Goal: Transaction & Acquisition: Purchase product/service

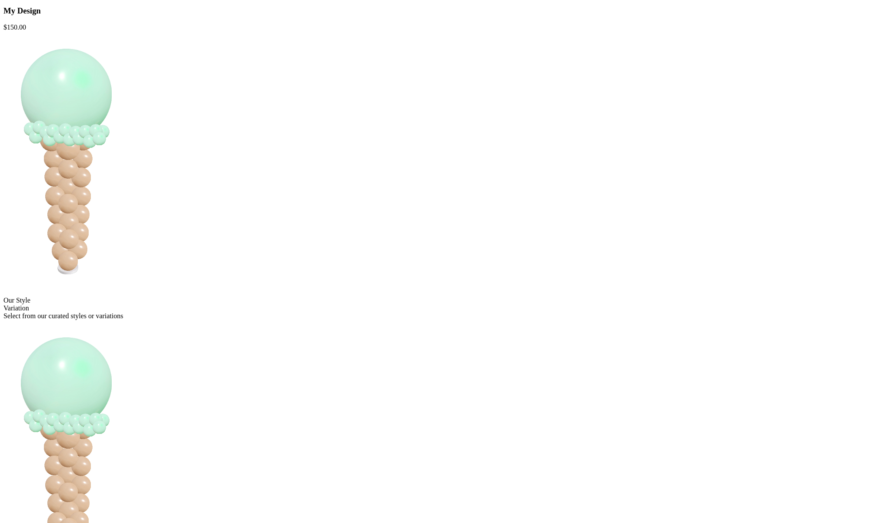
scroll to position [136, 0]
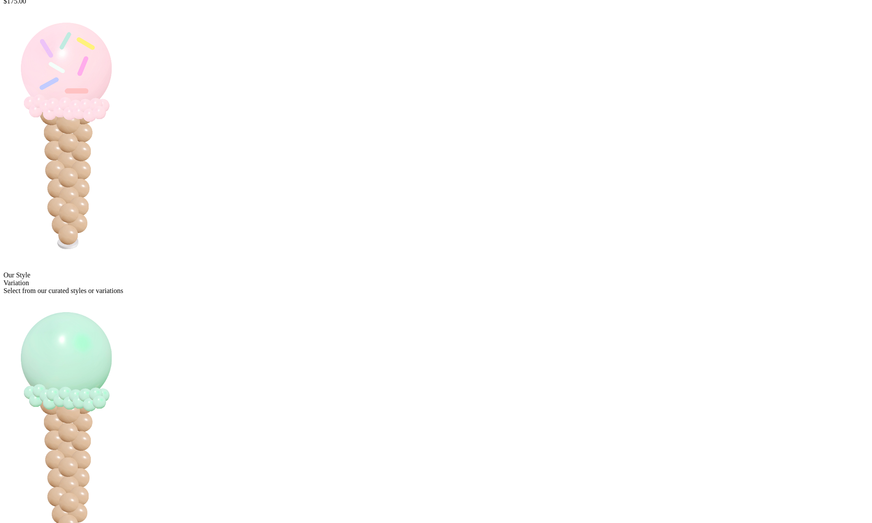
scroll to position [263, 0]
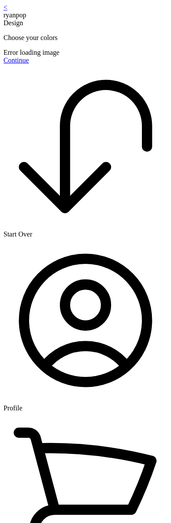
click at [118, 64] on div "< ryanpop Design Choose your colors Error loading image Continue" at bounding box center [85, 33] width 164 height 61
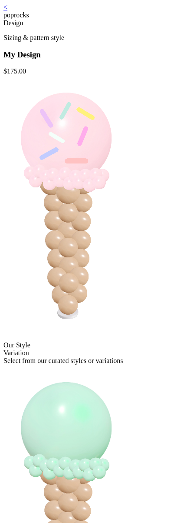
click at [7, 11] on link "<" at bounding box center [5, 6] width 4 height 7
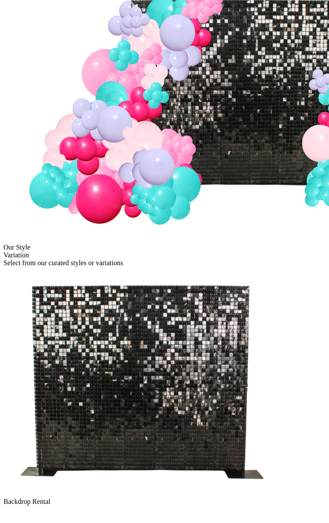
scroll to position [132, 0]
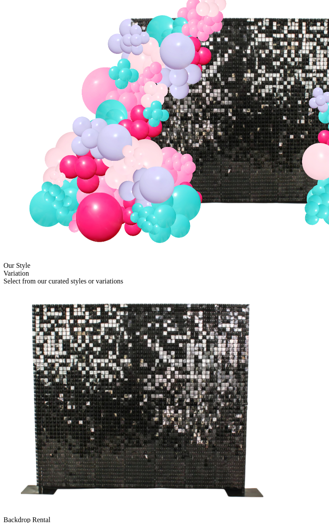
scroll to position [132, 0]
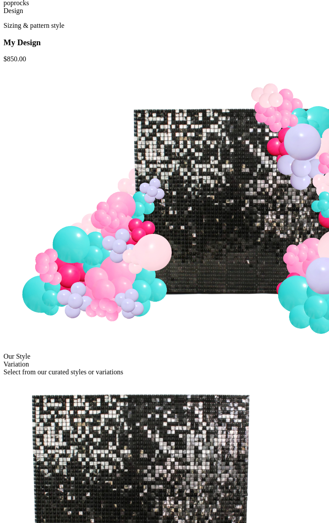
scroll to position [78, 0]
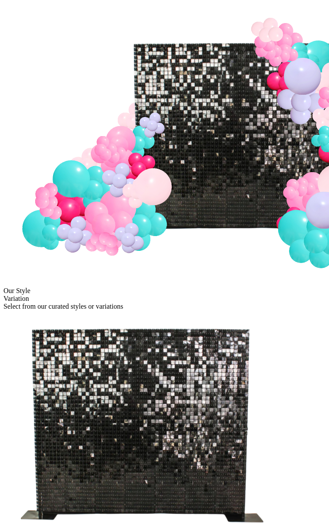
click at [133, 310] on img at bounding box center [141, 424] width 277 height 229
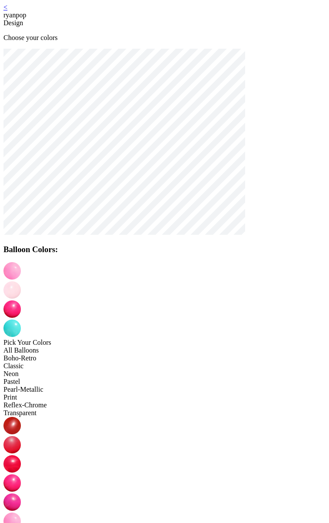
click at [7, 11] on link "<" at bounding box center [5, 6] width 4 height 7
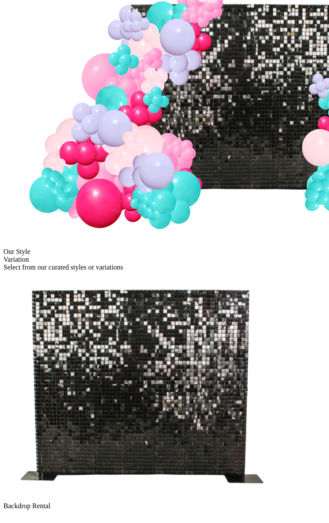
scroll to position [132, 0]
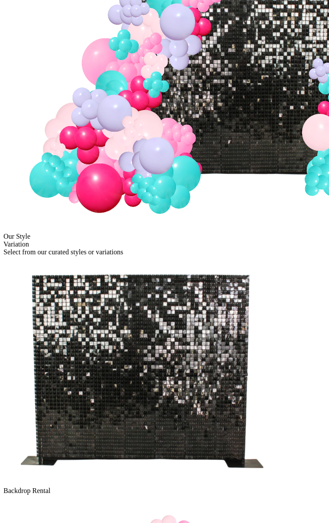
click at [134, 256] on img at bounding box center [141, 370] width 277 height 229
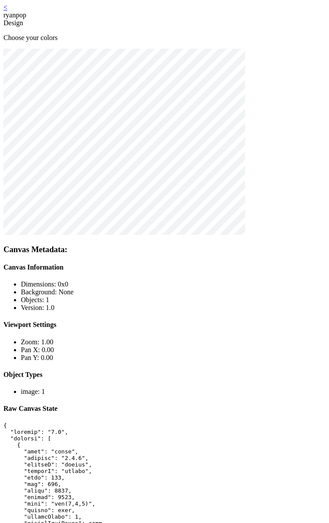
click at [35, 12] on div "< ryanpop" at bounding box center [164, 11] width 322 height 16
click at [7, 10] on link "<" at bounding box center [5, 6] width 4 height 7
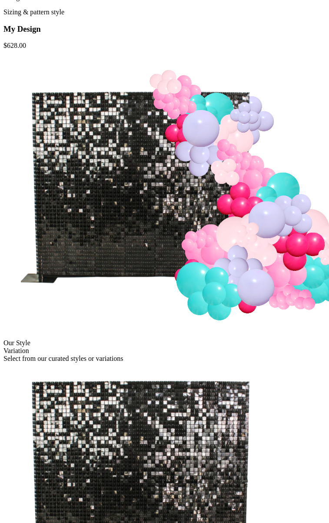
scroll to position [132, 0]
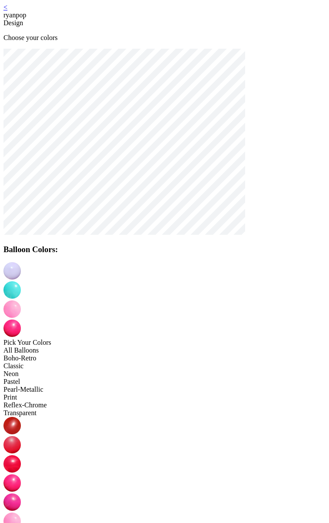
click at [7, 9] on link "<" at bounding box center [5, 6] width 4 height 7
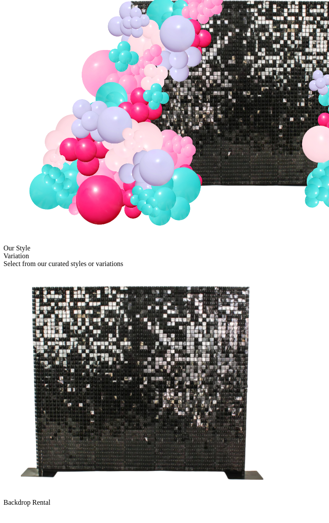
scroll to position [132, 0]
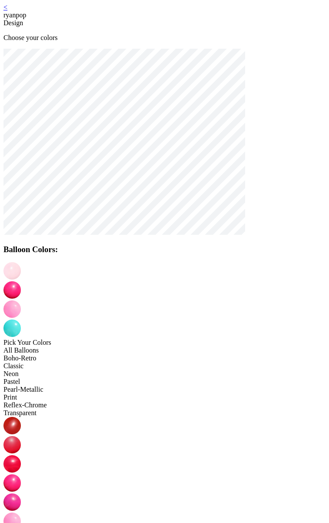
click at [7, 9] on link "<" at bounding box center [5, 6] width 4 height 7
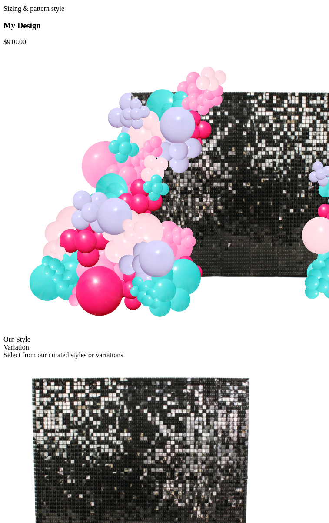
scroll to position [132, 0]
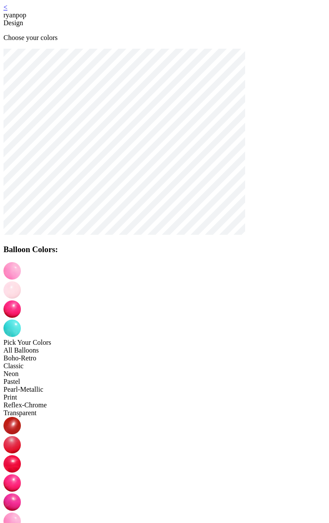
click at [7, 9] on link "<" at bounding box center [5, 6] width 4 height 7
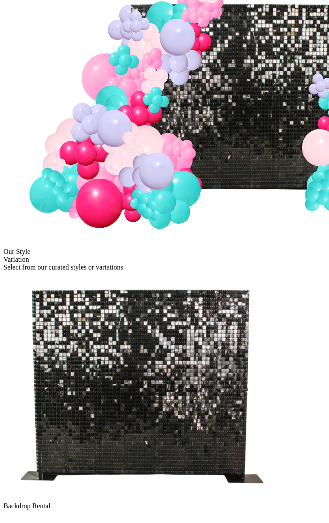
scroll to position [132, 0]
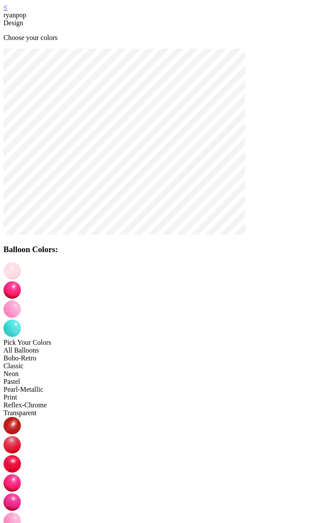
scroll to position [17, 0]
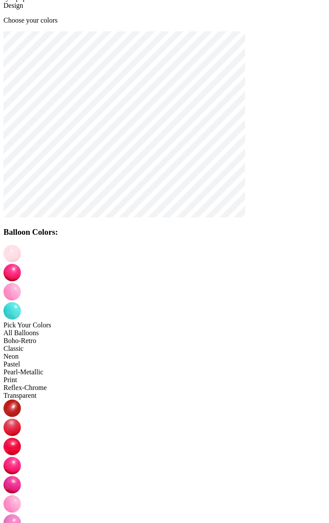
click at [21, 476] on img at bounding box center [11, 484] width 17 height 17
click at [21, 264] on img at bounding box center [11, 272] width 17 height 17
click at [21, 283] on img at bounding box center [11, 291] width 17 height 17
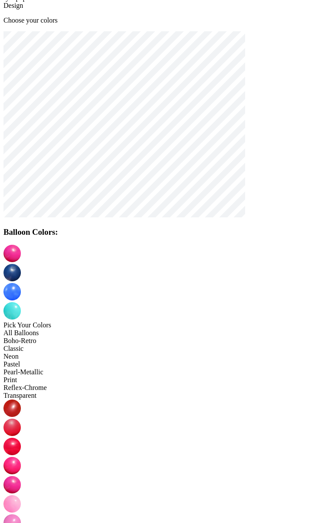
click at [209, 257] on div at bounding box center [164, 283] width 322 height 76
click at [21, 302] on img at bounding box center [11, 310] width 17 height 17
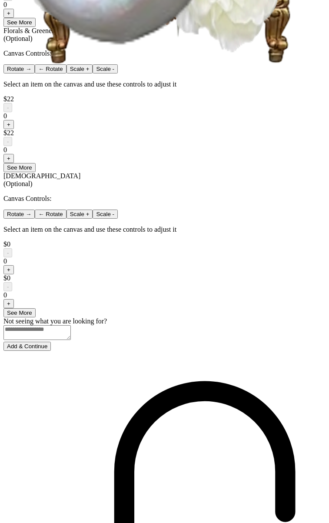
scroll to position [498, 0]
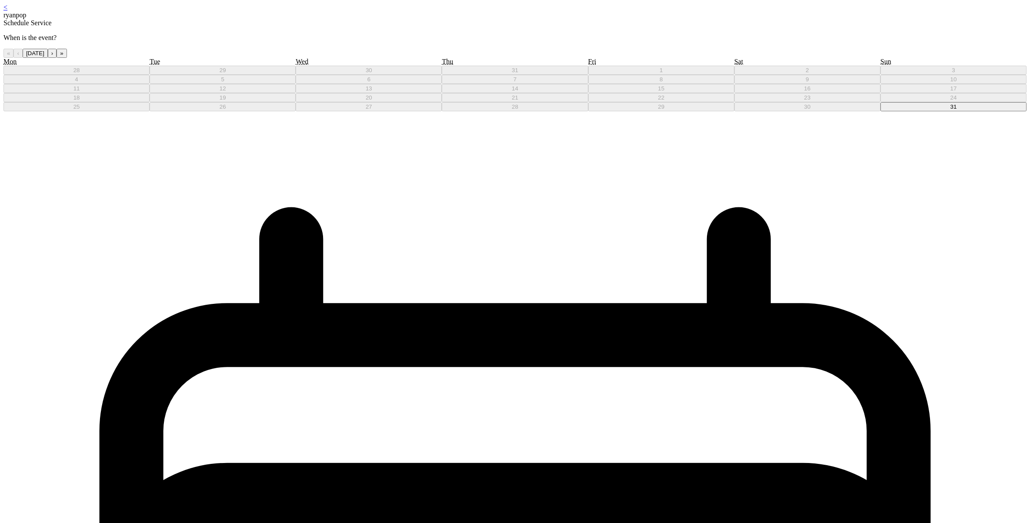
drag, startPoint x: 631, startPoint y: 176, endPoint x: 626, endPoint y: 177, distance: 5.3
click at [880, 111] on button "31" at bounding box center [953, 106] width 146 height 9
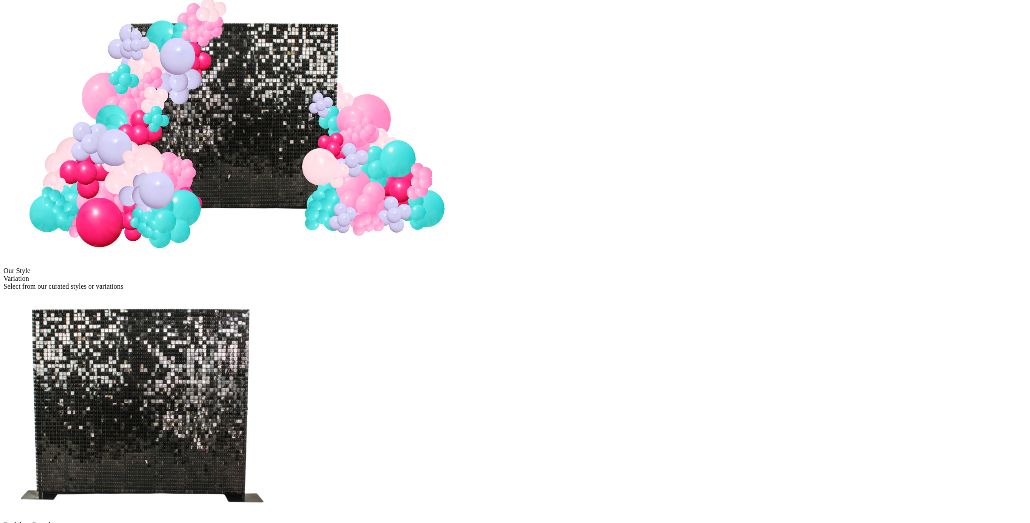
scroll to position [136, 0]
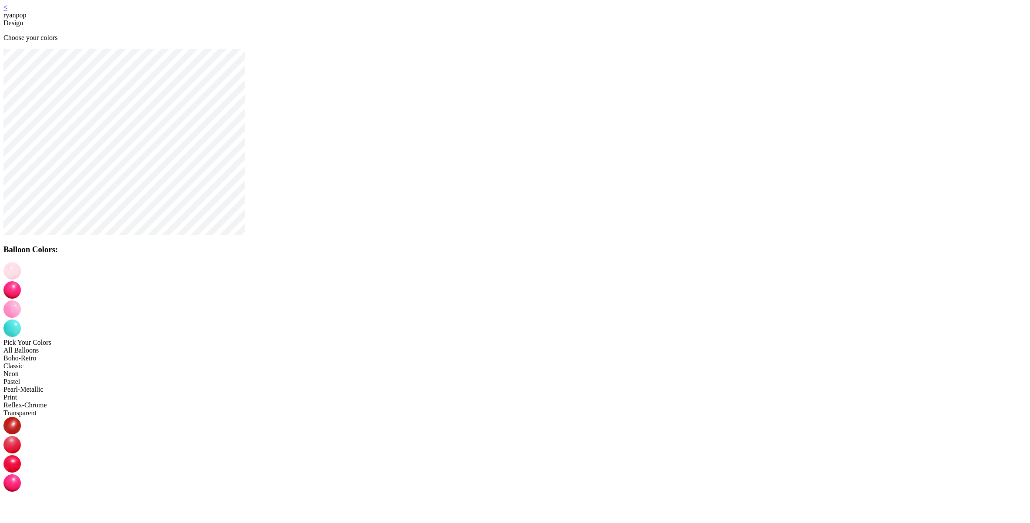
click at [21, 281] on img at bounding box center [11, 289] width 17 height 17
click at [21, 300] on img at bounding box center [11, 308] width 17 height 17
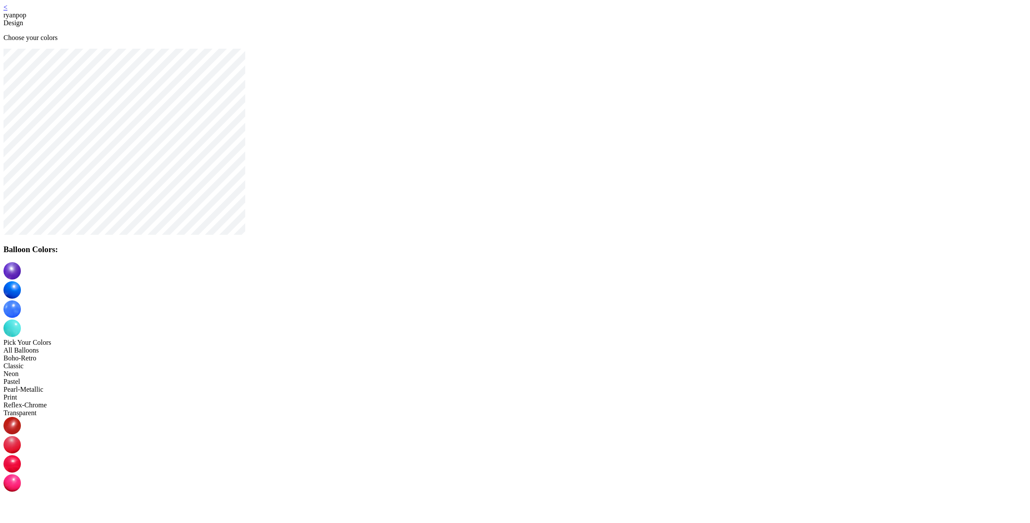
click at [21, 319] on img at bounding box center [11, 327] width 17 height 17
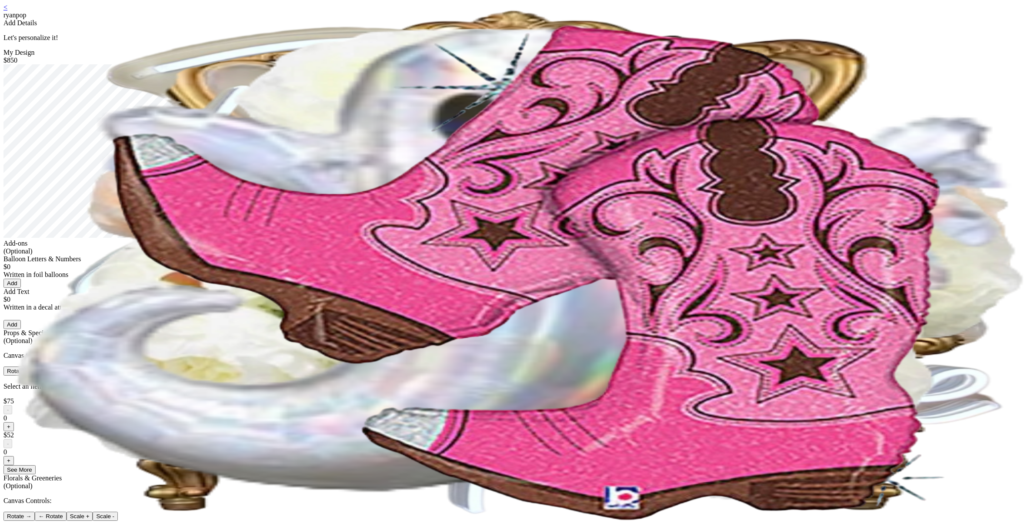
click at [7, 10] on link "<" at bounding box center [5, 6] width 4 height 7
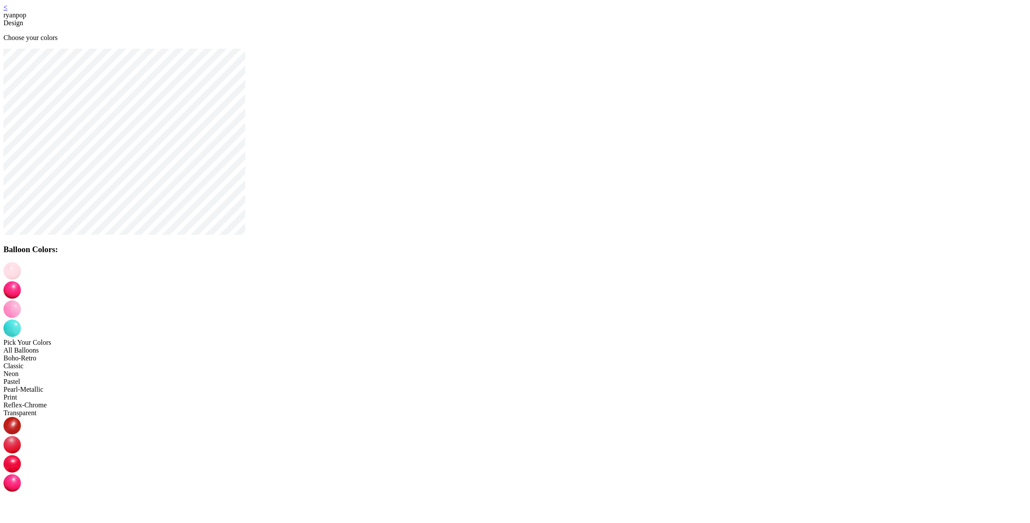
click at [21, 281] on img at bounding box center [11, 289] width 17 height 17
drag, startPoint x: 513, startPoint y: 348, endPoint x: 511, endPoint y: 319, distance: 29.2
click at [21, 300] on img at bounding box center [11, 308] width 17 height 17
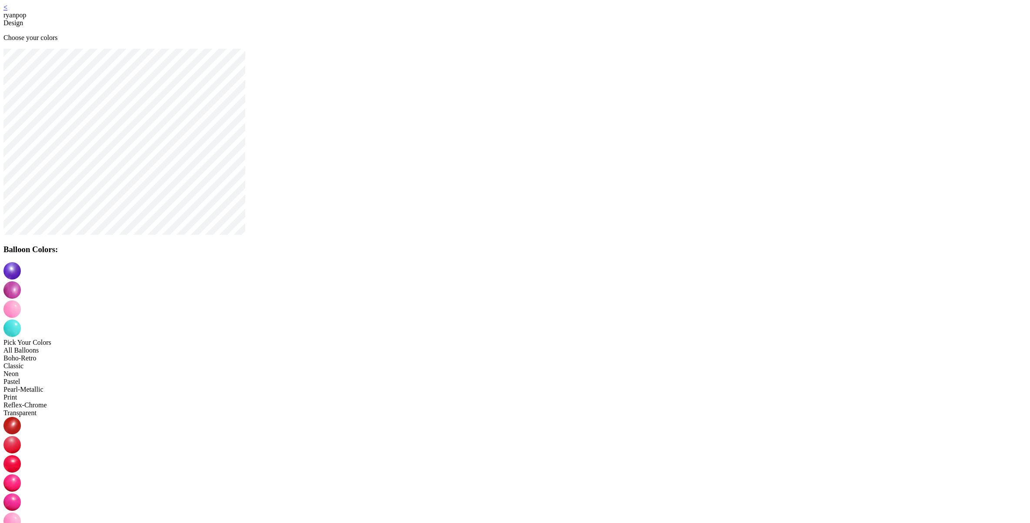
click at [21, 319] on img at bounding box center [11, 327] width 17 height 17
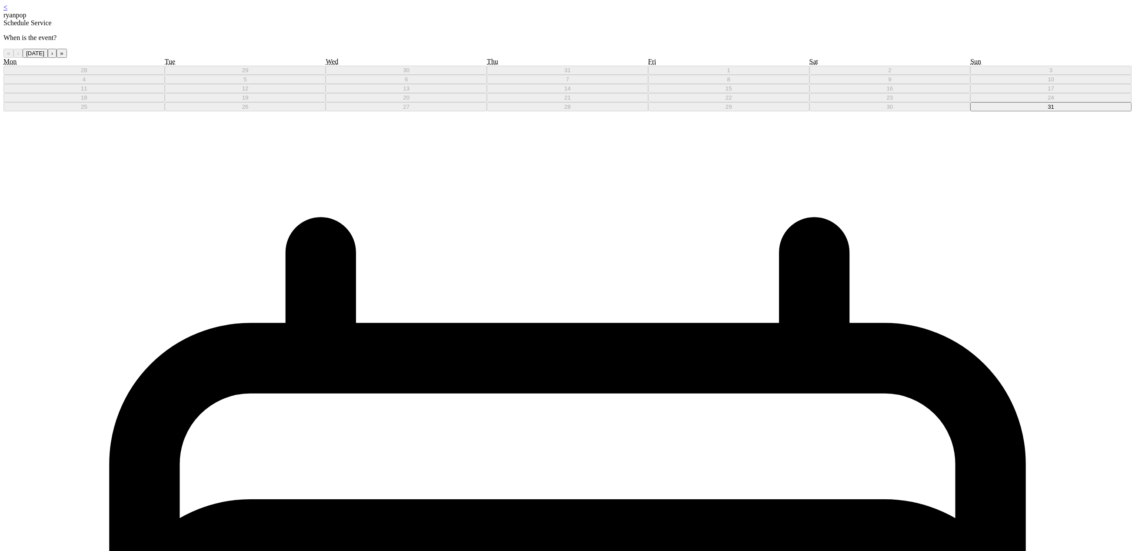
click at [970, 111] on button "31" at bounding box center [1050, 106] width 161 height 9
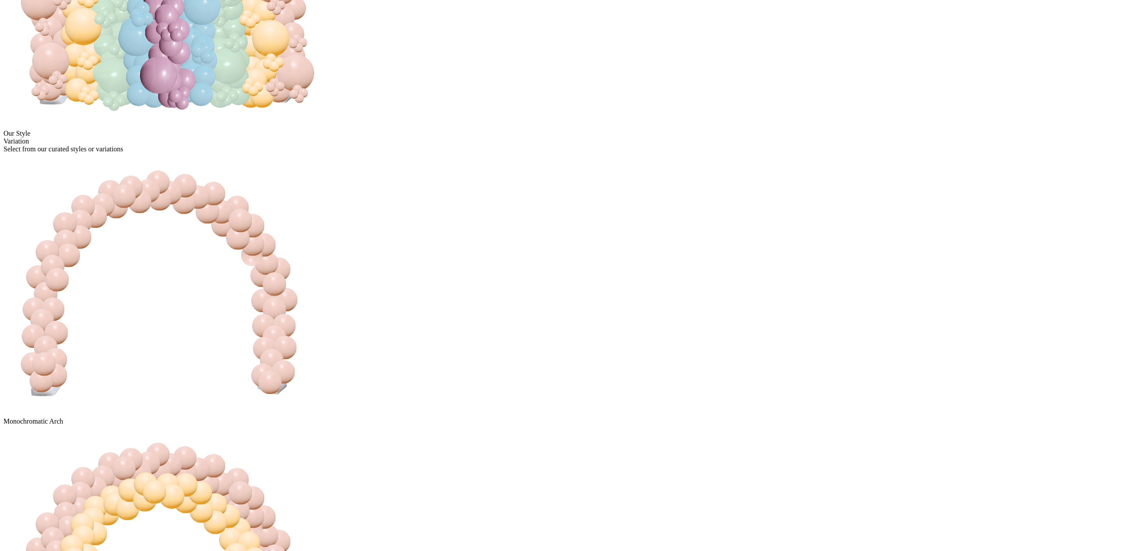
scroll to position [236, 0]
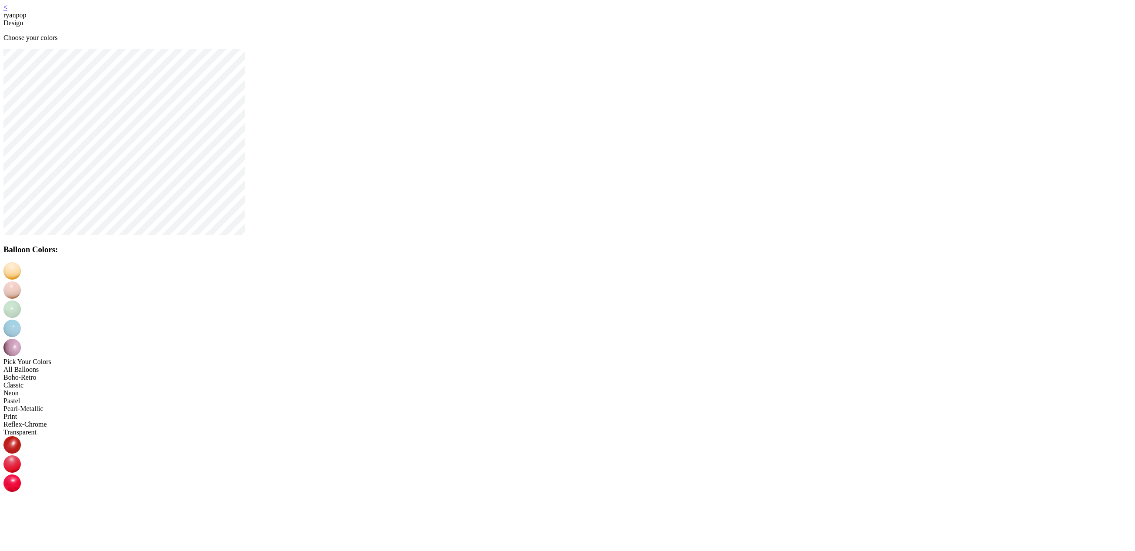
click at [21, 281] on img at bounding box center [11, 289] width 17 height 17
click at [21, 300] on img at bounding box center [11, 308] width 17 height 17
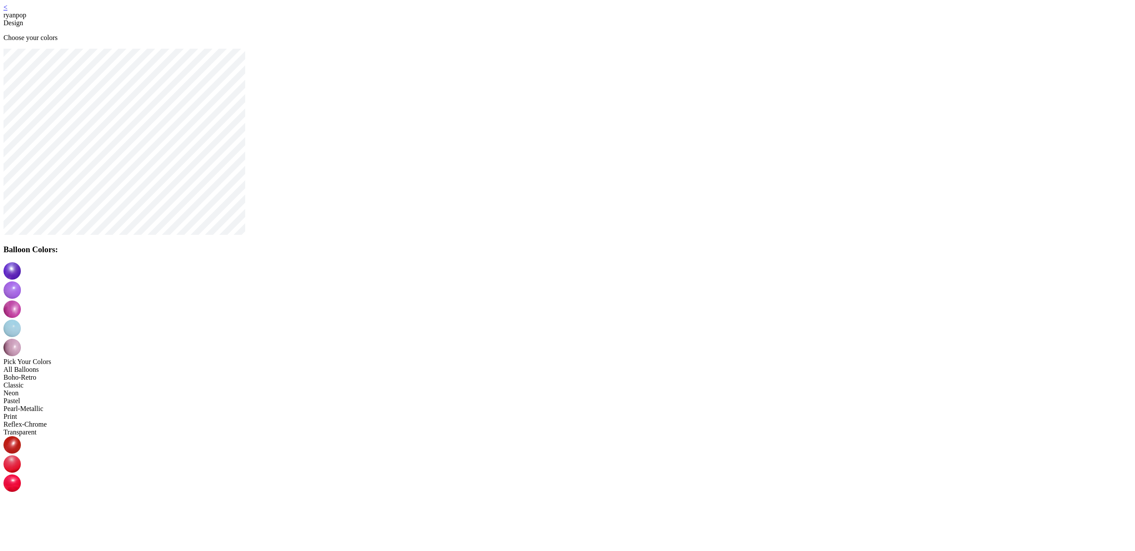
click at [21, 319] on img at bounding box center [11, 327] width 17 height 17
click at [21, 550] on img at bounding box center [11, 559] width 17 height 17
click at [21, 339] on img at bounding box center [11, 347] width 17 height 17
click at [21, 493] on img at bounding box center [11, 501] width 17 height 17
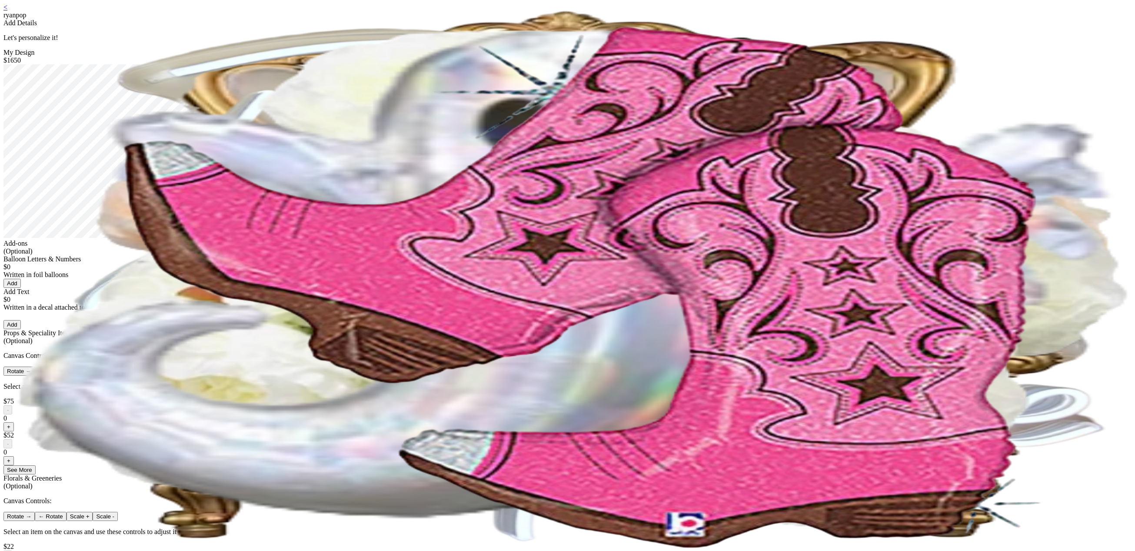
click at [7, 10] on link "<" at bounding box center [5, 6] width 4 height 7
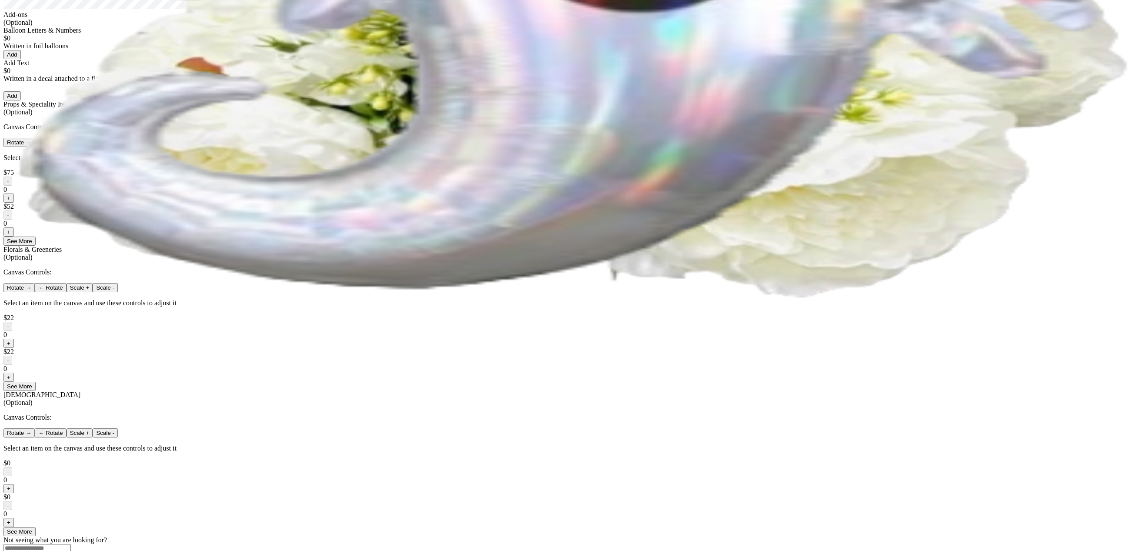
scroll to position [249, 0]
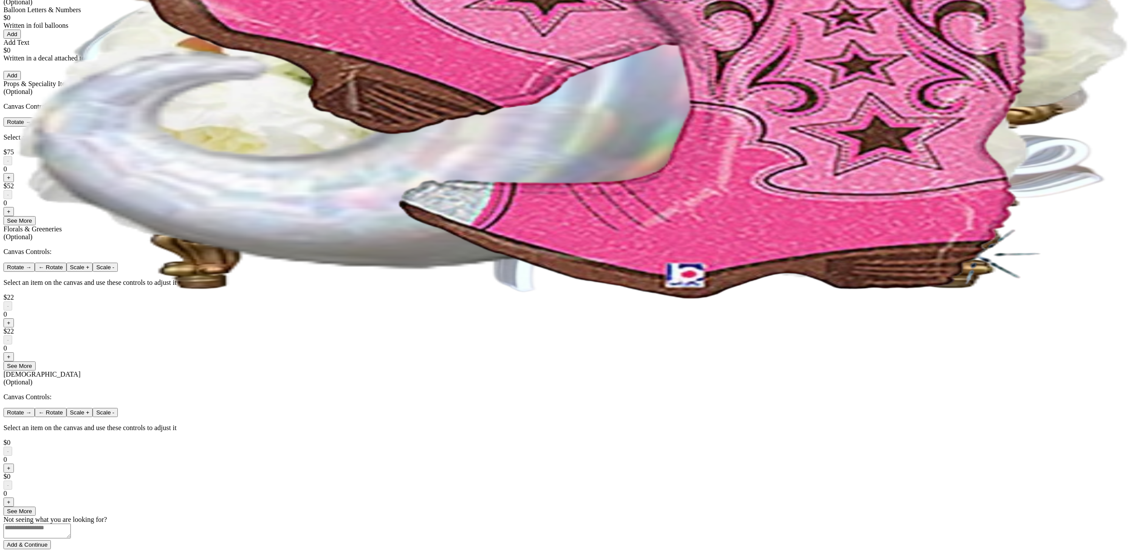
click at [14, 182] on button "+" at bounding box center [8, 177] width 10 height 9
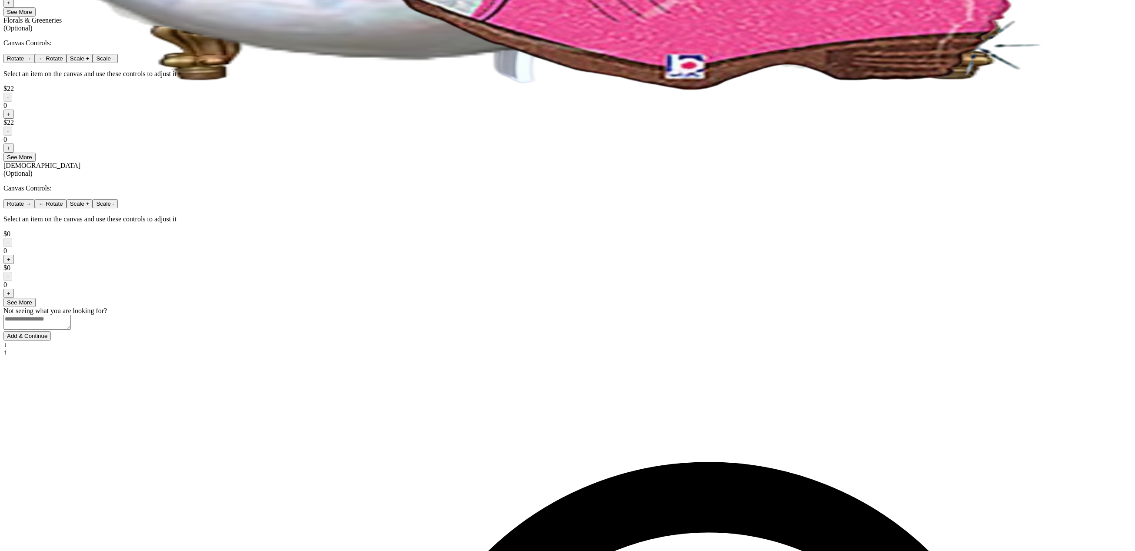
scroll to position [470, 0]
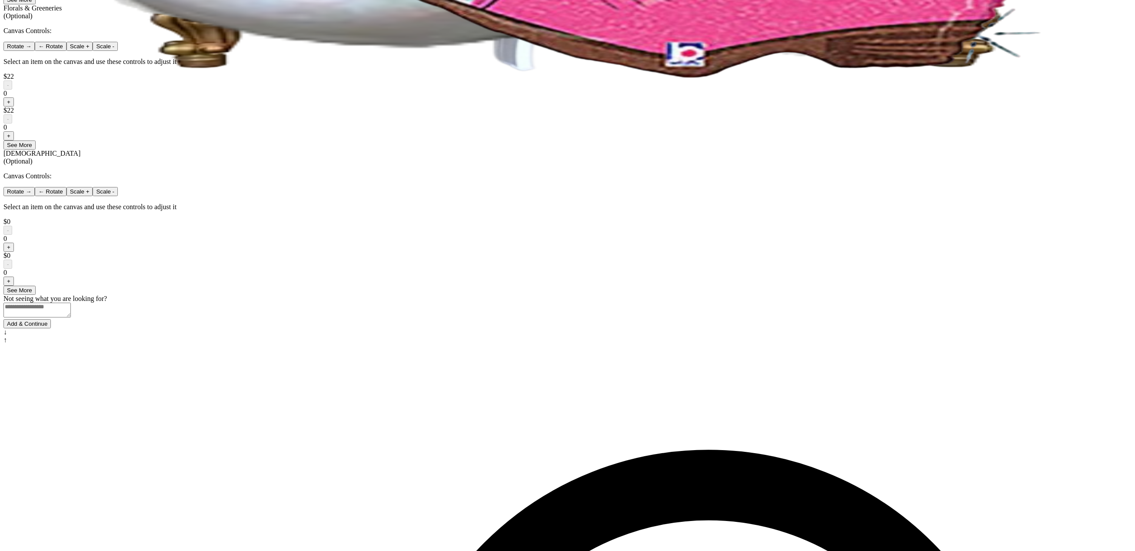
click at [551, 226] on div at bounding box center [567, 226] width 1128 height 0
click at [14, 252] on button "+" at bounding box center [8, 247] width 10 height 9
click at [51, 328] on button "Add & Continue" at bounding box center [26, 323] width 47 height 9
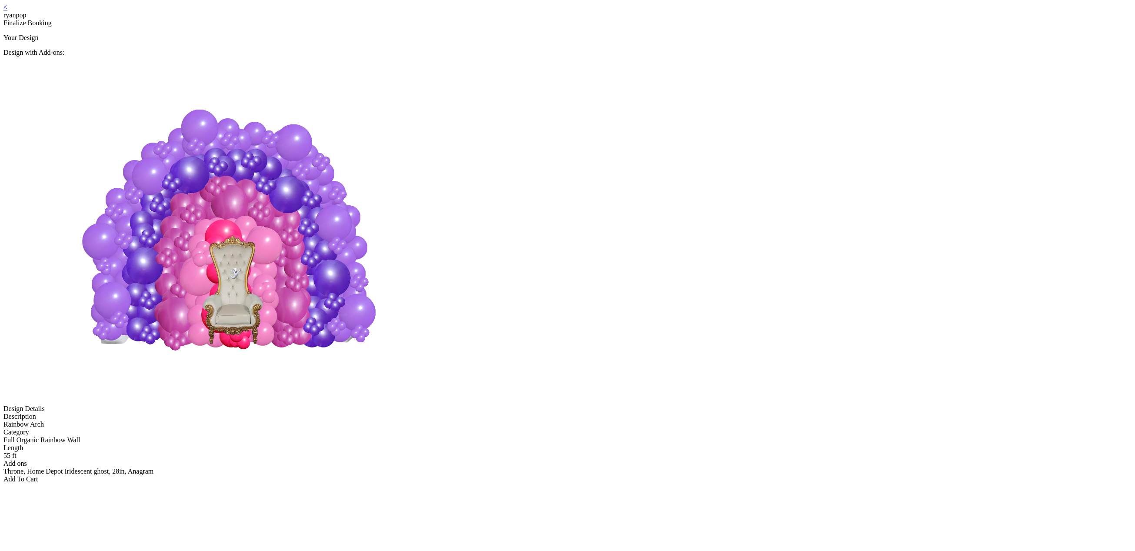
click at [560, 475] on div "Add To Cart" at bounding box center [567, 479] width 1128 height 8
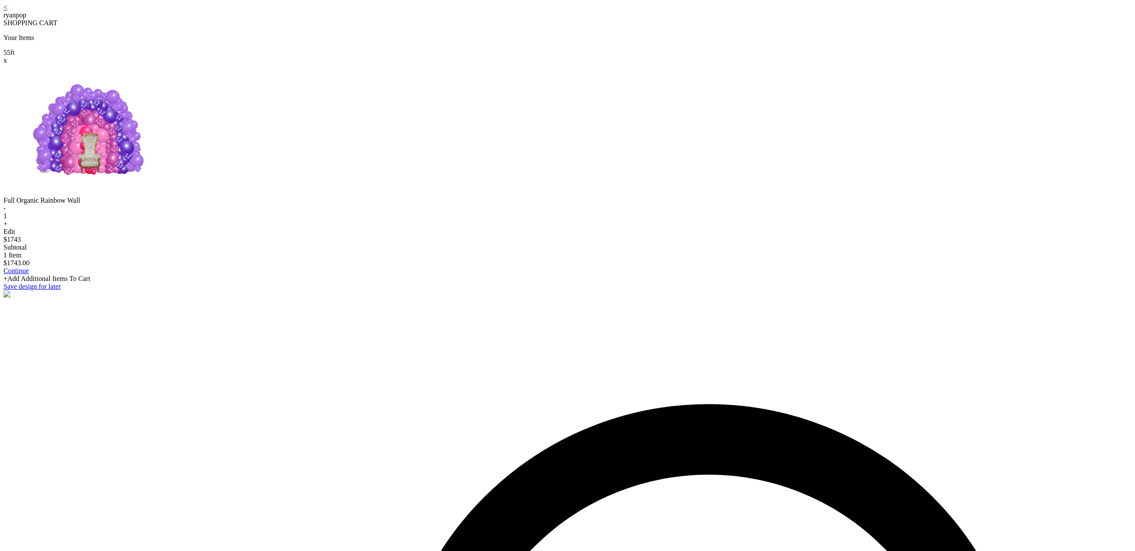
click at [566, 282] on div "+Add Additional Items To Cart" at bounding box center [567, 279] width 1128 height 8
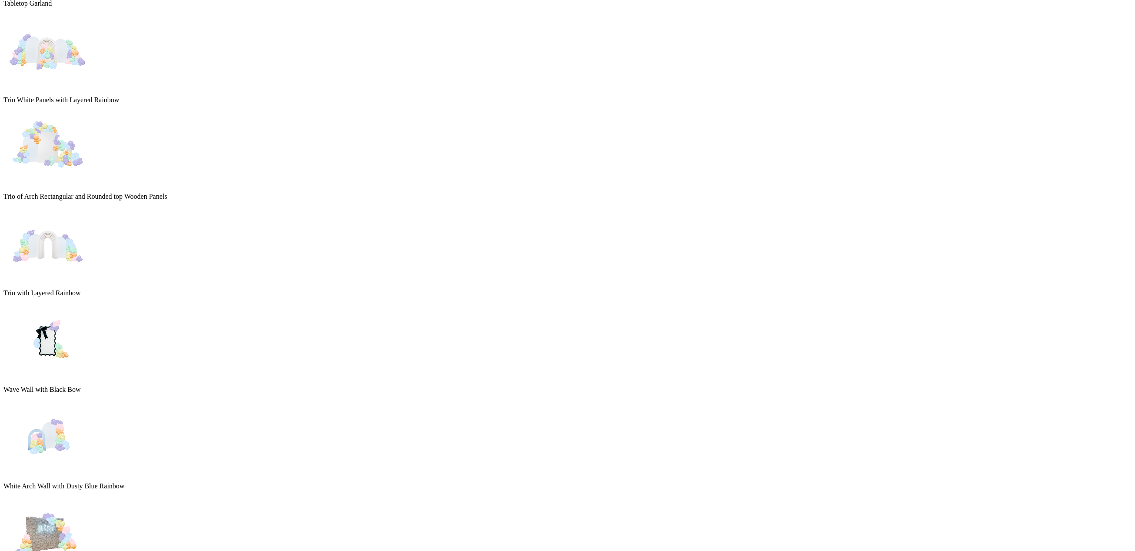
scroll to position [2886, 0]
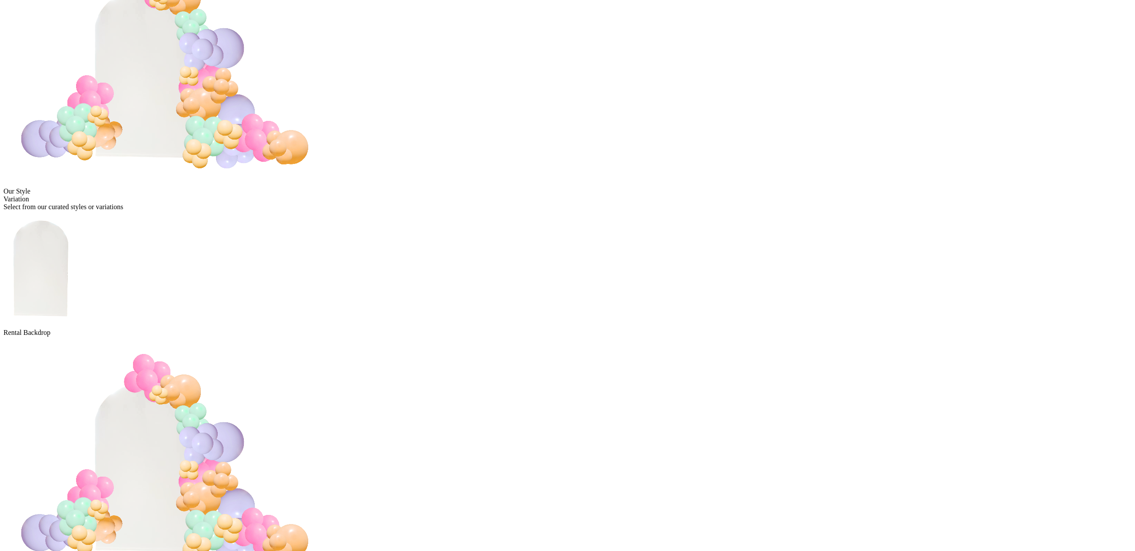
scroll to position [236, 0]
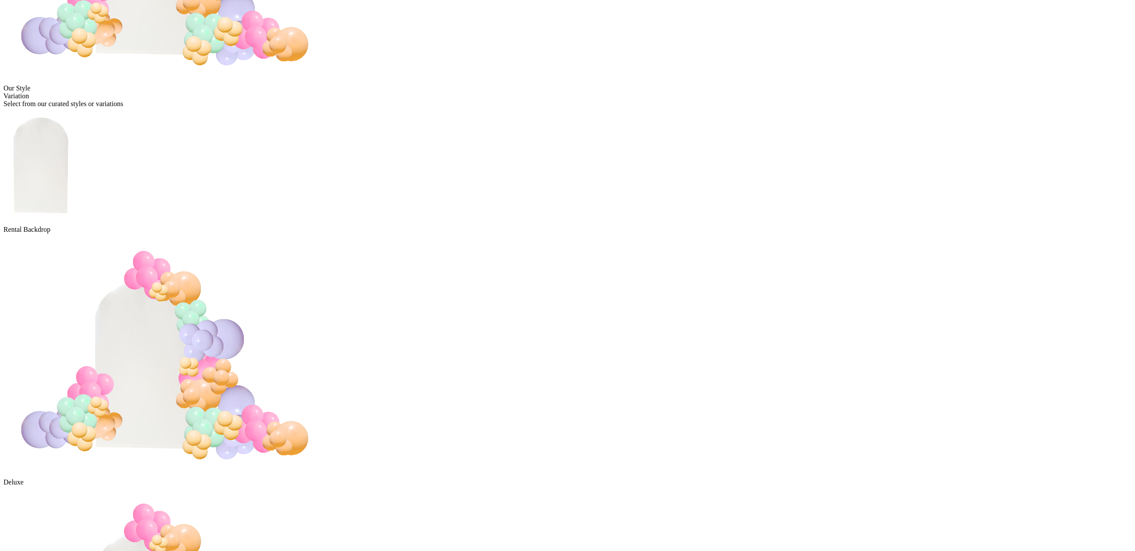
drag, startPoint x: 569, startPoint y: 443, endPoint x: 568, endPoint y: 433, distance: 10.0
click at [569, 443] on div "My Design $ 550.00 Our Style Variation Select from our curated styles or variat…" at bounding box center [567, 545] width 1128 height 1462
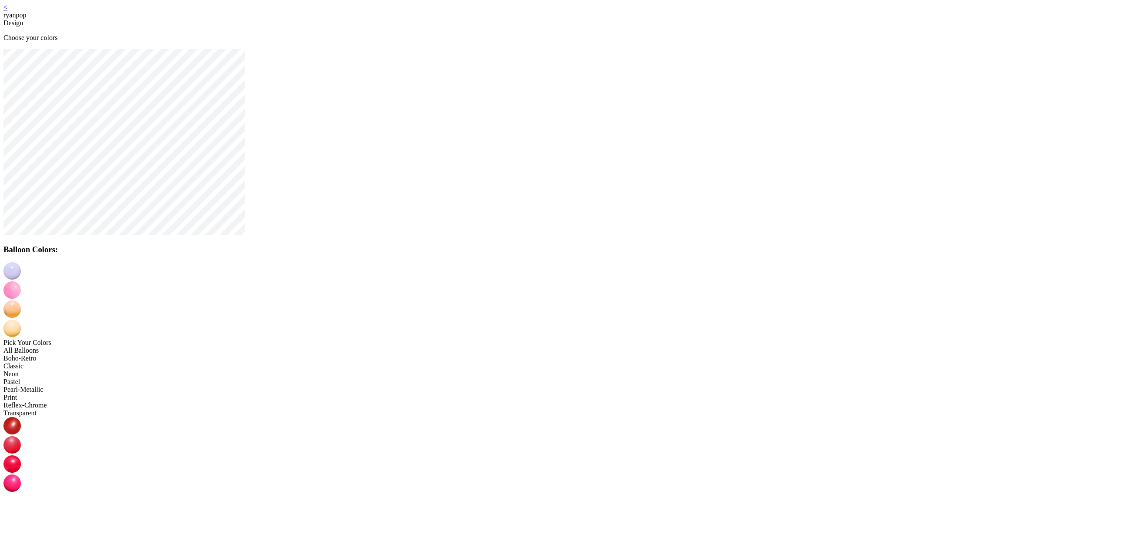
click at [21, 281] on img at bounding box center [11, 289] width 17 height 17
click at [21, 474] on img at bounding box center [11, 482] width 17 height 17
click at [21, 300] on img at bounding box center [11, 308] width 17 height 17
click at [21, 455] on img at bounding box center [11, 463] width 17 height 17
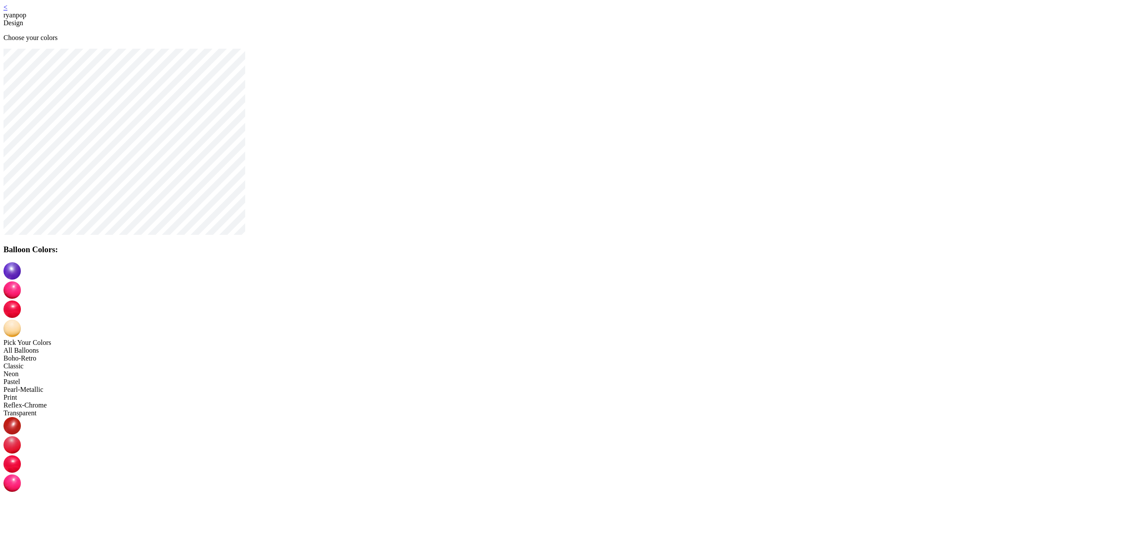
click at [21, 319] on img at bounding box center [11, 327] width 17 height 17
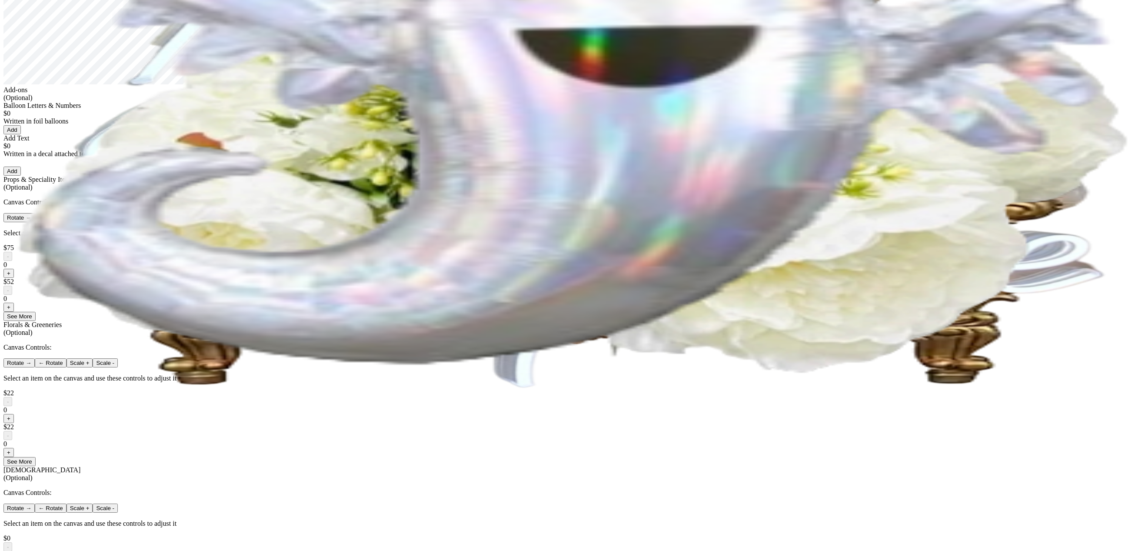
scroll to position [470, 0]
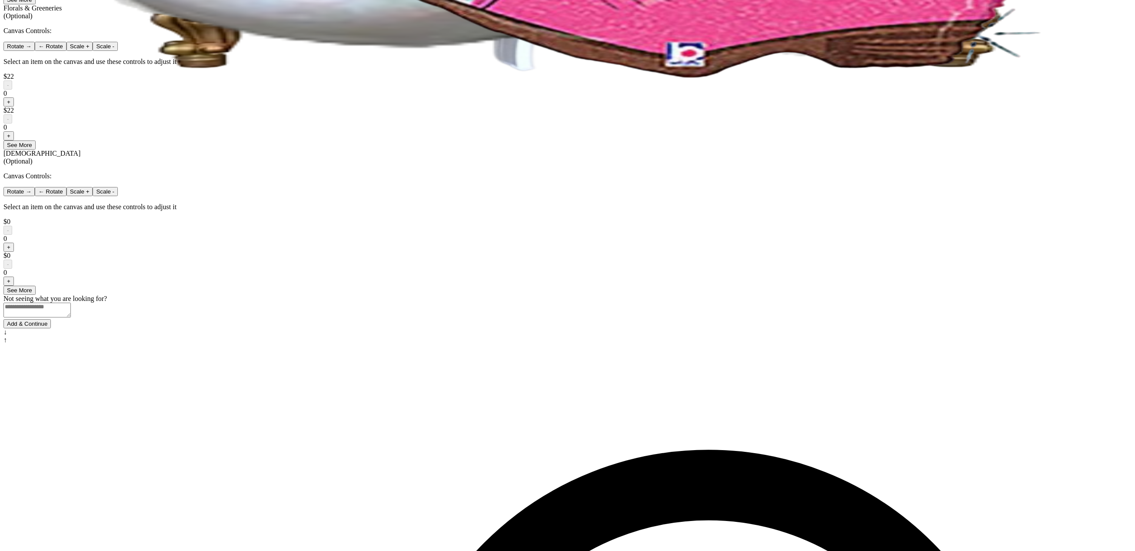
click at [51, 328] on button "Add & Continue" at bounding box center [26, 323] width 47 height 9
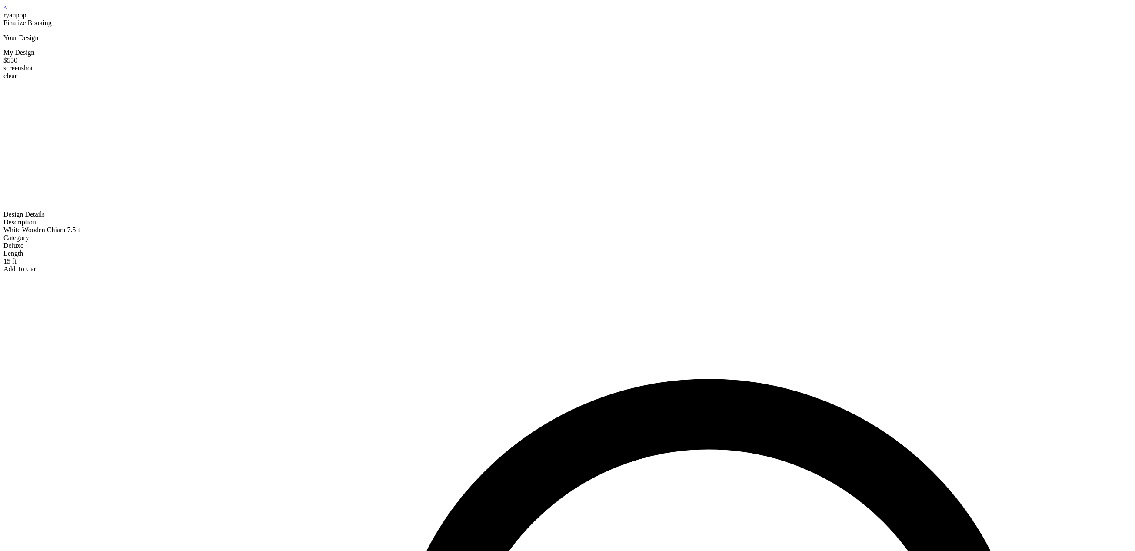
click at [7, 11] on link "<" at bounding box center [5, 6] width 4 height 7
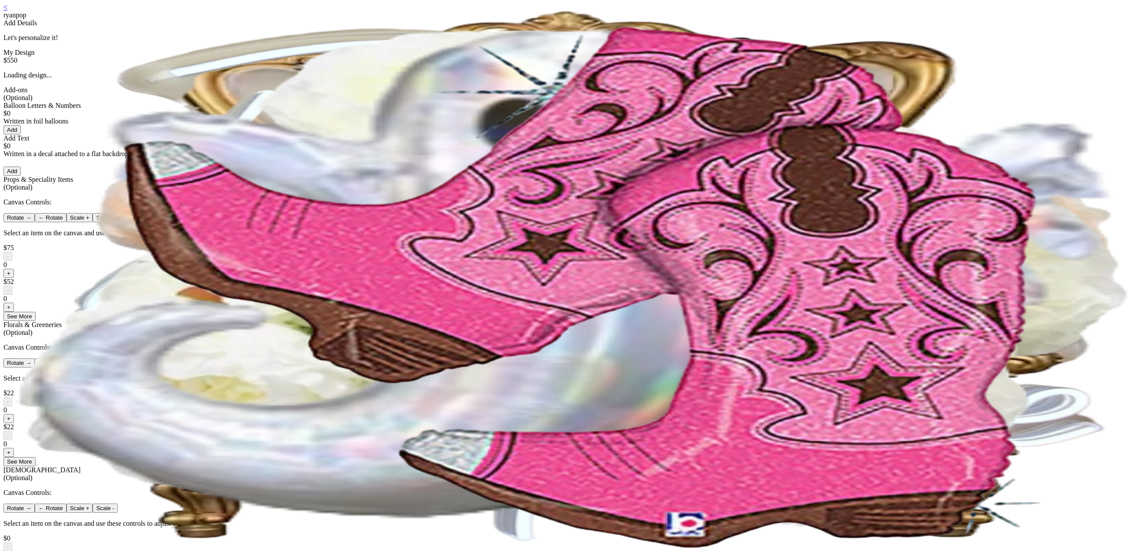
click at [432, 15] on div "< ryanpop Add Details Let's personalize it! My Design $550 Loading design... Ad…" at bounding box center [567, 323] width 1128 height 641
click at [7, 11] on link "<" at bounding box center [5, 6] width 4 height 7
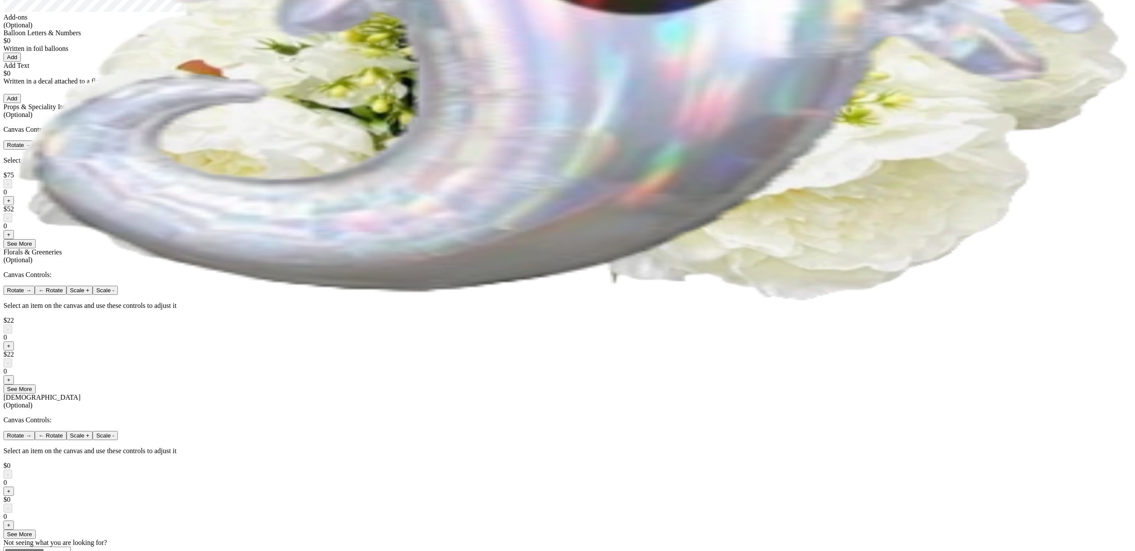
scroll to position [470, 0]
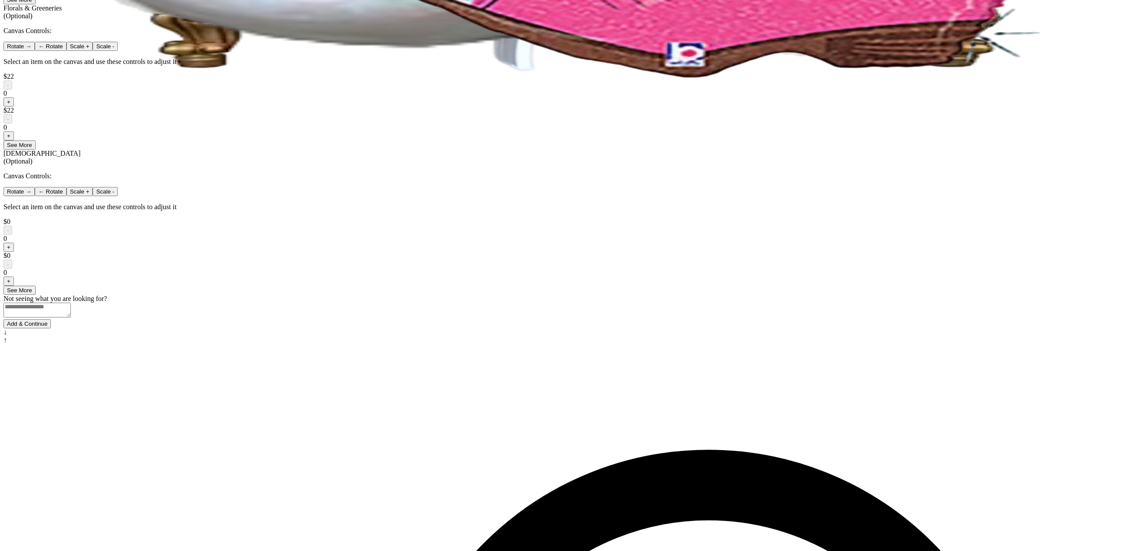
click at [51, 328] on button "Add & Continue" at bounding box center [26, 323] width 47 height 9
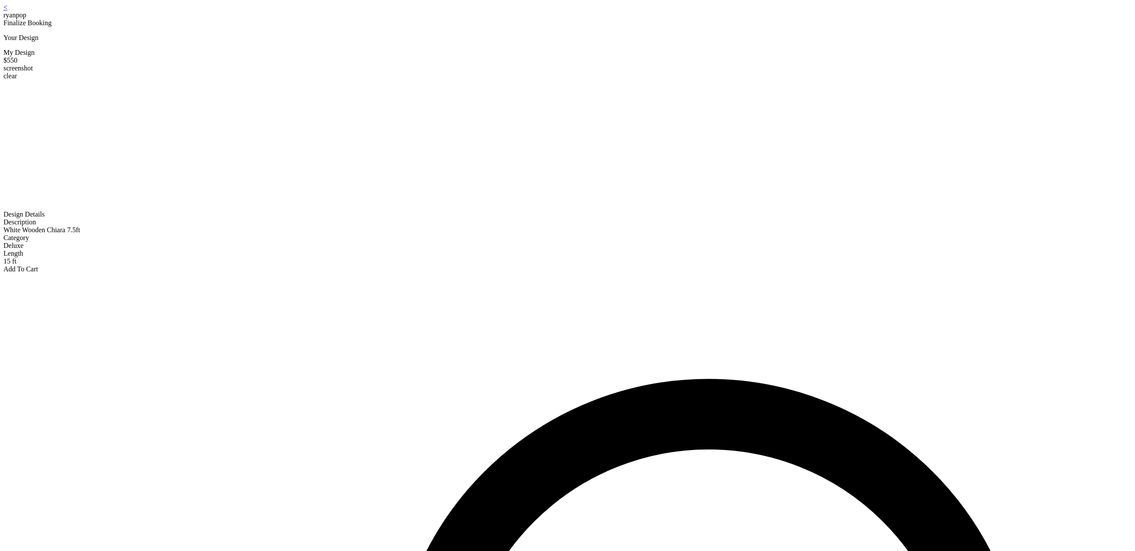
click at [7, 11] on link "<" at bounding box center [5, 6] width 4 height 7
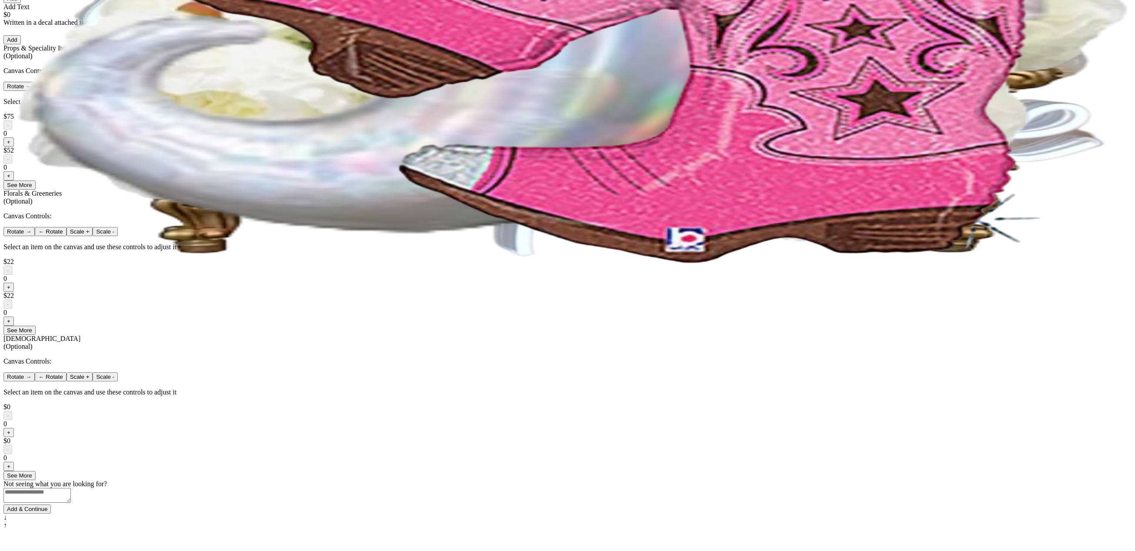
scroll to position [283, 0]
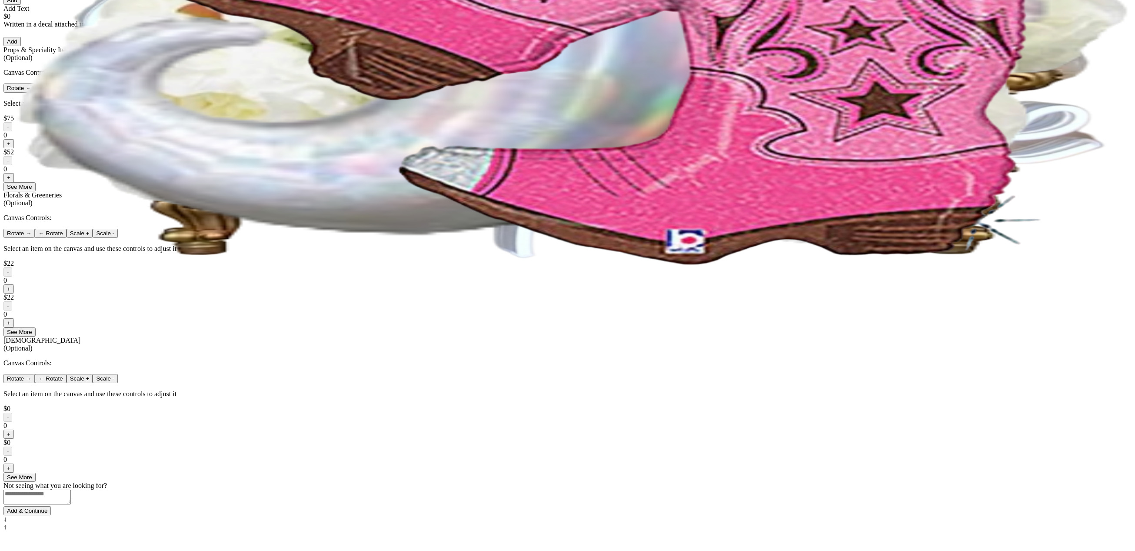
click at [14, 148] on button "+" at bounding box center [8, 143] width 10 height 9
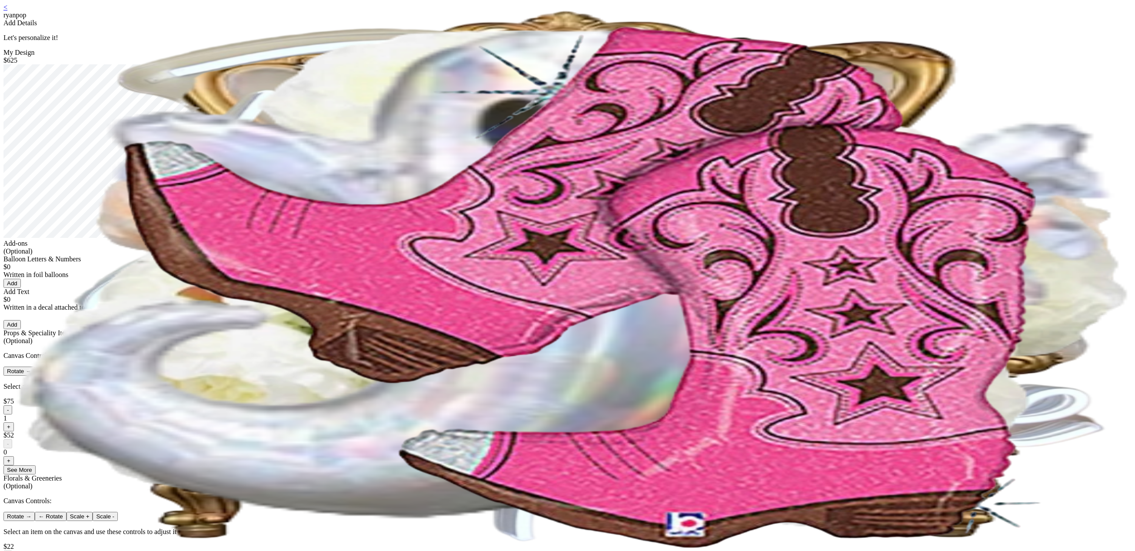
scroll to position [470, 0]
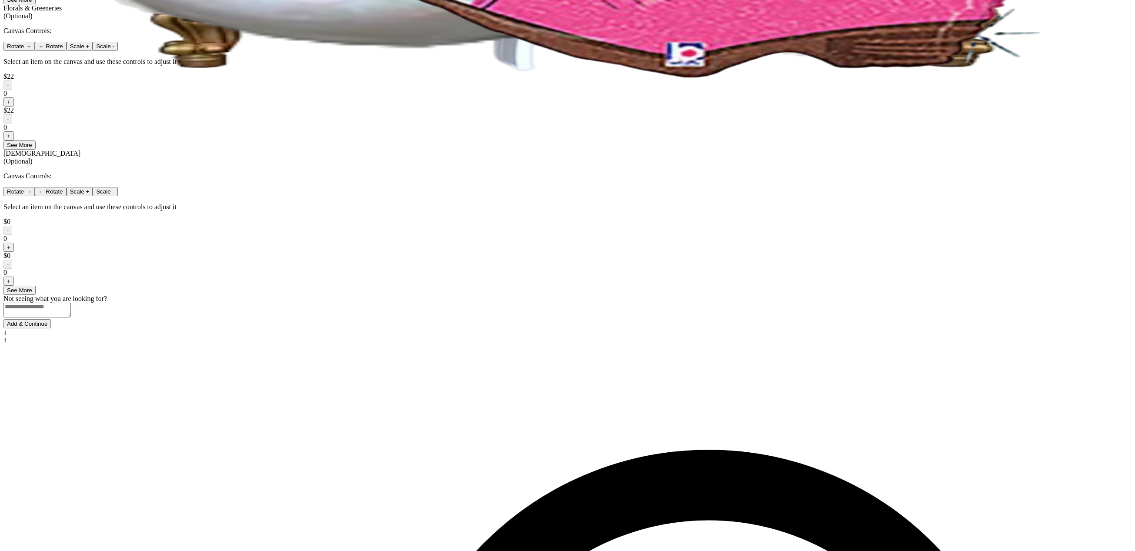
click at [51, 328] on button "Add & Continue" at bounding box center [26, 323] width 47 height 9
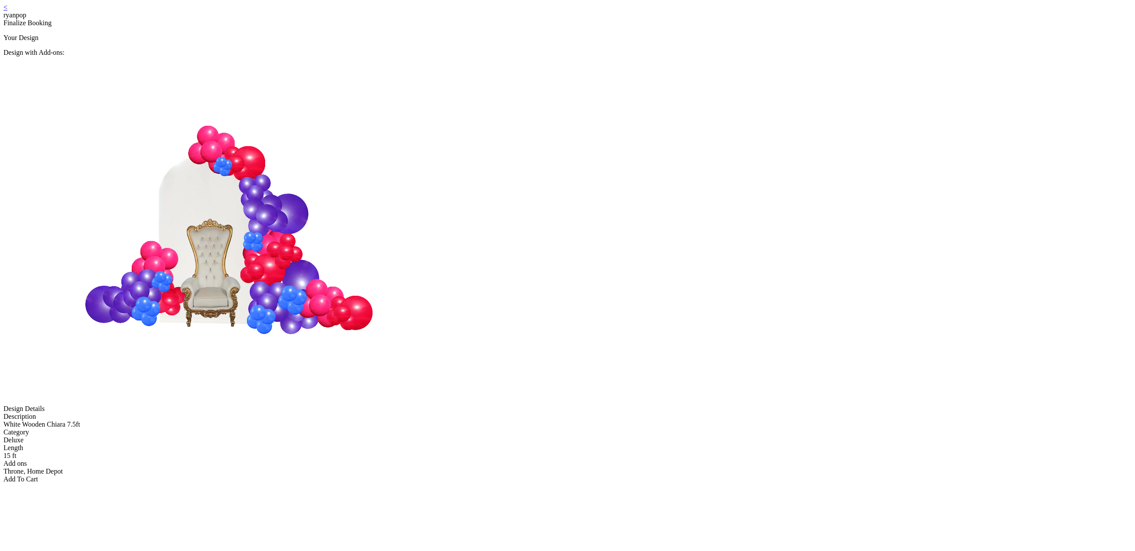
click at [596, 475] on div "Add To Cart" at bounding box center [567, 479] width 1128 height 8
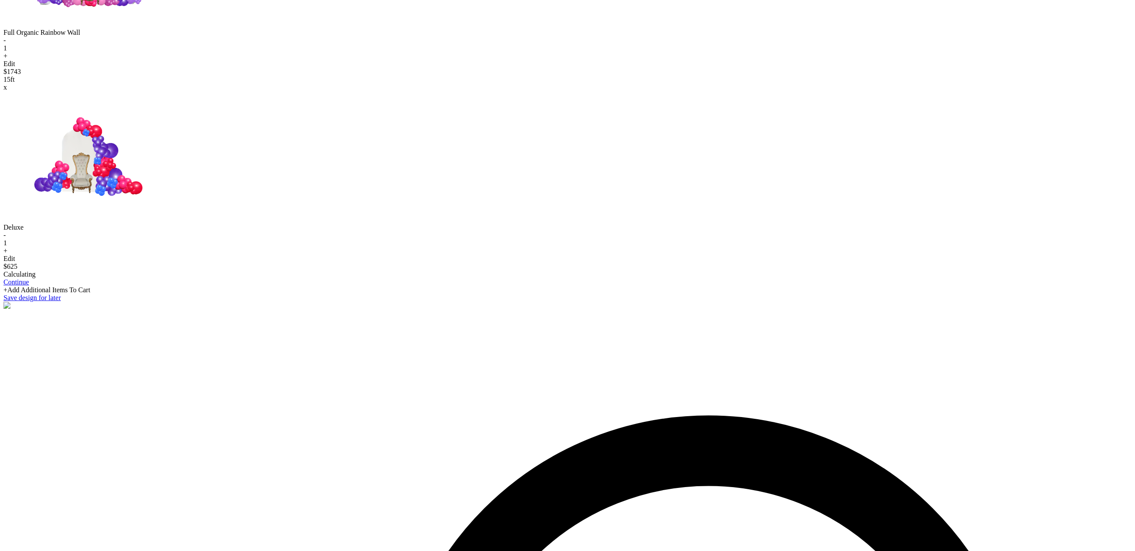
scroll to position [131, 0]
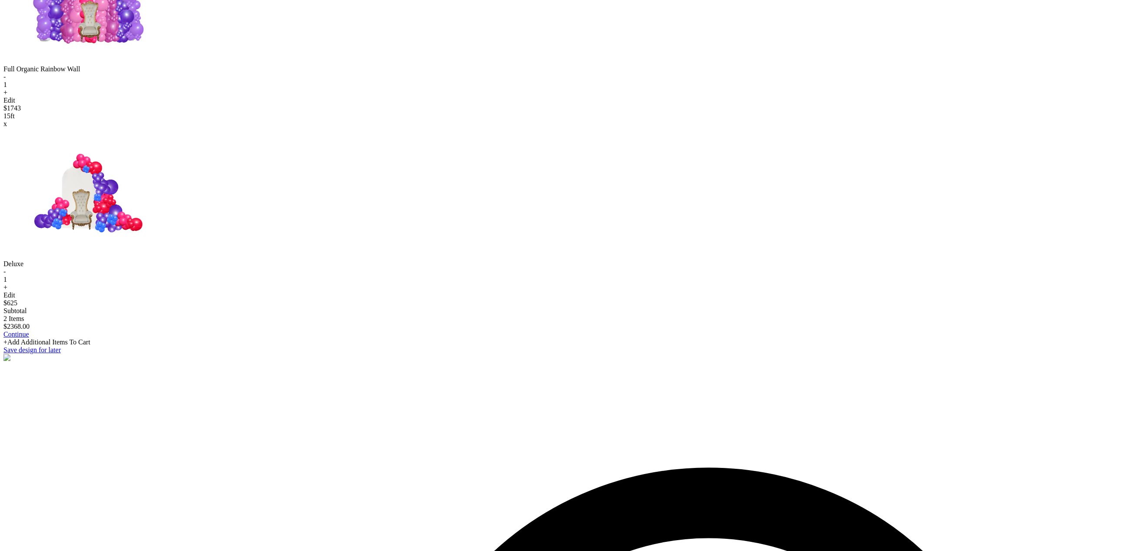
click at [29, 338] on link "Continue" at bounding box center [16, 333] width 26 height 7
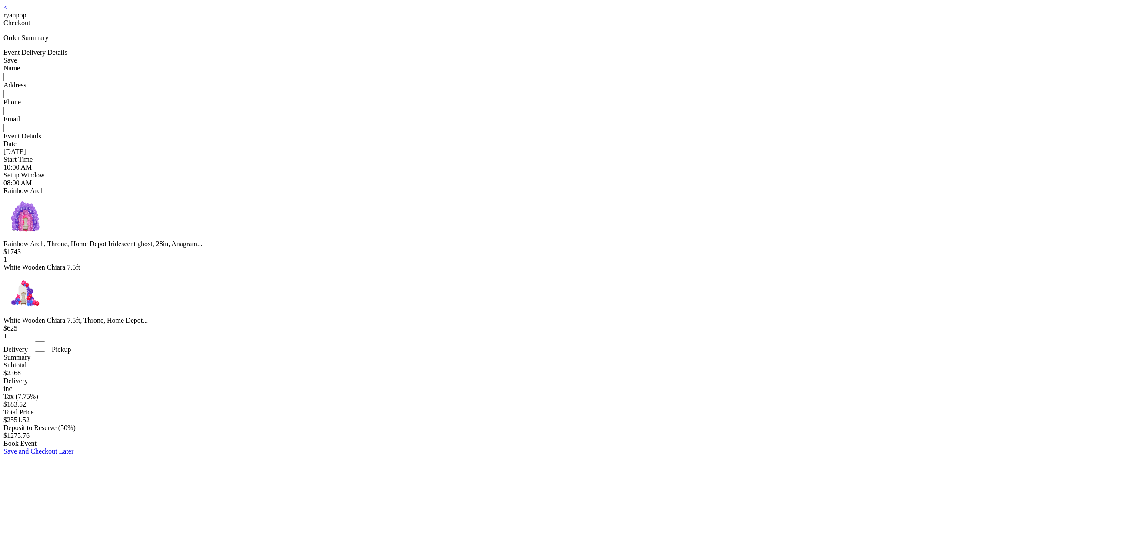
click at [7, 7] on link "<" at bounding box center [5, 6] width 4 height 7
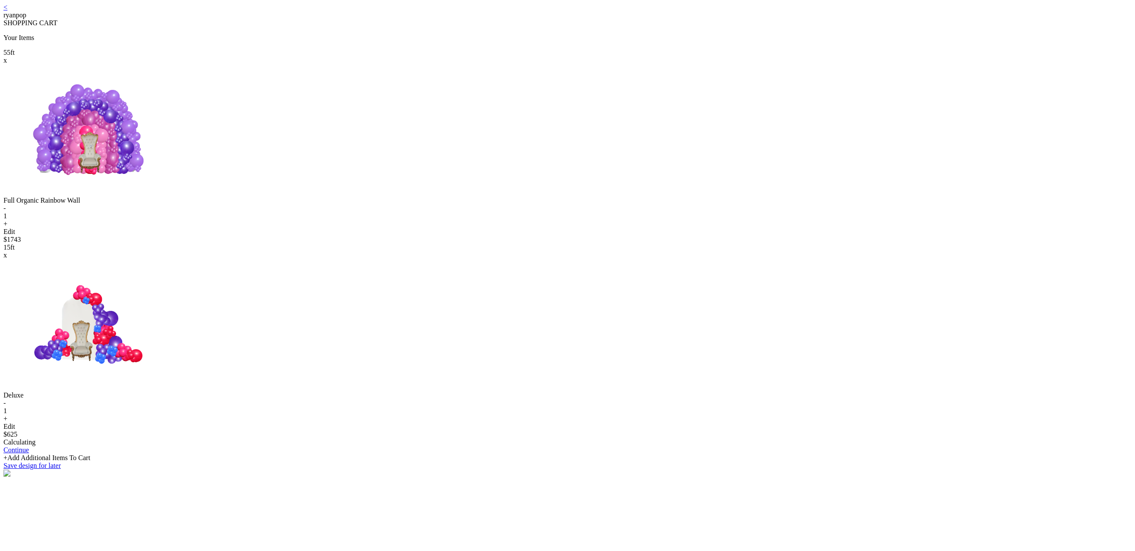
click at [7, 7] on link "<" at bounding box center [5, 6] width 4 height 7
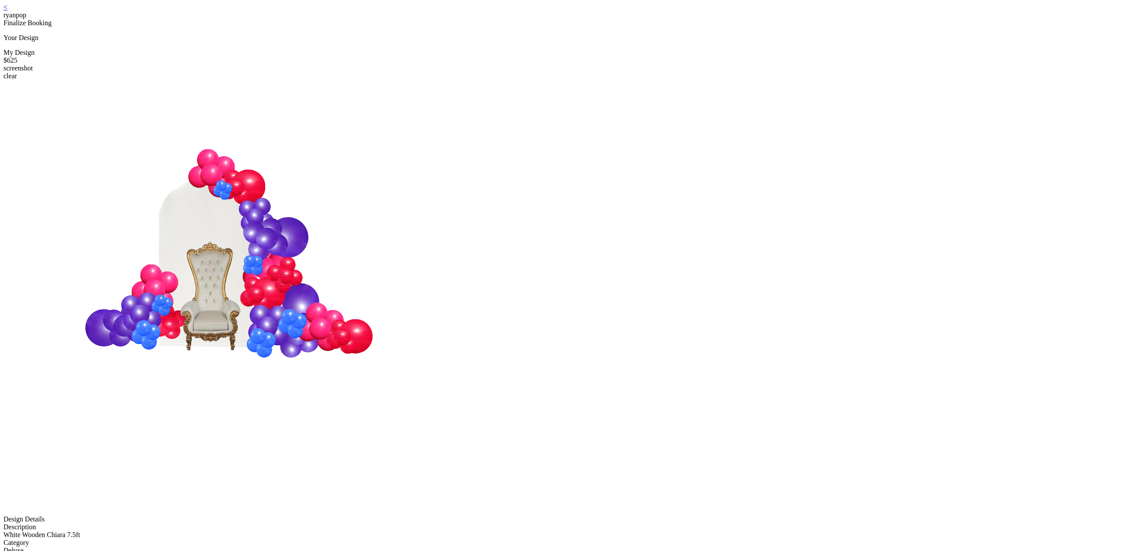
click at [7, 11] on link "<" at bounding box center [5, 6] width 4 height 7
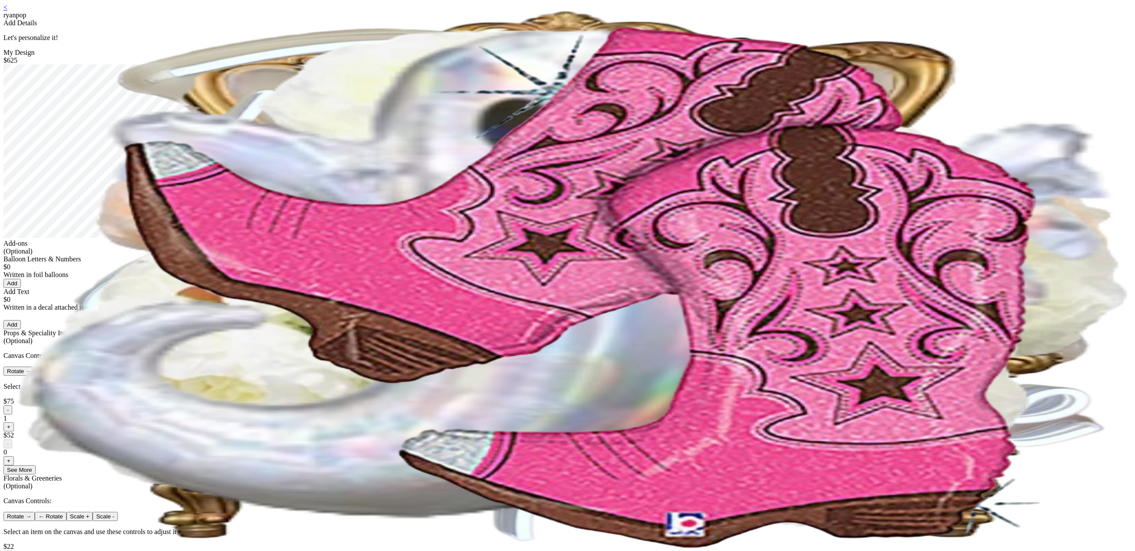
click at [7, 11] on link "<" at bounding box center [5, 6] width 4 height 7
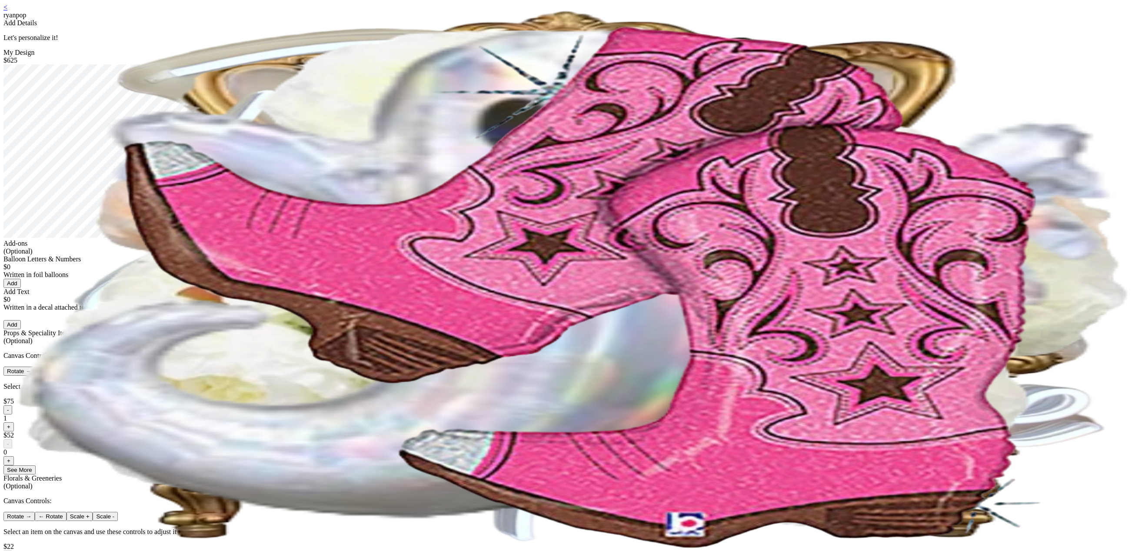
click at [438, 13] on div "< ryanpop" at bounding box center [567, 11] width 1128 height 16
click at [7, 11] on link "<" at bounding box center [5, 6] width 4 height 7
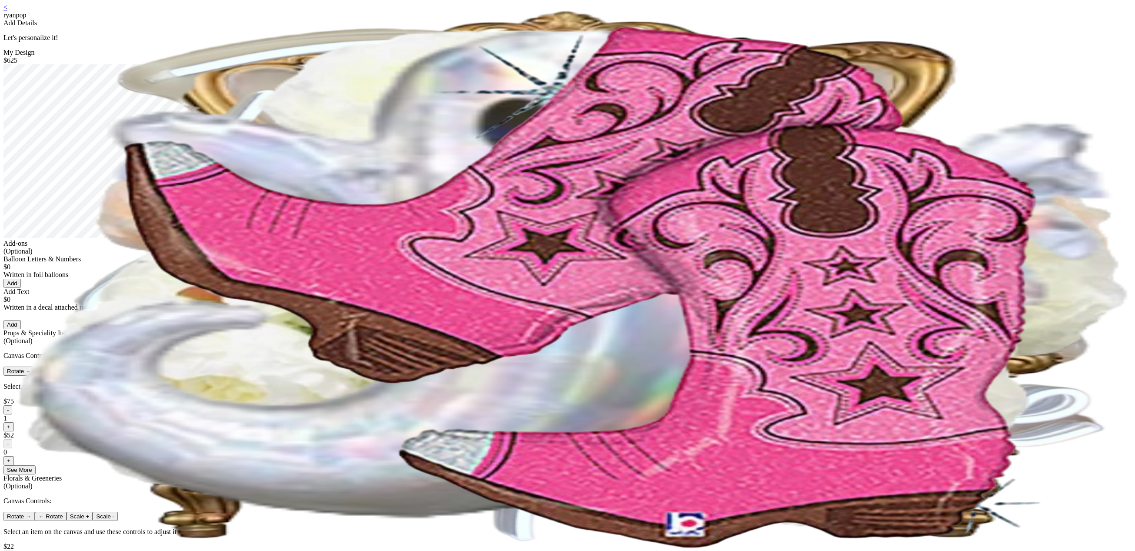
click at [7, 11] on link "<" at bounding box center [5, 6] width 4 height 7
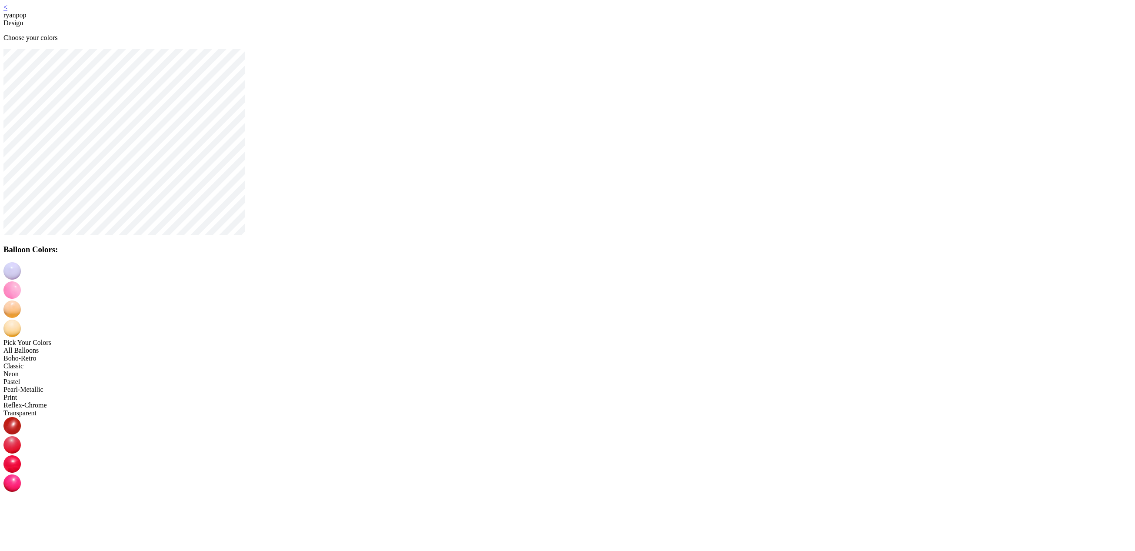
click at [21, 281] on img at bounding box center [11, 289] width 17 height 17
click at [21, 550] on img at bounding box center [11, 559] width 17 height 17
click at [21, 300] on img at bounding box center [11, 308] width 17 height 17
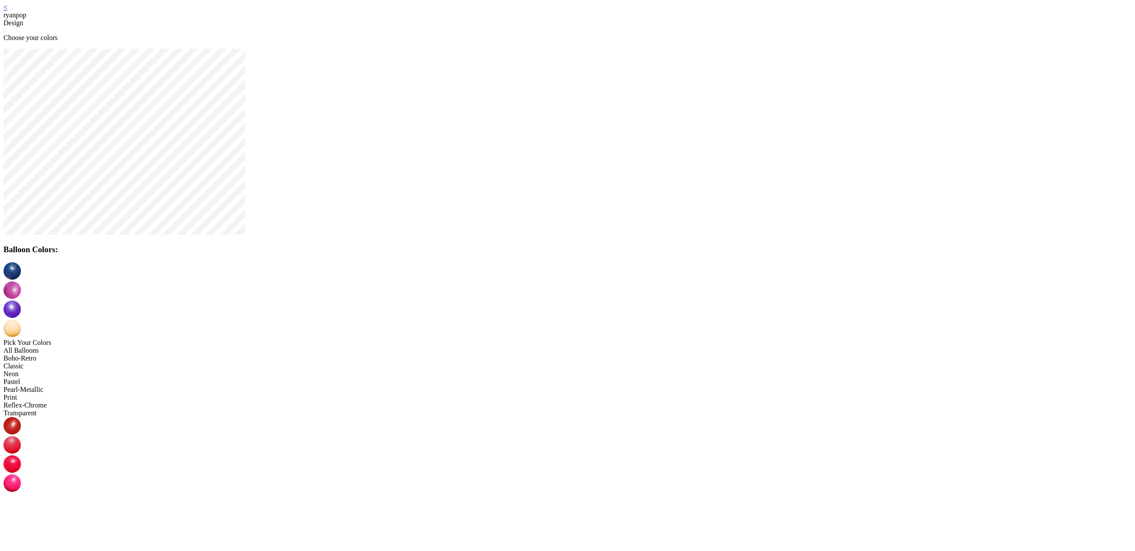
click at [21, 319] on img at bounding box center [11, 327] width 17 height 17
click at [21, 493] on img at bounding box center [11, 501] width 17 height 17
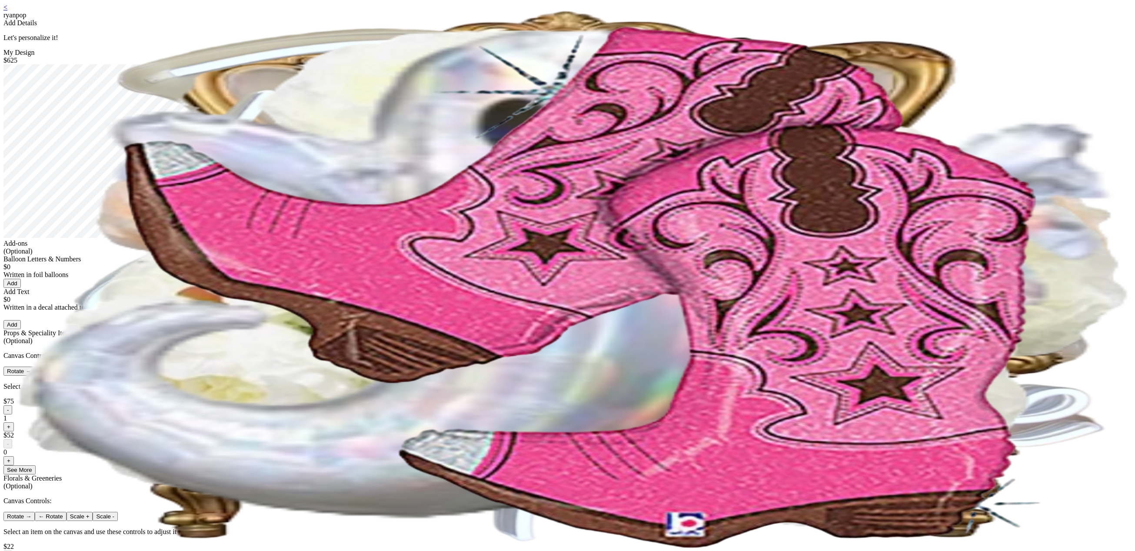
click at [438, 10] on div "< ryanpop" at bounding box center [567, 11] width 1128 height 16
click at [7, 11] on link "<" at bounding box center [5, 6] width 4 height 7
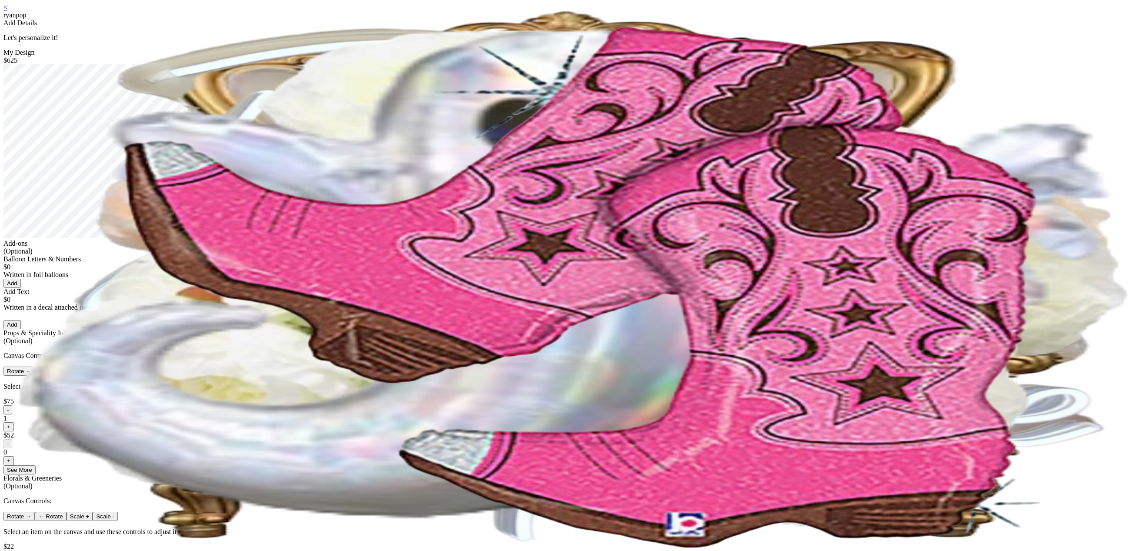
click at [7, 11] on link "<" at bounding box center [5, 6] width 4 height 7
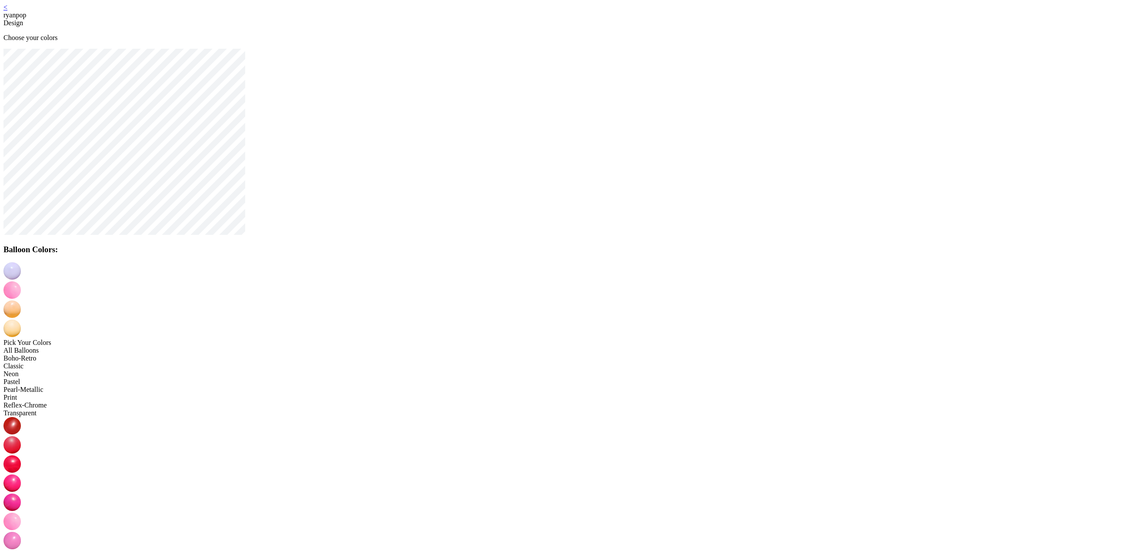
click at [21, 493] on img at bounding box center [11, 501] width 17 height 17
click at [21, 281] on img at bounding box center [11, 289] width 17 height 17
click at [21, 550] on img at bounding box center [11, 559] width 17 height 17
click at [21, 300] on img at bounding box center [11, 308] width 17 height 17
drag, startPoint x: 623, startPoint y: 342, endPoint x: 604, endPoint y: 303, distance: 43.5
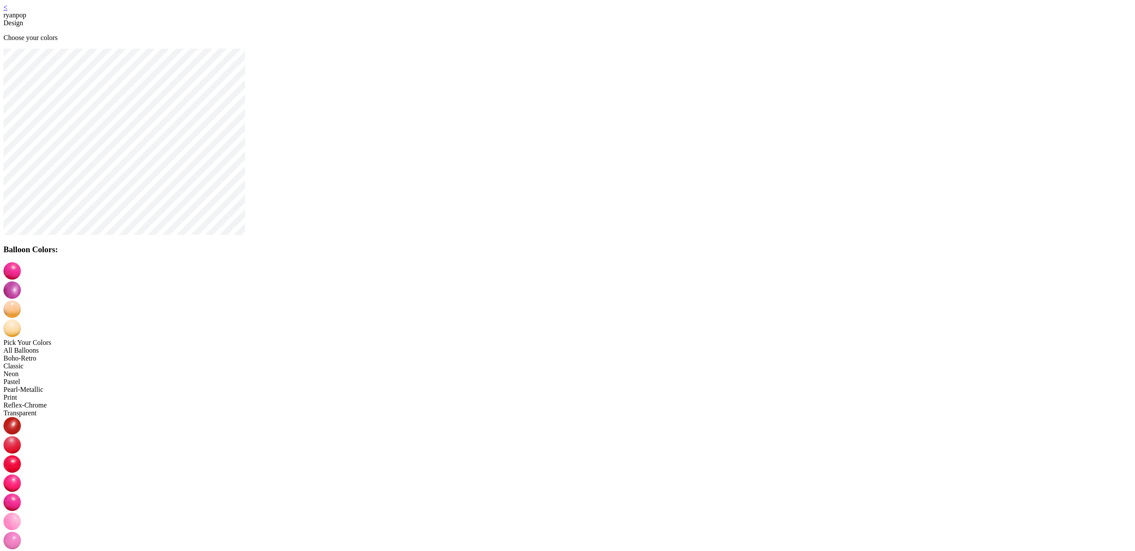
click at [21, 319] on img at bounding box center [11, 327] width 17 height 17
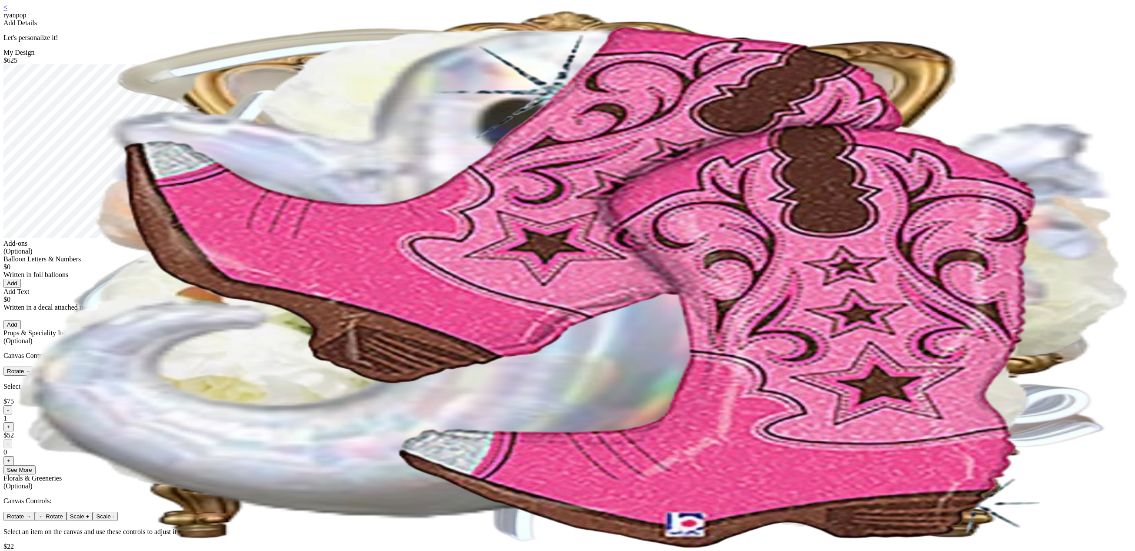
click at [429, 13] on div "< ryanpop Add Details Let's personalize it! My Design $625 Add-ons (Optional) B…" at bounding box center [567, 400] width 1128 height 794
click at [433, 13] on div "< ryanpop Add Details Let's personalize it! My Design $625 Add-ons (Optional) B…" at bounding box center [567, 400] width 1128 height 794
click at [7, 11] on link "<" at bounding box center [5, 6] width 4 height 7
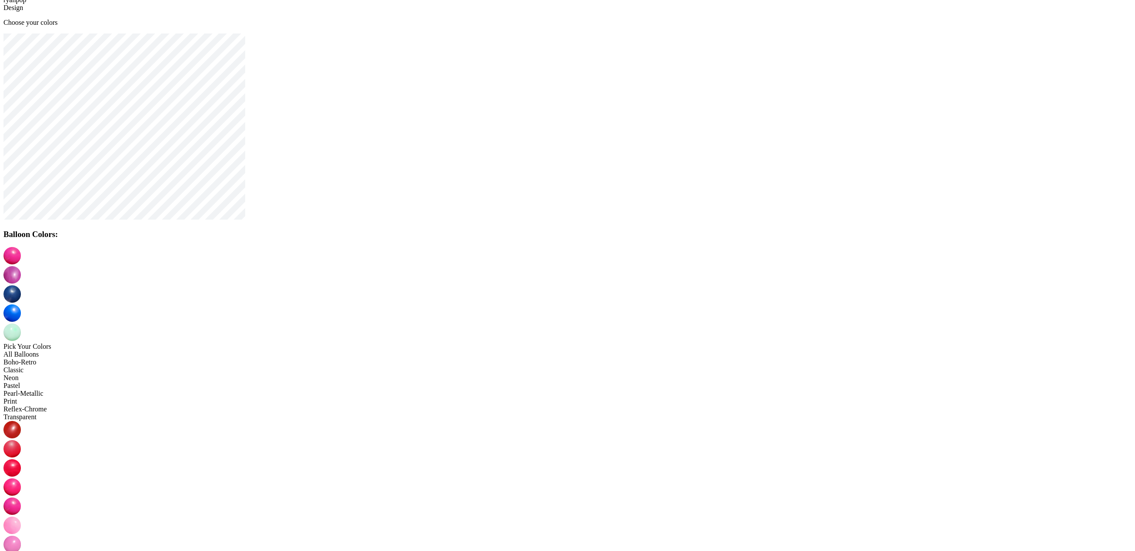
scroll to position [17, 0]
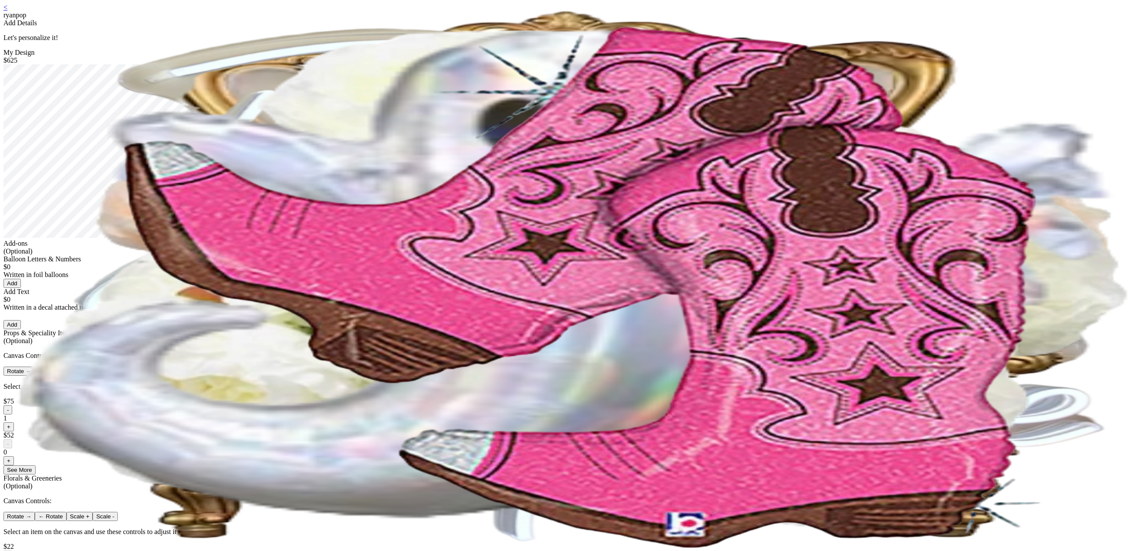
click at [438, 11] on div "< ryanpop" at bounding box center [567, 11] width 1128 height 16
click at [7, 11] on link "<" at bounding box center [5, 6] width 4 height 7
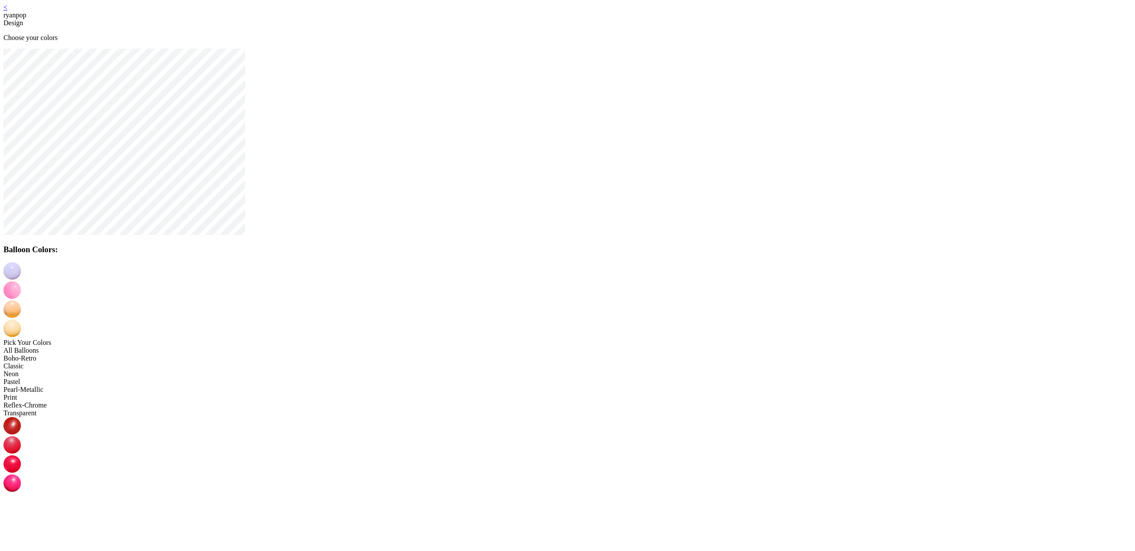
click at [7, 11] on link "<" at bounding box center [5, 6] width 4 height 7
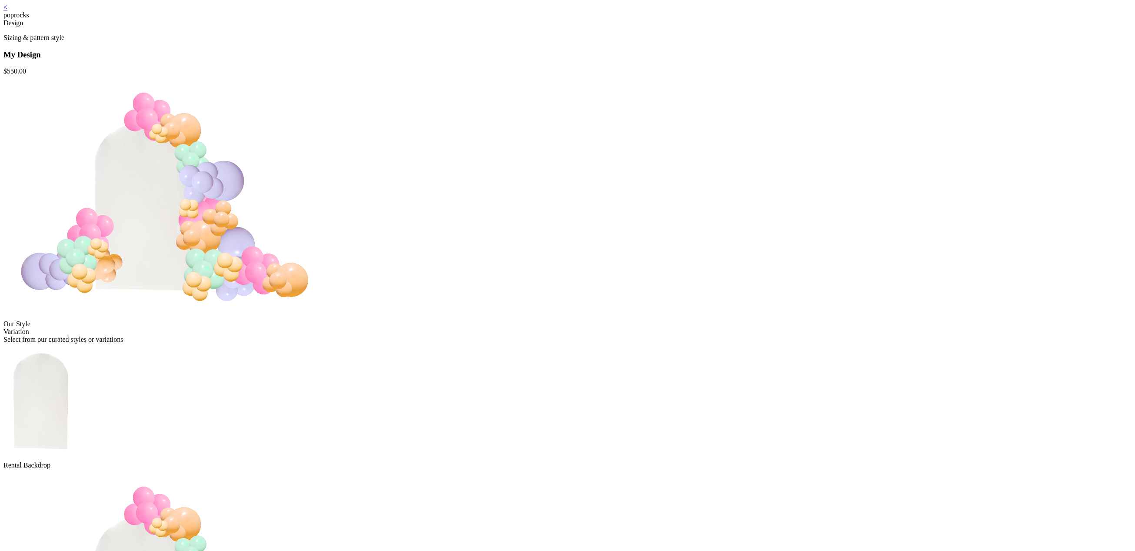
scroll to position [236, 0]
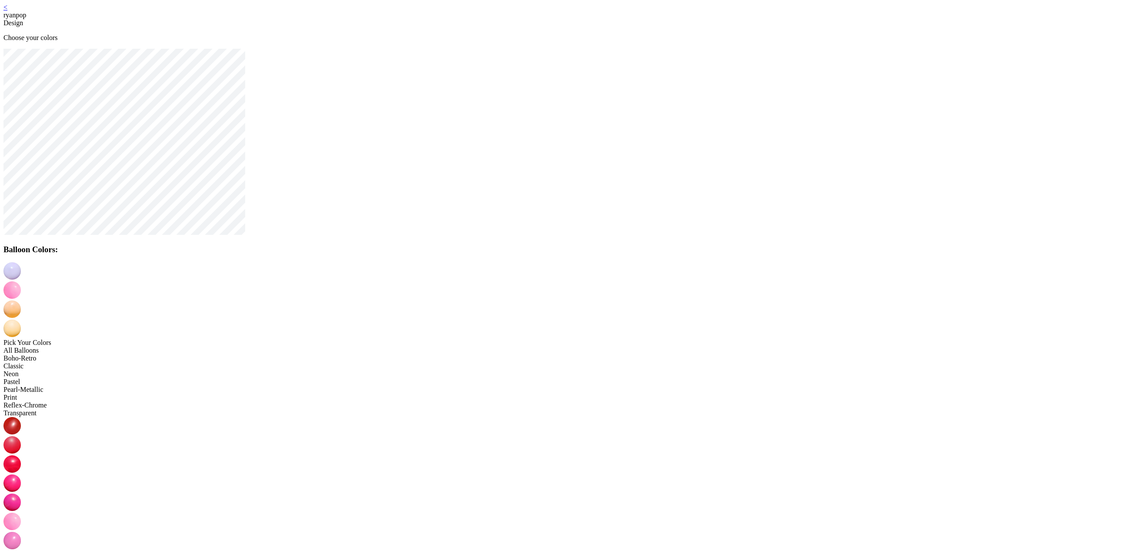
click at [7, 10] on link "<" at bounding box center [5, 6] width 4 height 7
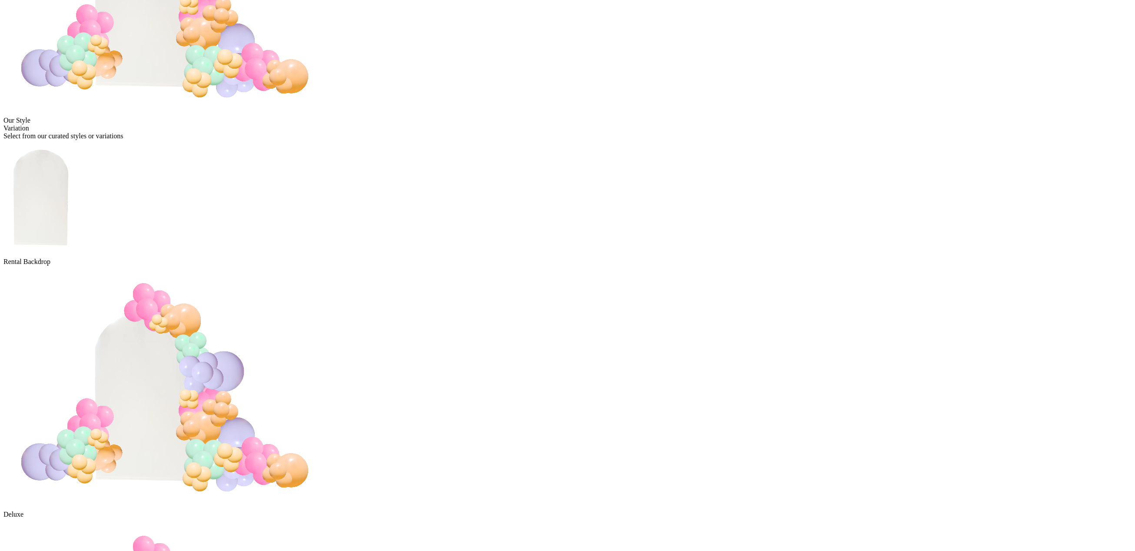
scroll to position [55, 0]
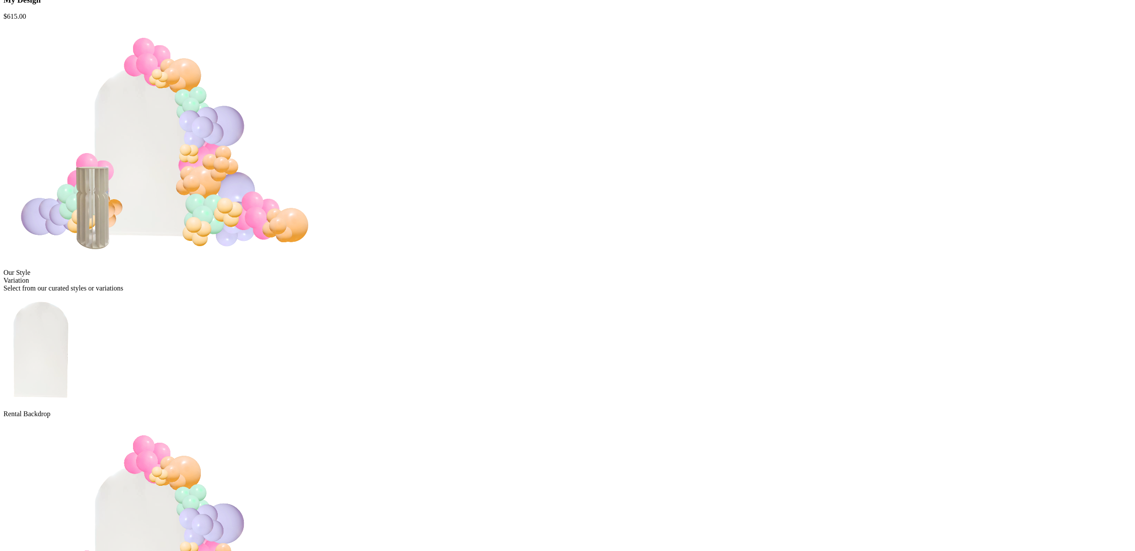
scroll to position [236, 0]
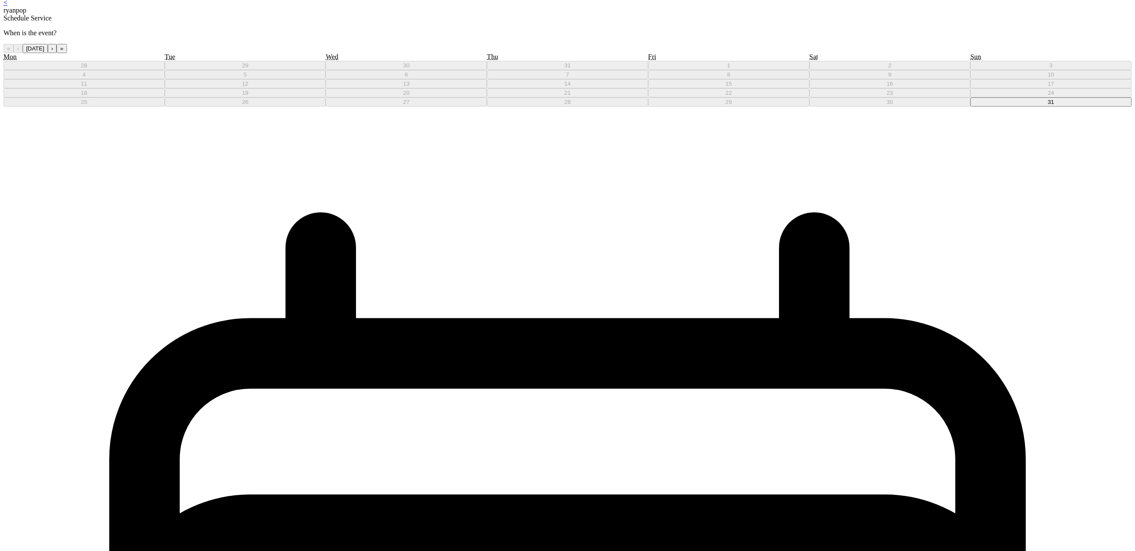
scroll to position [16, 0]
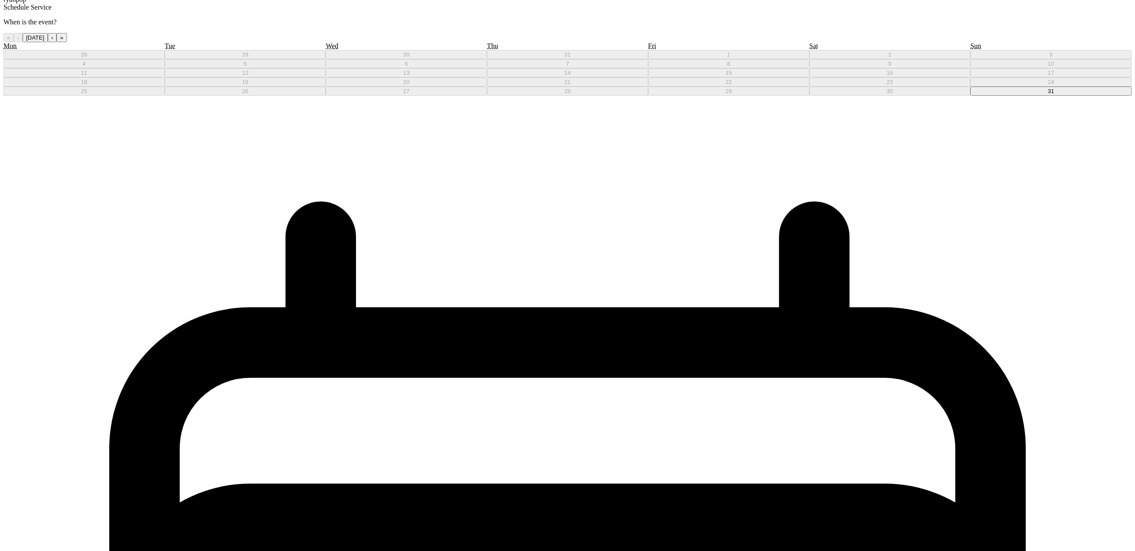
click at [970, 96] on button "31" at bounding box center [1050, 90] width 161 height 9
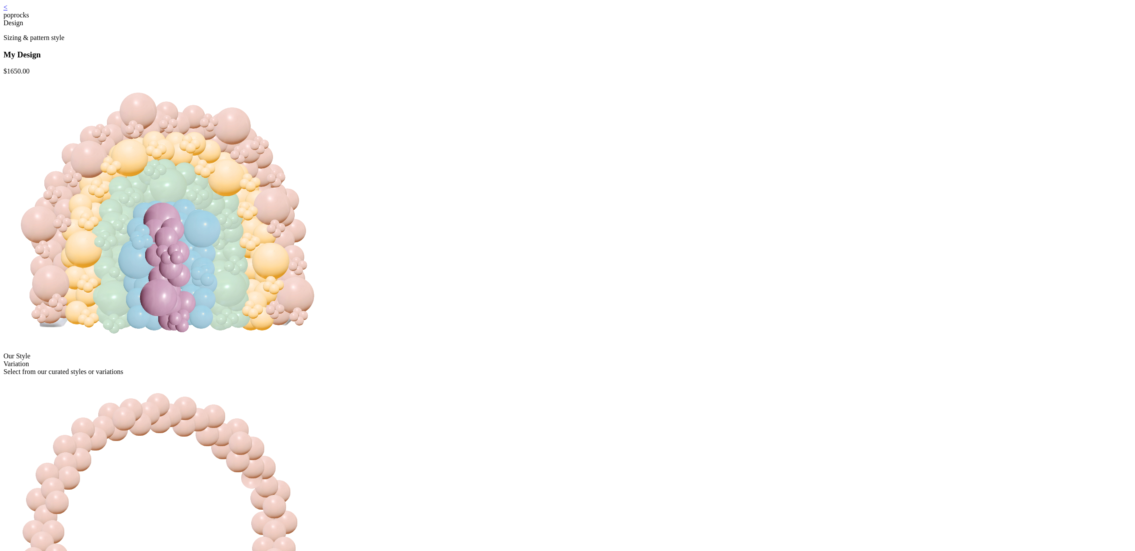
scroll to position [236, 0]
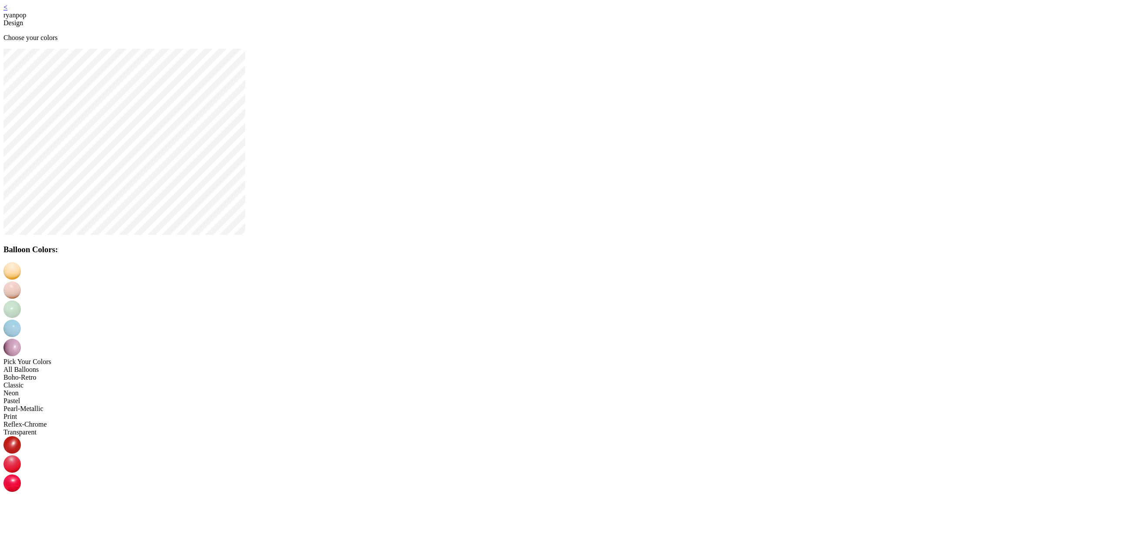
click at [21, 281] on img at bounding box center [11, 289] width 17 height 17
click at [21, 300] on img at bounding box center [11, 308] width 17 height 17
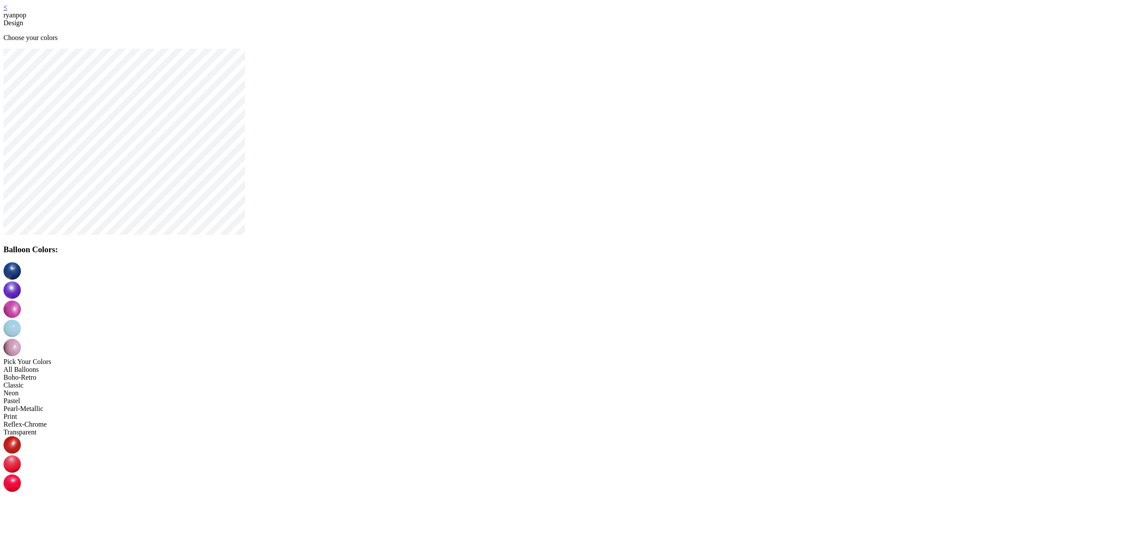
click at [21, 319] on img at bounding box center [11, 327] width 17 height 17
click at [21, 532] on img at bounding box center [11, 540] width 17 height 17
click at [21, 339] on img at bounding box center [11, 347] width 17 height 17
click at [21, 512] on img at bounding box center [11, 520] width 17 height 17
drag, startPoint x: 552, startPoint y: 390, endPoint x: 554, endPoint y: 377, distance: 13.2
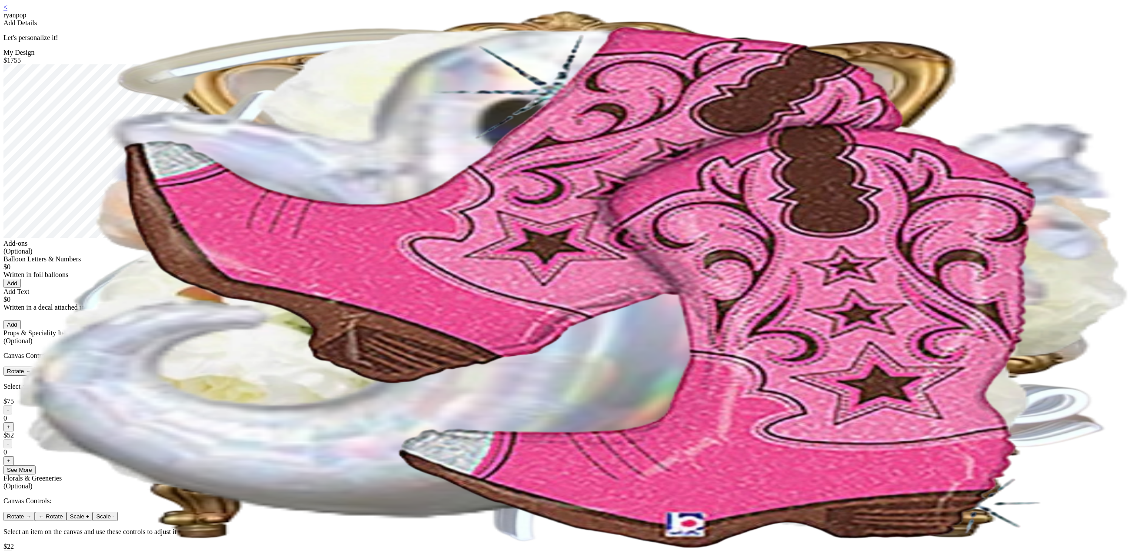
click at [7, 7] on link "<" at bounding box center [5, 6] width 4 height 7
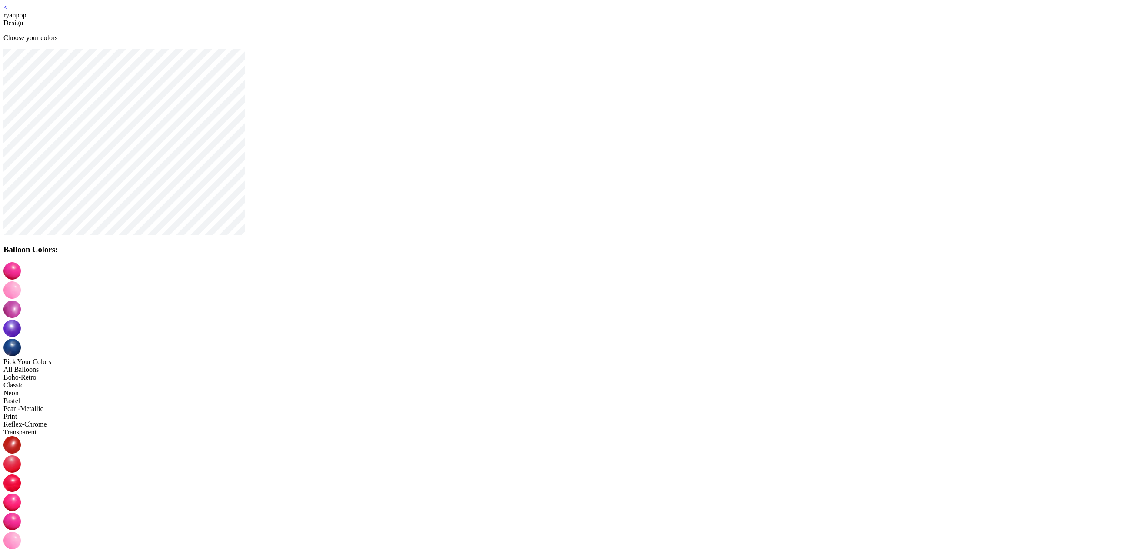
click at [21, 279] on img at bounding box center [11, 270] width 17 height 17
click at [21, 281] on img at bounding box center [11, 289] width 17 height 17
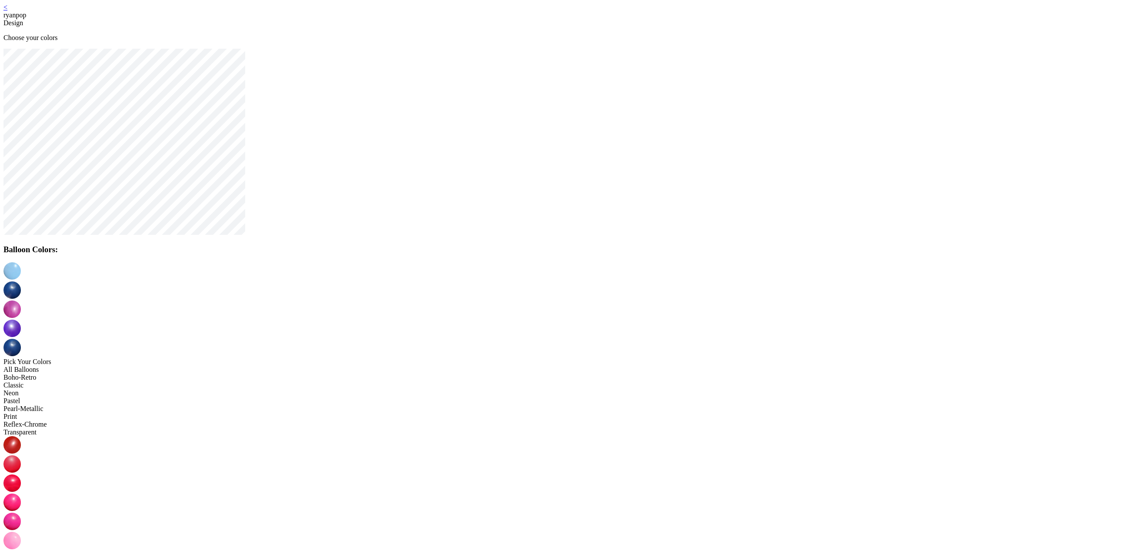
click at [21, 474] on img at bounding box center [11, 482] width 17 height 17
click at [21, 300] on img at bounding box center [11, 308] width 17 height 17
click at [21, 512] on img at bounding box center [11, 520] width 17 height 17
click at [21, 319] on img at bounding box center [11, 327] width 17 height 17
drag, startPoint x: 464, startPoint y: 348, endPoint x: 468, endPoint y: 345, distance: 5.7
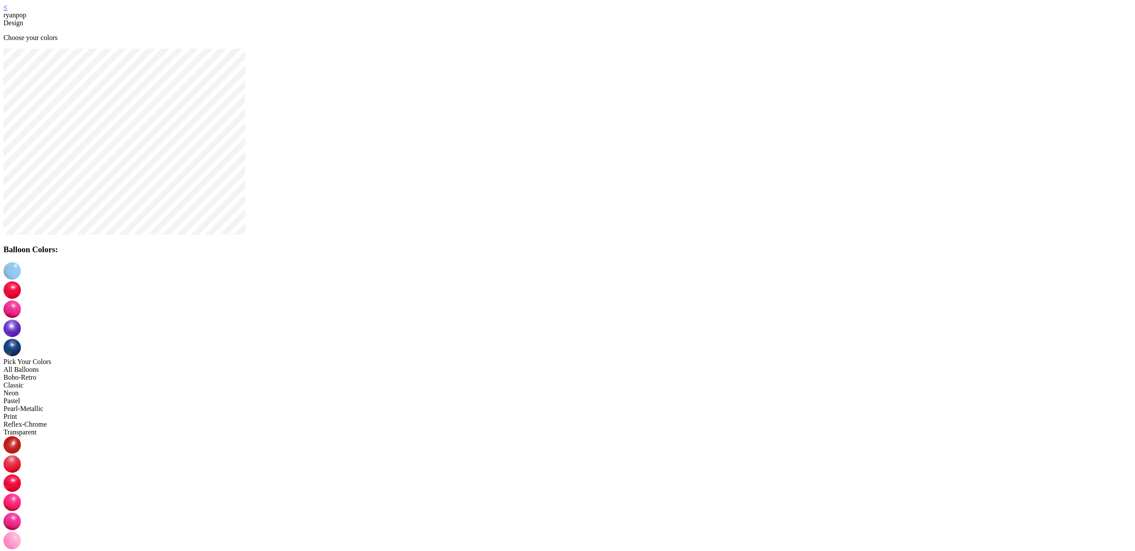
click at [21, 455] on img at bounding box center [11, 463] width 17 height 17
click at [21, 339] on img at bounding box center [11, 347] width 17 height 17
click at [21, 474] on img at bounding box center [11, 482] width 17 height 17
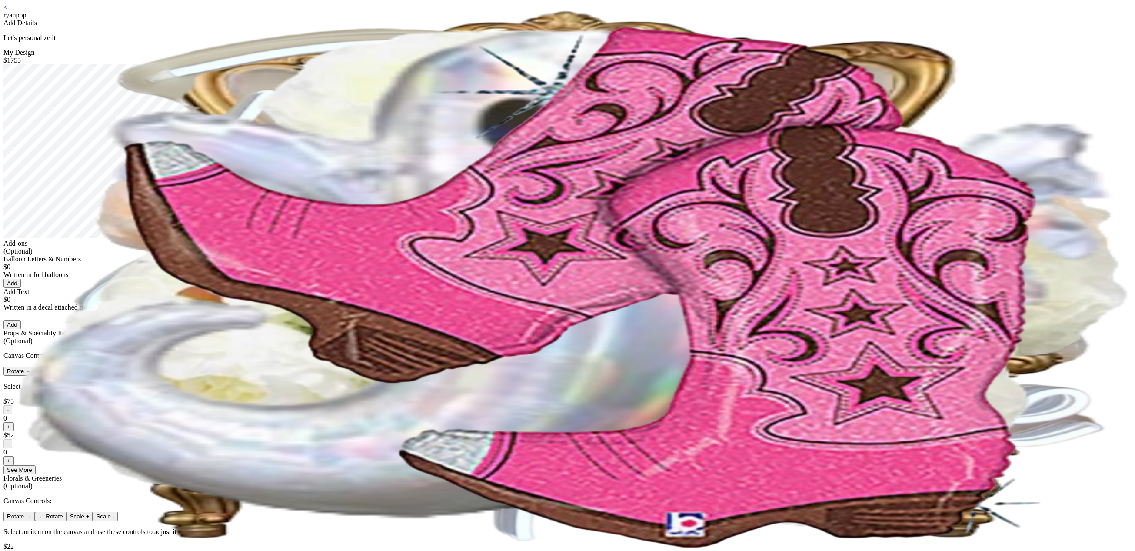
click at [7, 11] on link "<" at bounding box center [5, 6] width 4 height 7
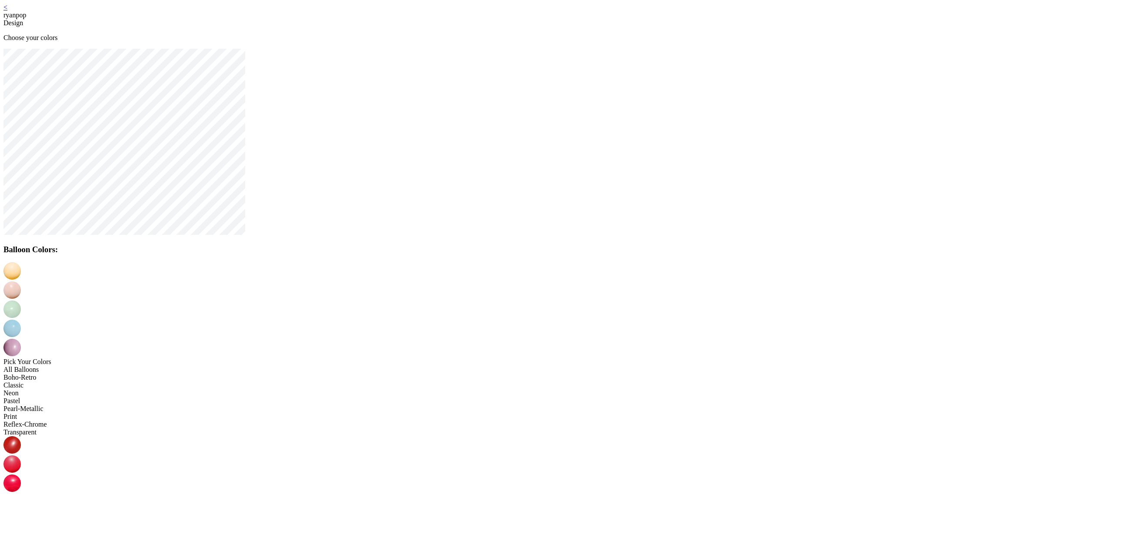
click at [21, 281] on img at bounding box center [11, 289] width 17 height 17
click at [21, 300] on img at bounding box center [11, 308] width 17 height 17
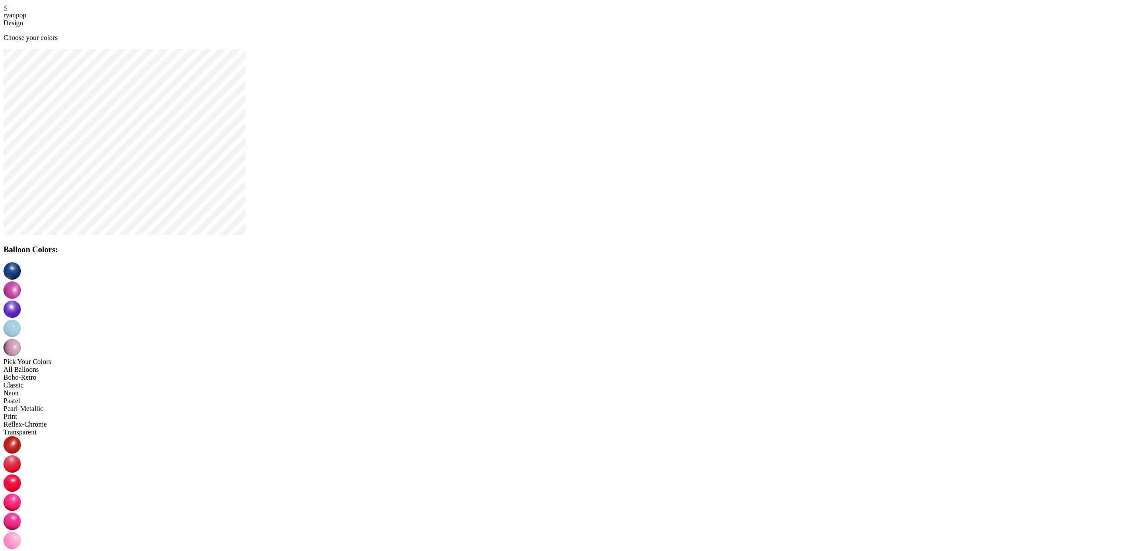
click at [21, 319] on img at bounding box center [11, 327] width 17 height 17
click at [21, 339] on img at bounding box center [11, 347] width 17 height 17
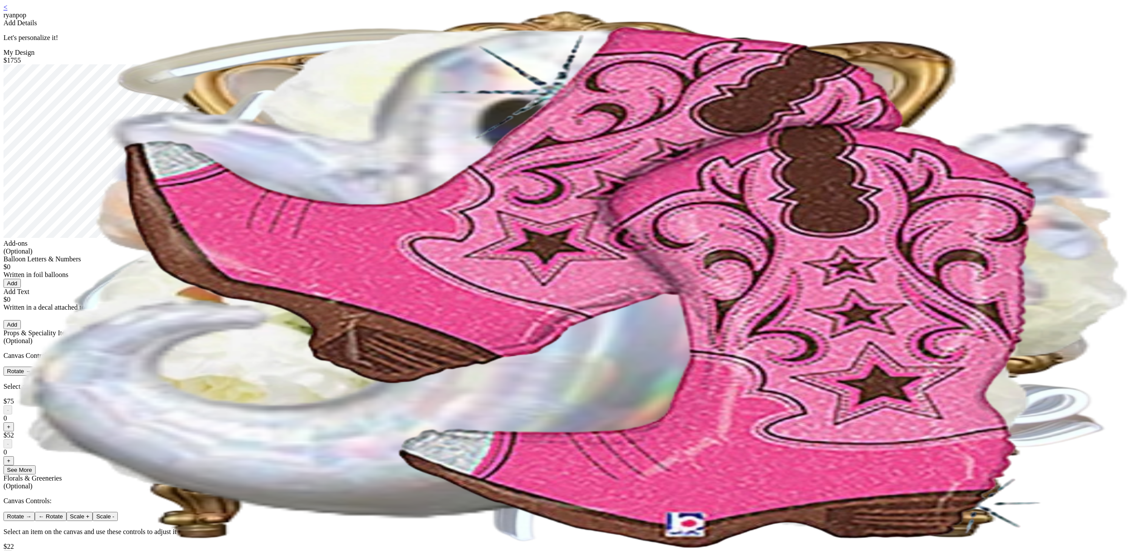
click at [7, 11] on link "<" at bounding box center [5, 6] width 4 height 7
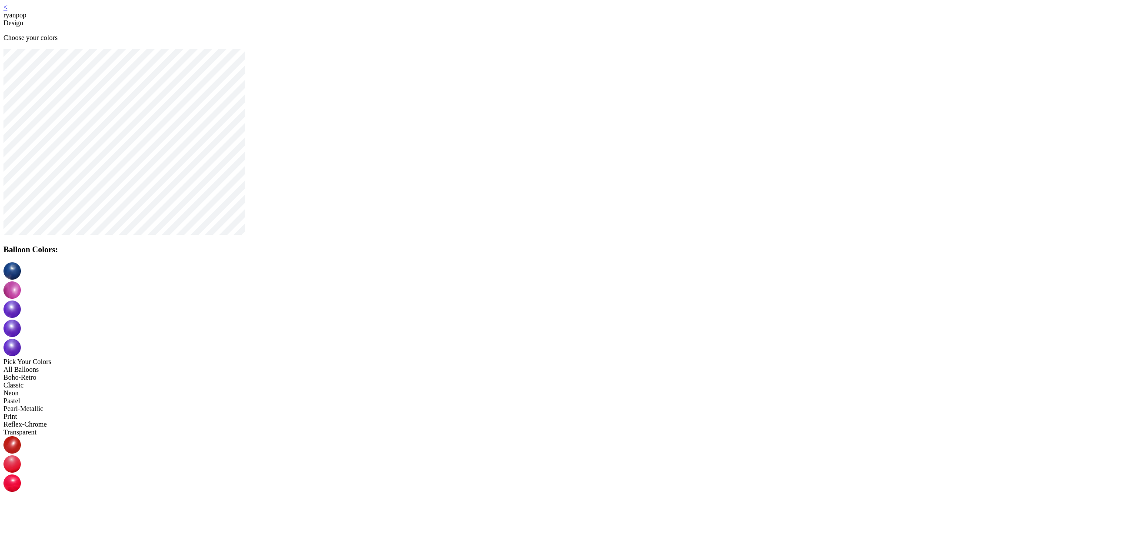
click at [567, 300] on div at bounding box center [567, 309] width 1128 height 19
click at [21, 300] on img at bounding box center [11, 308] width 17 height 17
click at [21, 319] on img at bounding box center [11, 327] width 17 height 17
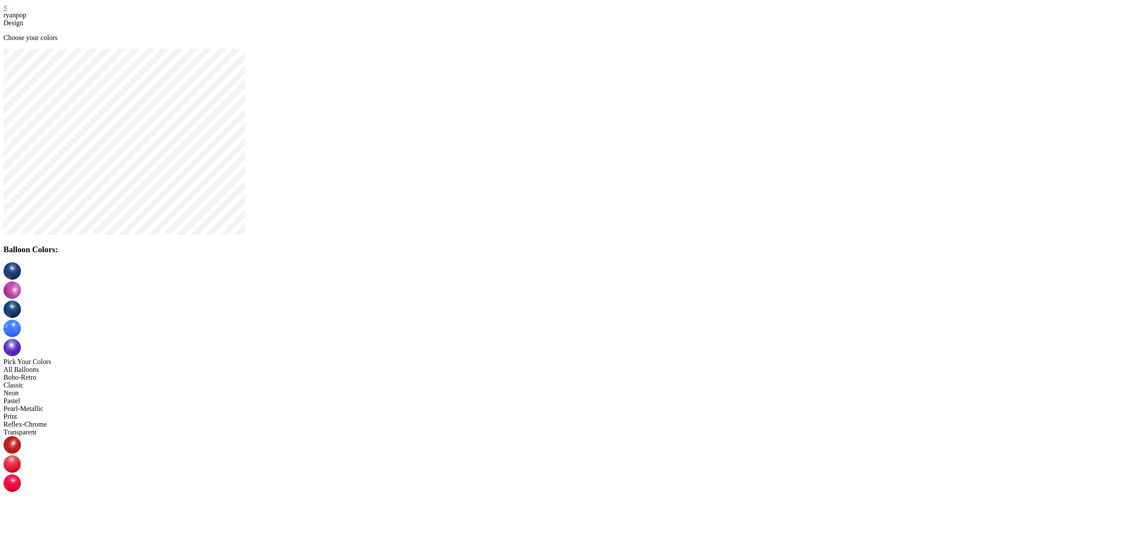
click at [21, 339] on img at bounding box center [11, 347] width 17 height 17
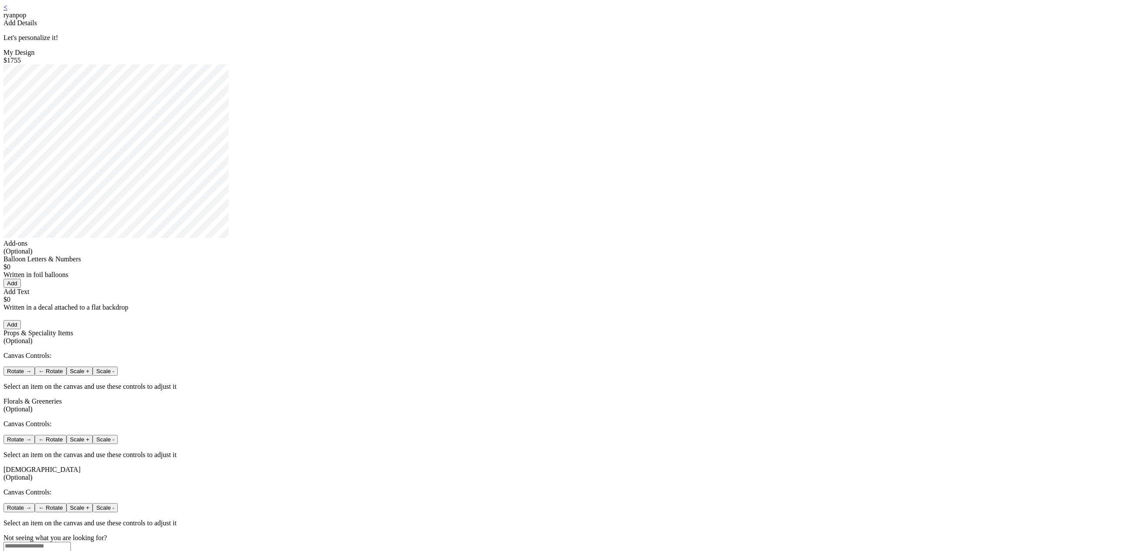
click at [7, 11] on link "<" at bounding box center [5, 6] width 4 height 7
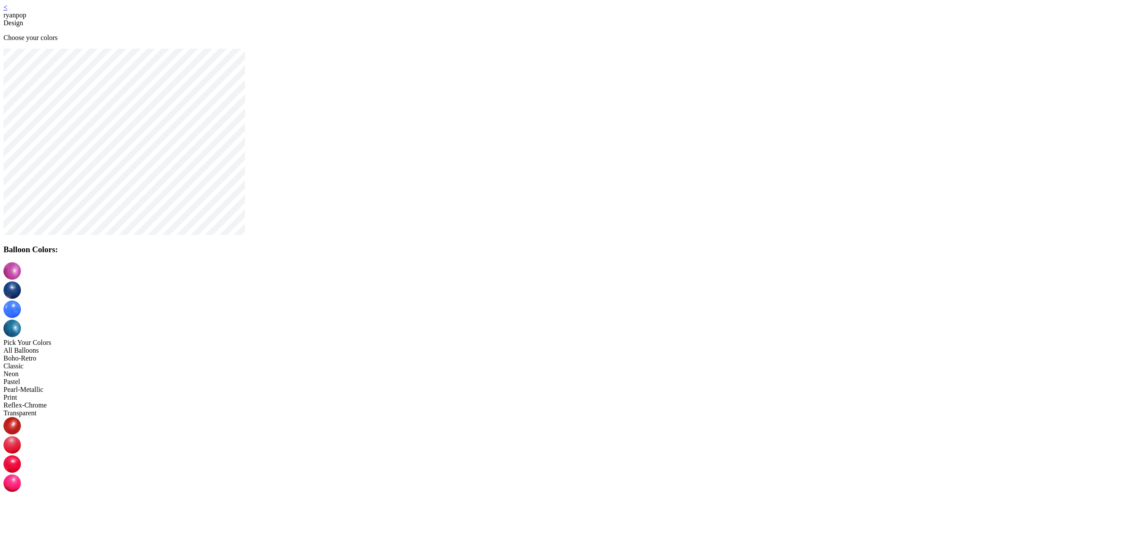
click at [7, 10] on link "<" at bounding box center [5, 6] width 4 height 7
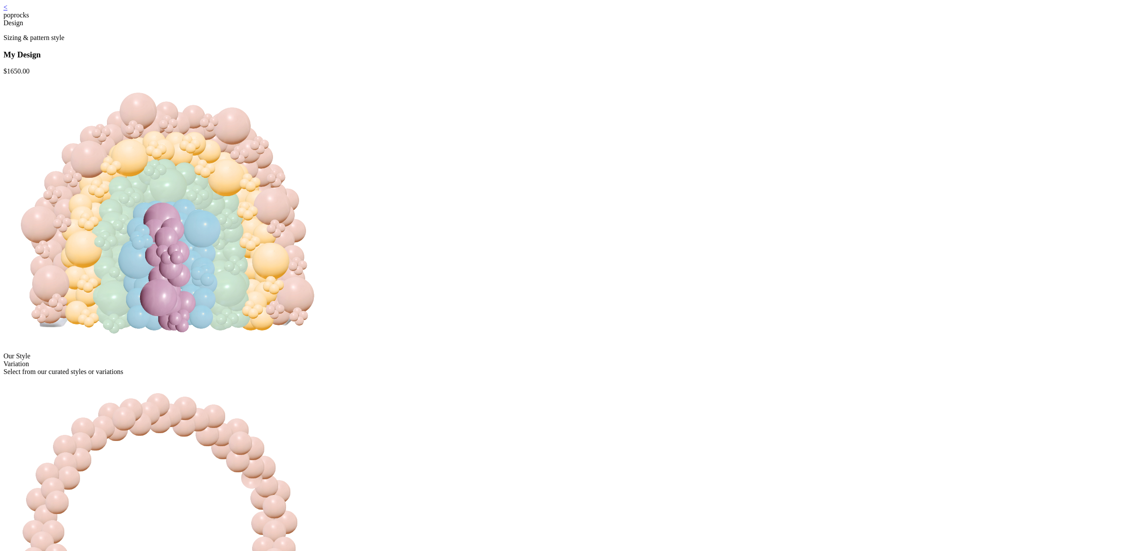
scroll to position [236, 0]
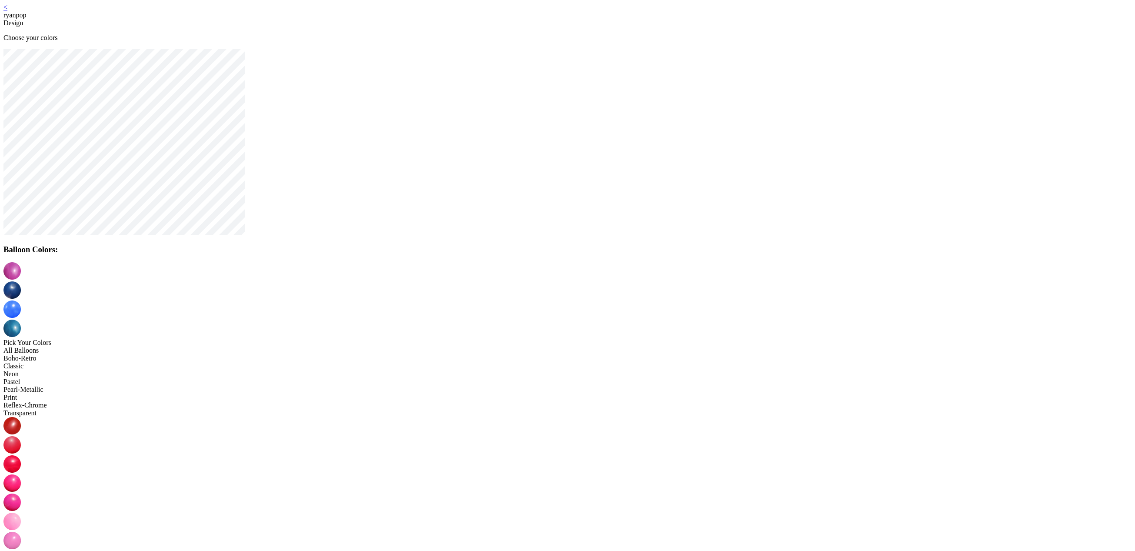
click at [7, 11] on link "<" at bounding box center [5, 6] width 4 height 7
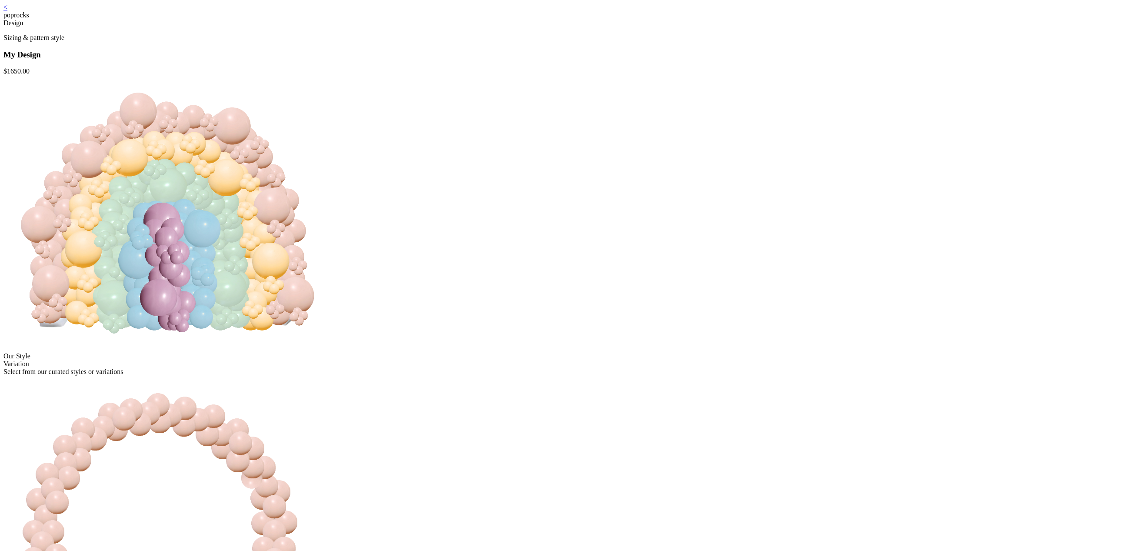
scroll to position [2, 0]
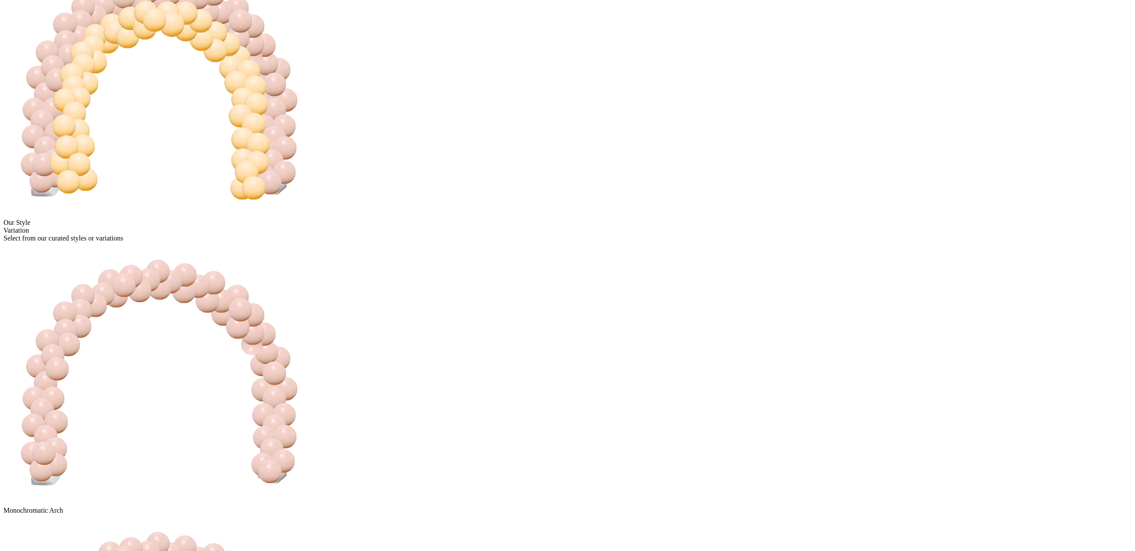
scroll to position [199, 0]
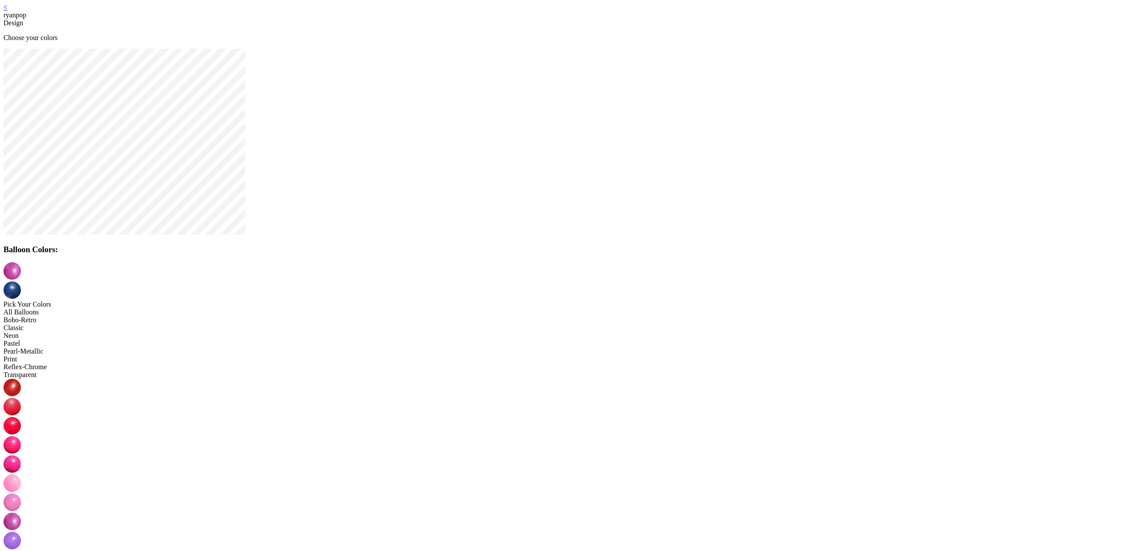
click at [439, 13] on div "< ryanpop" at bounding box center [567, 11] width 1128 height 16
click at [7, 11] on link "<" at bounding box center [5, 6] width 4 height 7
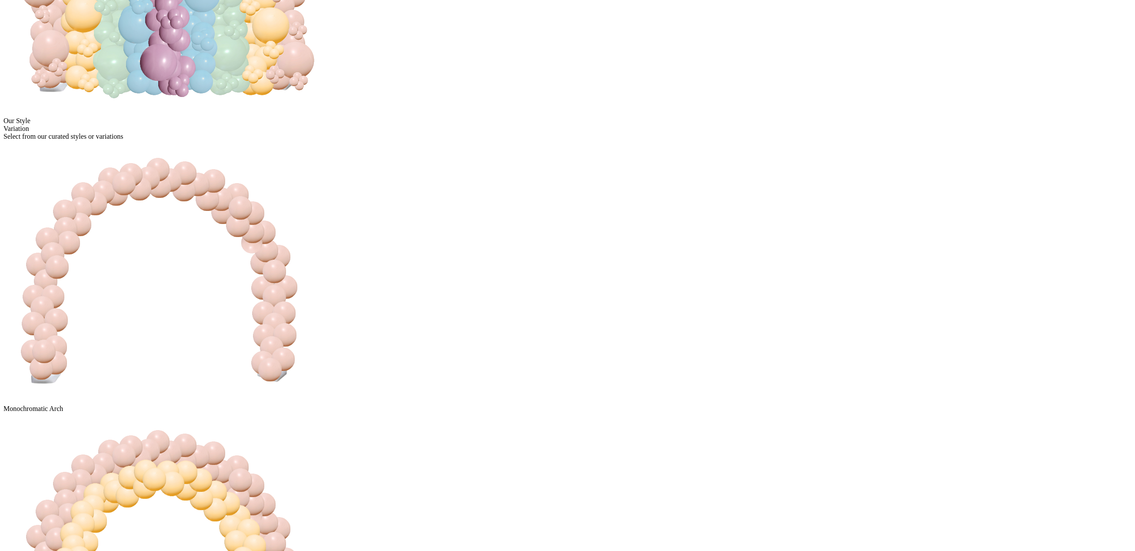
scroll to position [236, 0]
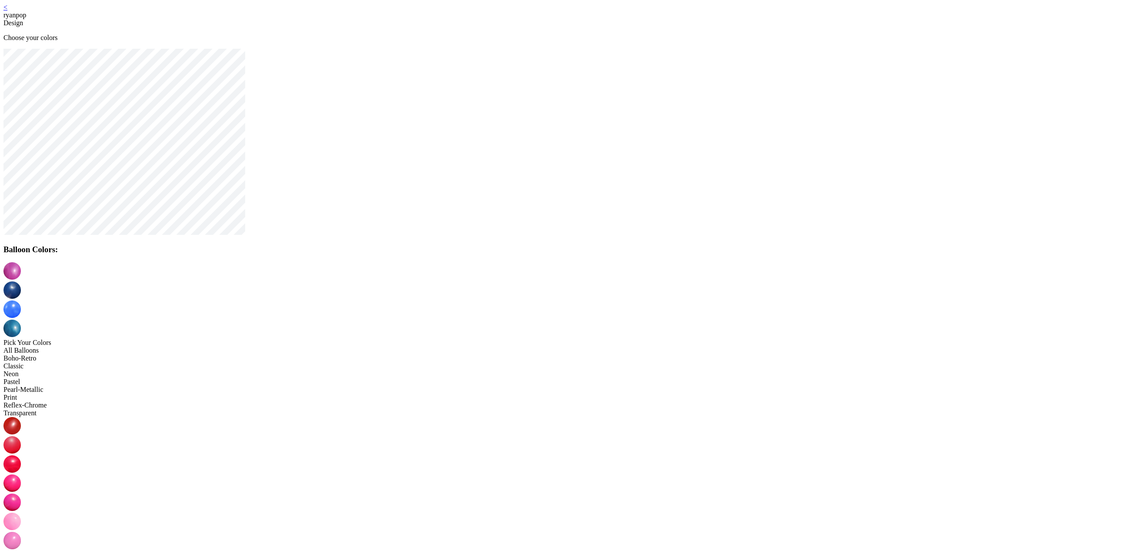
click at [21, 281] on img at bounding box center [11, 289] width 17 height 17
click at [7, 11] on link "<" at bounding box center [5, 6] width 4 height 7
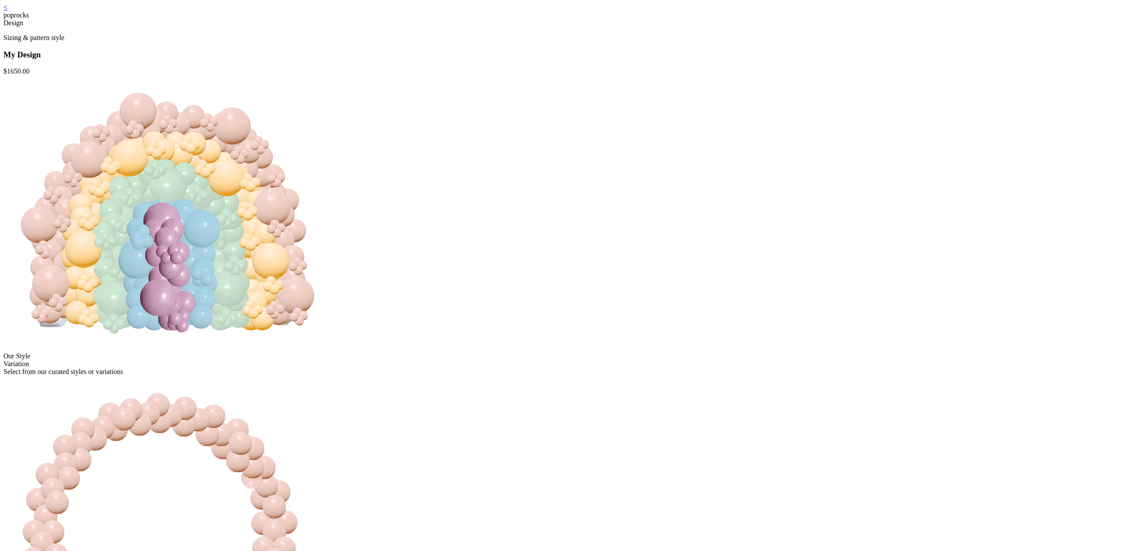
click at [7, 11] on link "<" at bounding box center [5, 6] width 4 height 7
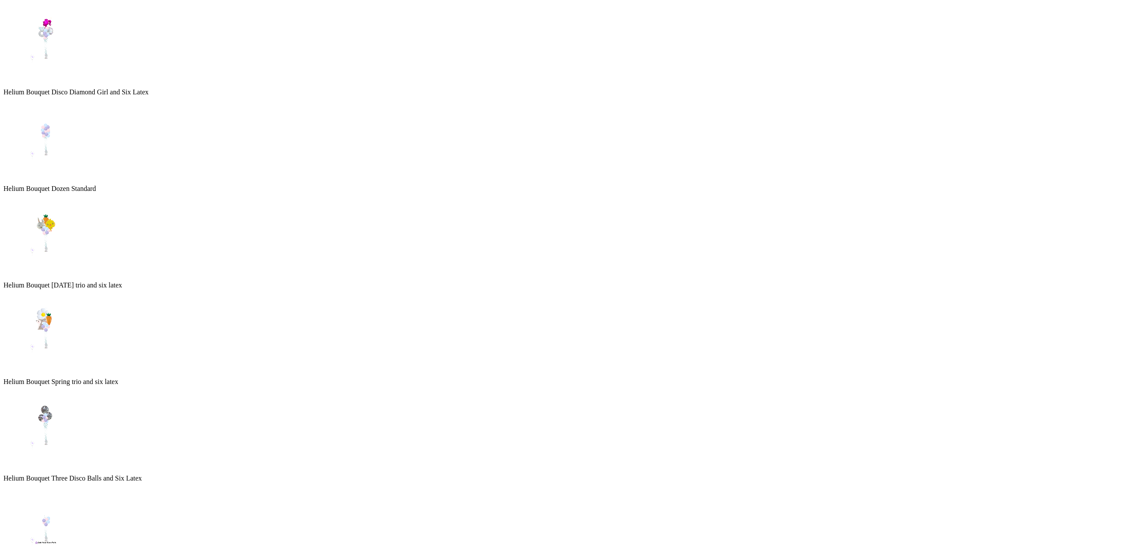
scroll to position [2945, 0]
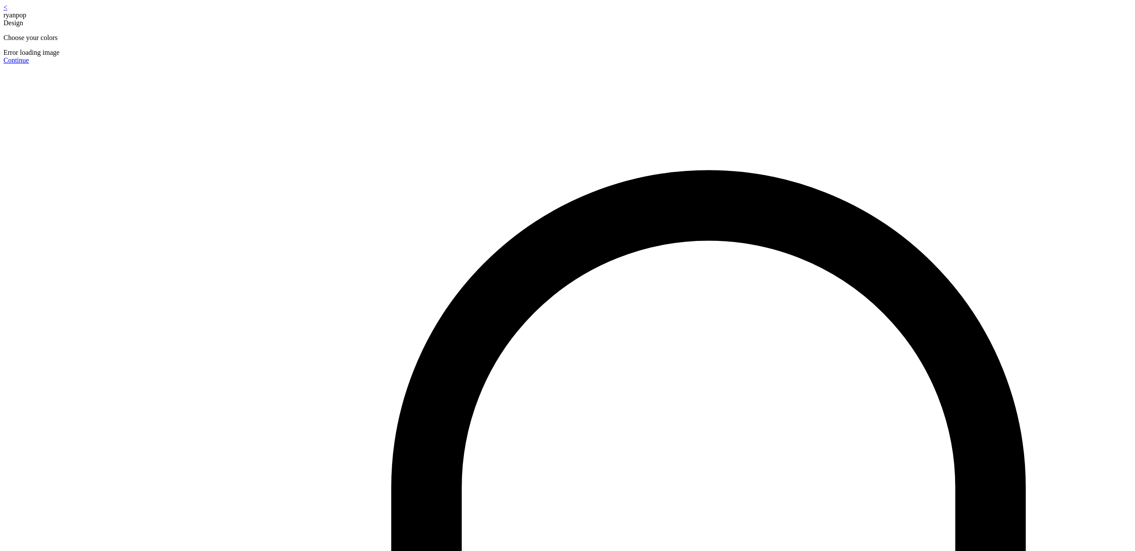
click at [431, 15] on div "< ryanpop Design Choose your colors Error loading image Continue" at bounding box center [567, 33] width 1128 height 61
click at [7, 11] on link "<" at bounding box center [5, 6] width 4 height 7
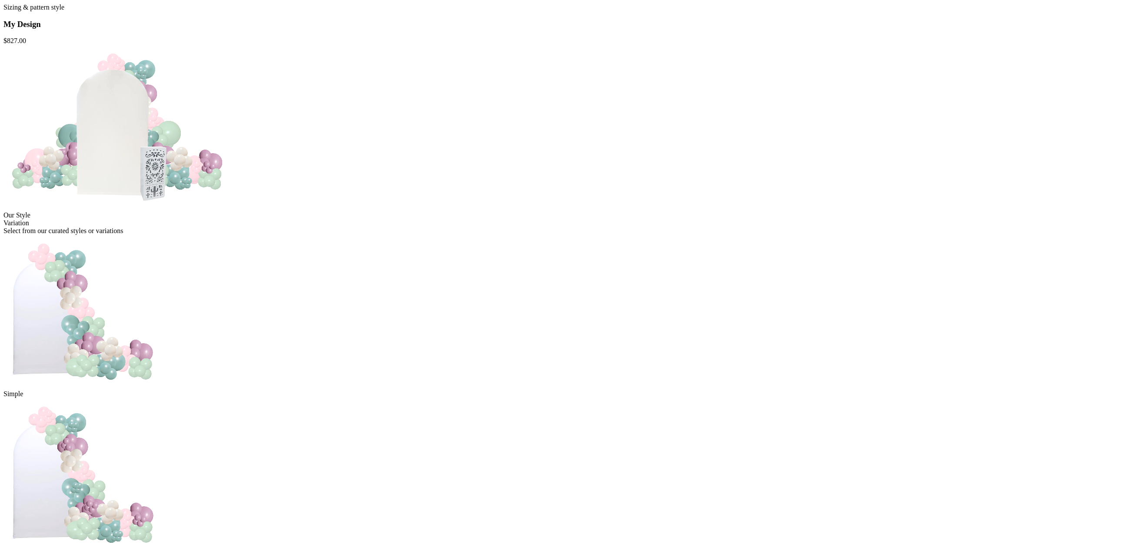
scroll to position [108, 0]
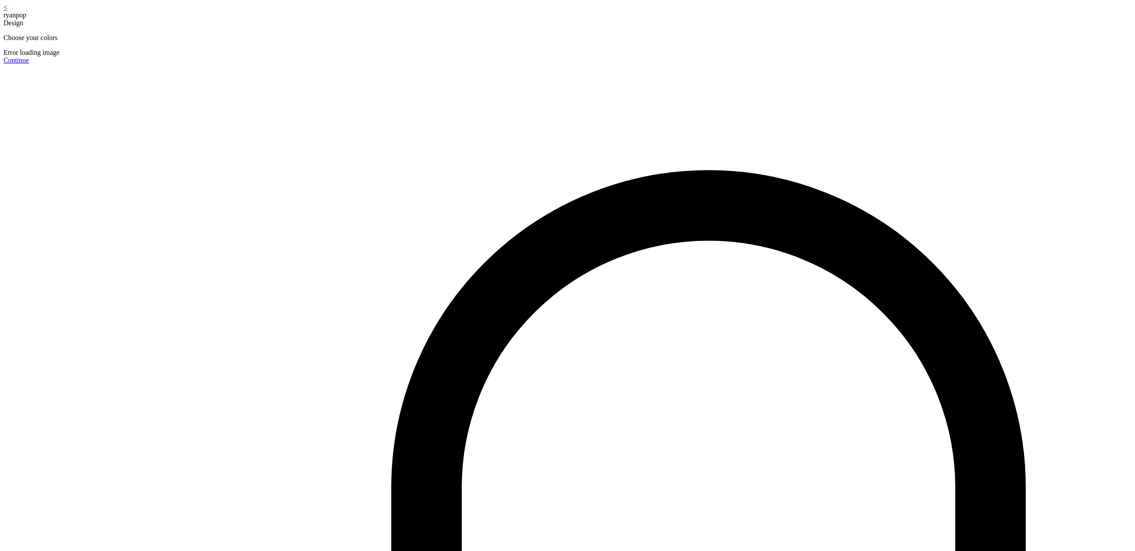
click at [7, 11] on link "<" at bounding box center [5, 6] width 4 height 7
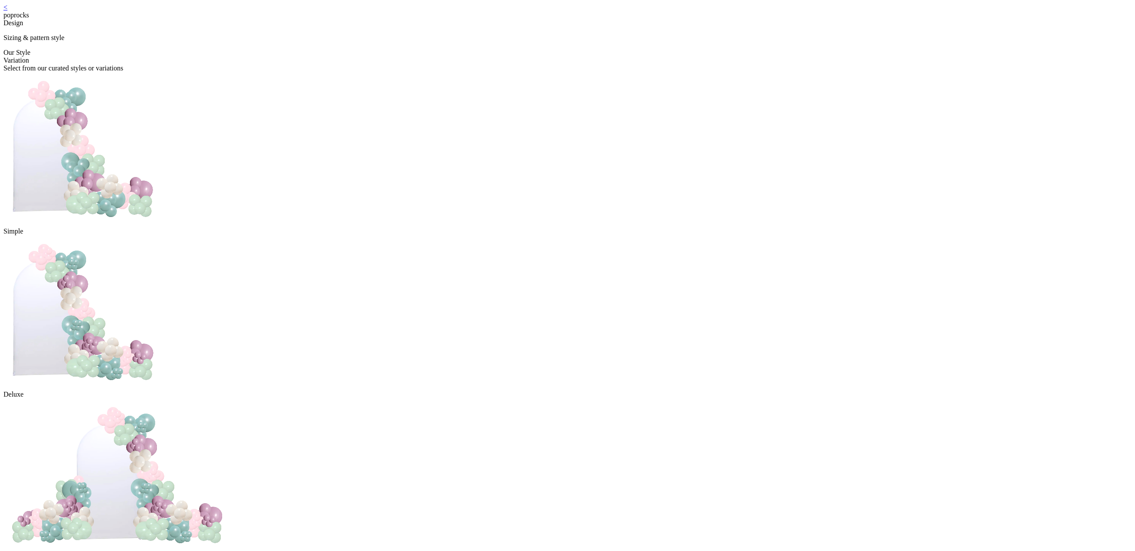
click at [439, 9] on div "< poprocks" at bounding box center [567, 11] width 1128 height 16
click at [7, 11] on link "<" at bounding box center [5, 6] width 4 height 7
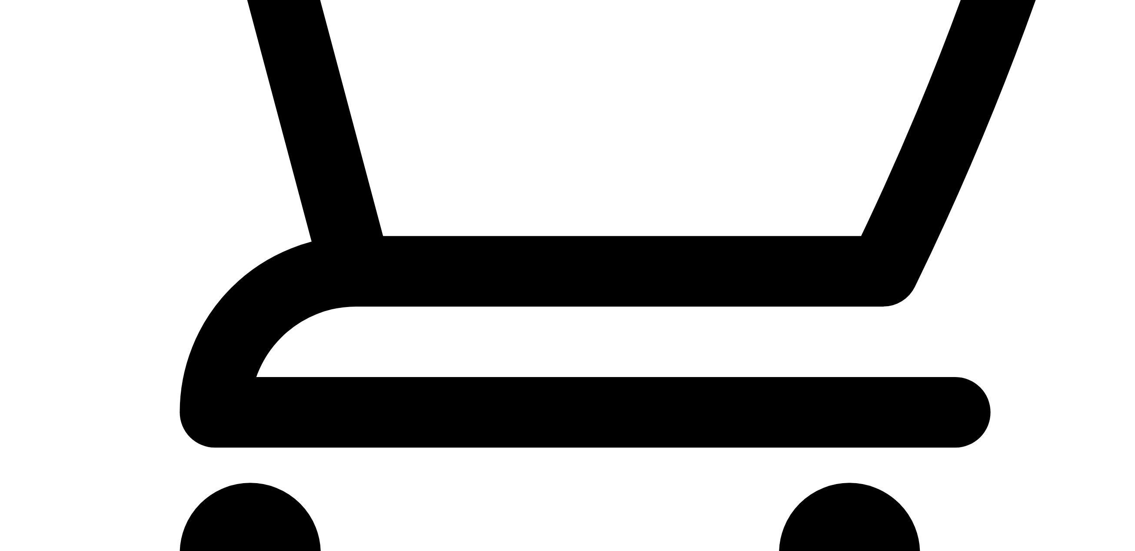
scroll to position [17, 0]
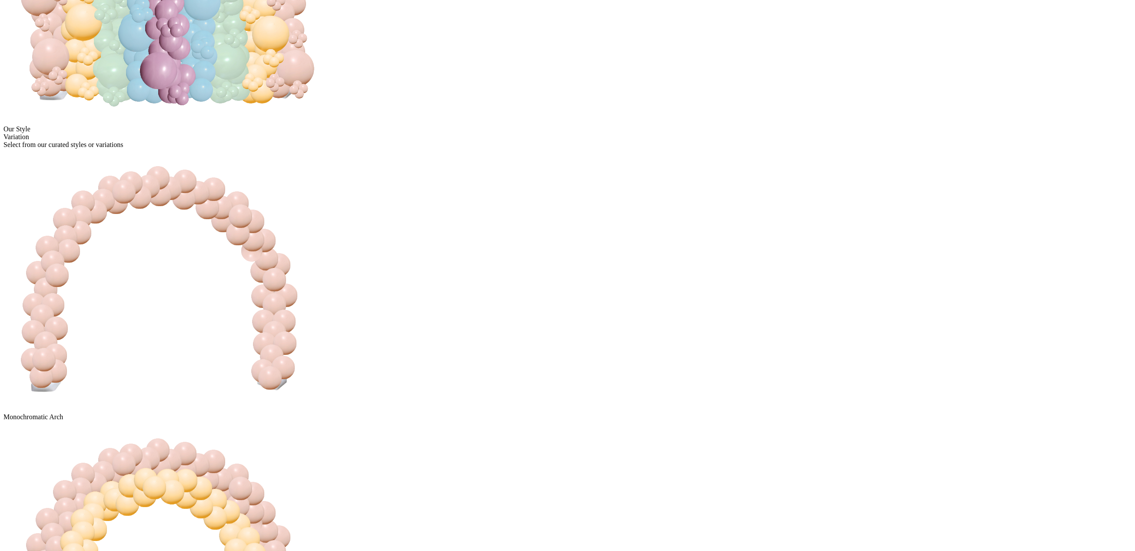
scroll to position [236, 0]
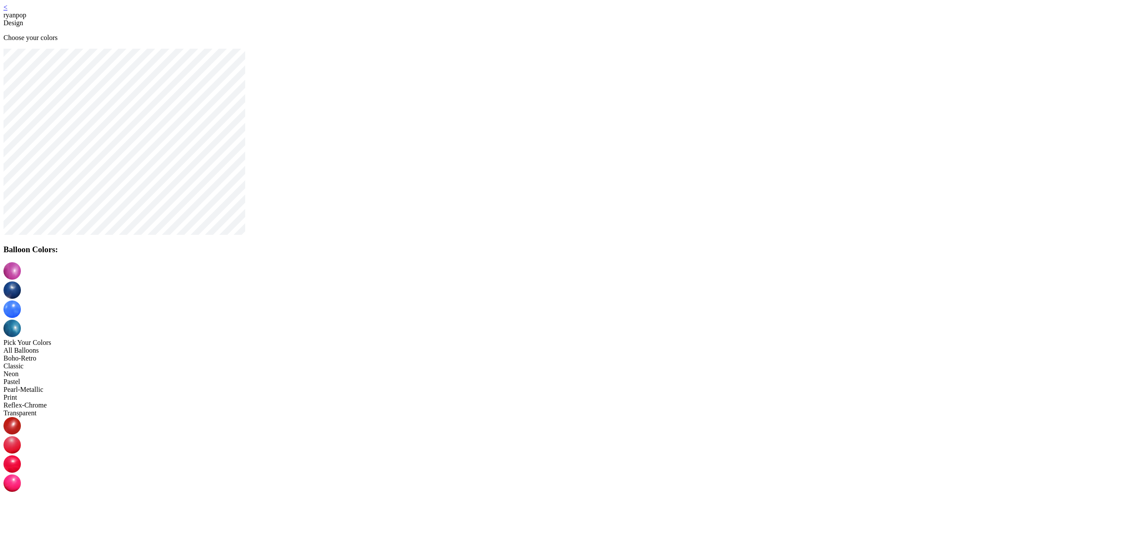
drag, startPoint x: 553, startPoint y: 276, endPoint x: 558, endPoint y: 278, distance: 5.3
click at [21, 281] on img at bounding box center [11, 289] width 17 height 17
click at [21, 550] on img at bounding box center [11, 559] width 17 height 17
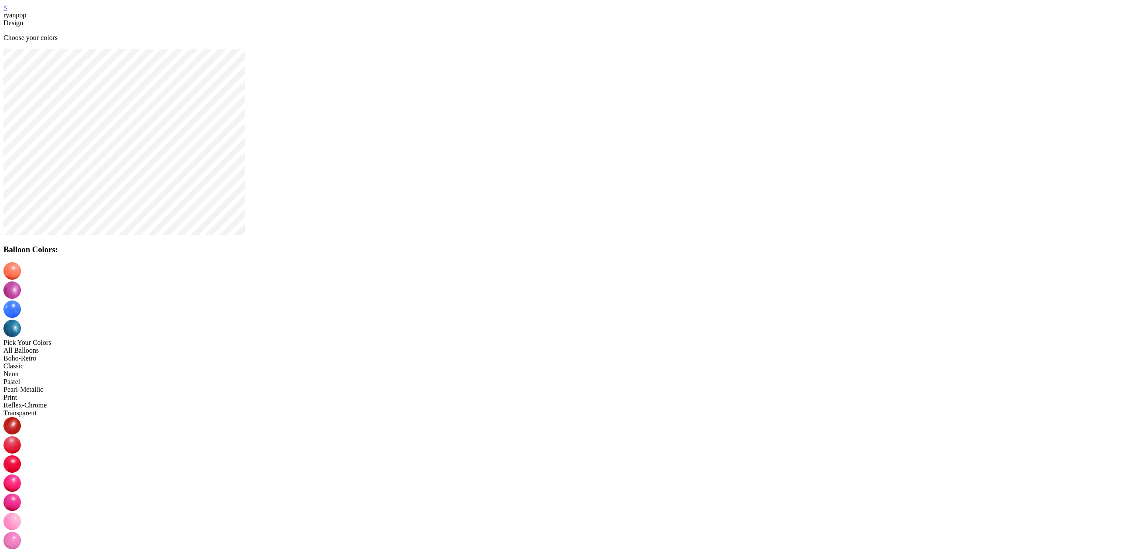
click at [585, 279] on div at bounding box center [567, 300] width 1128 height 76
click at [21, 300] on img at bounding box center [11, 308] width 17 height 17
click at [21, 550] on img at bounding box center [11, 559] width 17 height 17
click at [21, 319] on img at bounding box center [11, 327] width 17 height 17
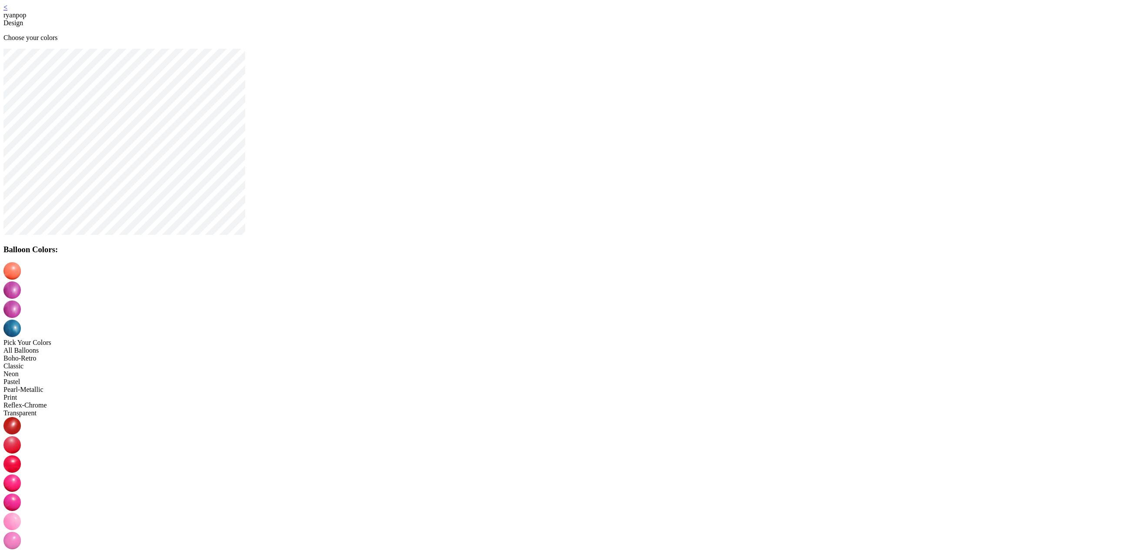
click at [21, 550] on img at bounding box center [11, 559] width 17 height 17
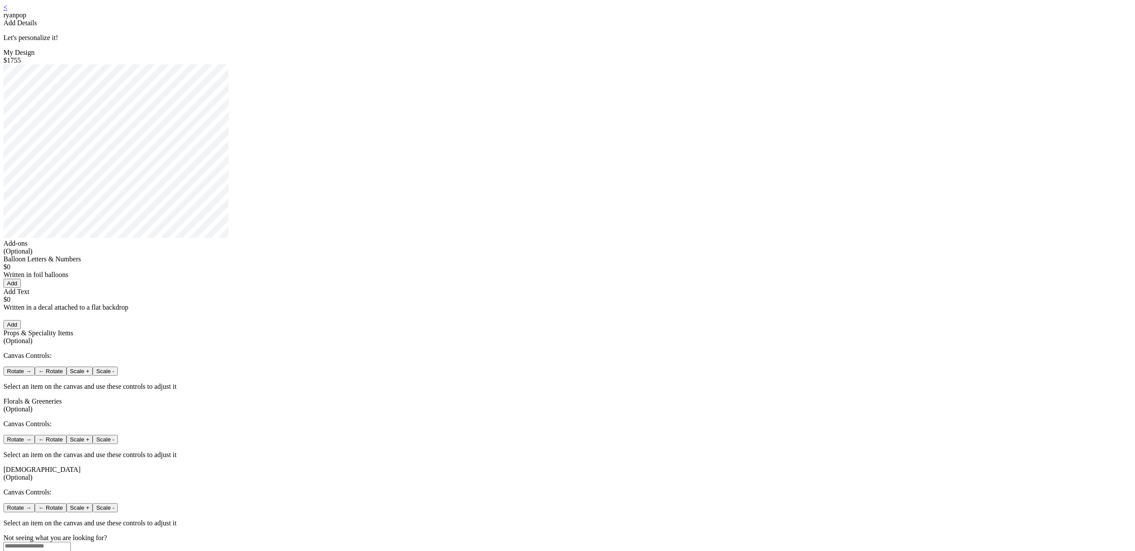
click at [7, 11] on link "<" at bounding box center [5, 6] width 4 height 7
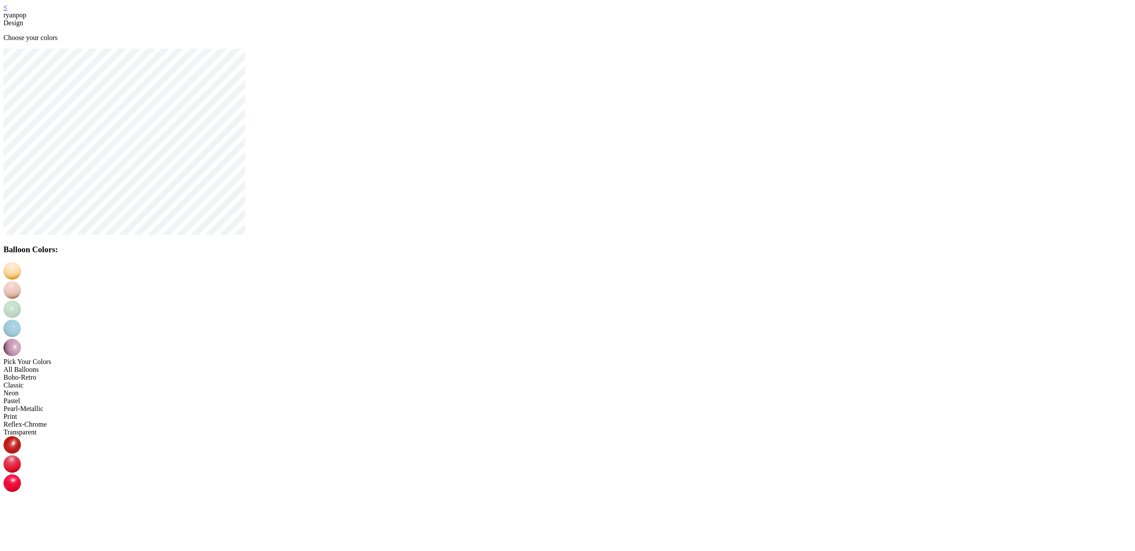
click at [21, 474] on img at bounding box center [11, 482] width 17 height 17
click at [21, 281] on img at bounding box center [11, 289] width 17 height 17
drag, startPoint x: 571, startPoint y: 346, endPoint x: 570, endPoint y: 337, distance: 9.2
click at [21, 300] on img at bounding box center [11, 308] width 17 height 17
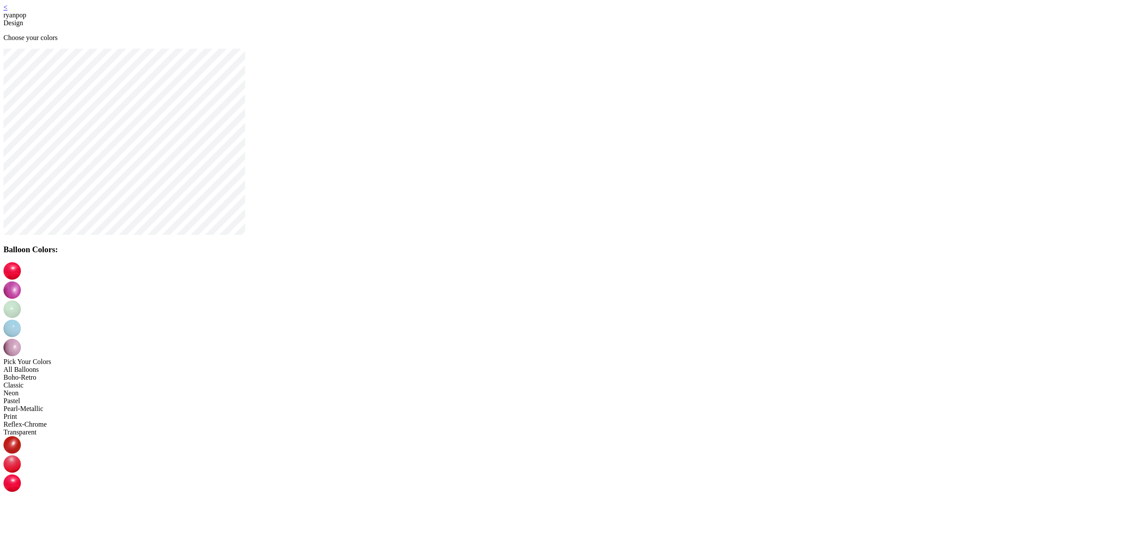
click at [21, 319] on img at bounding box center [11, 327] width 17 height 17
click at [21, 339] on img at bounding box center [11, 347] width 17 height 17
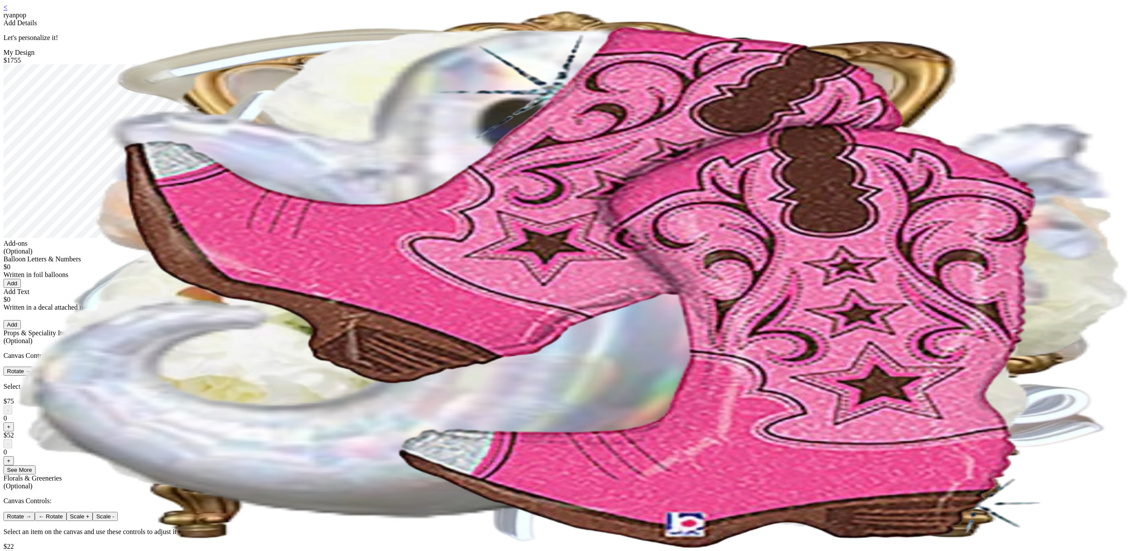
click at [432, 12] on div "< ryanpop Add Details Let's personalize it! My Design $1755 Add-ons (Optional) …" at bounding box center [567, 400] width 1128 height 794
click at [7, 11] on link "<" at bounding box center [5, 6] width 4 height 7
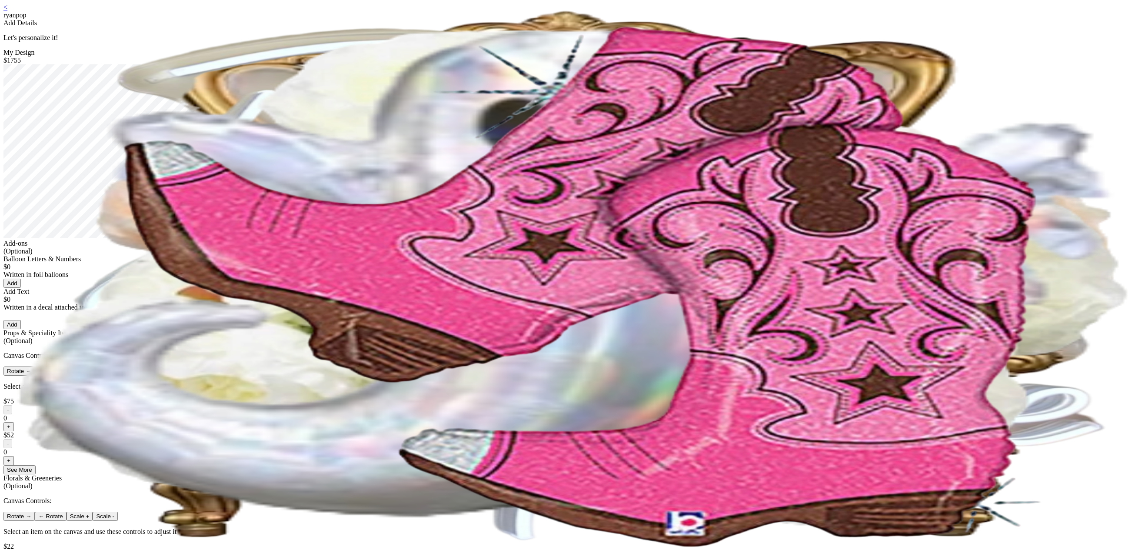
click at [7, 11] on link "<" at bounding box center [5, 6] width 4 height 7
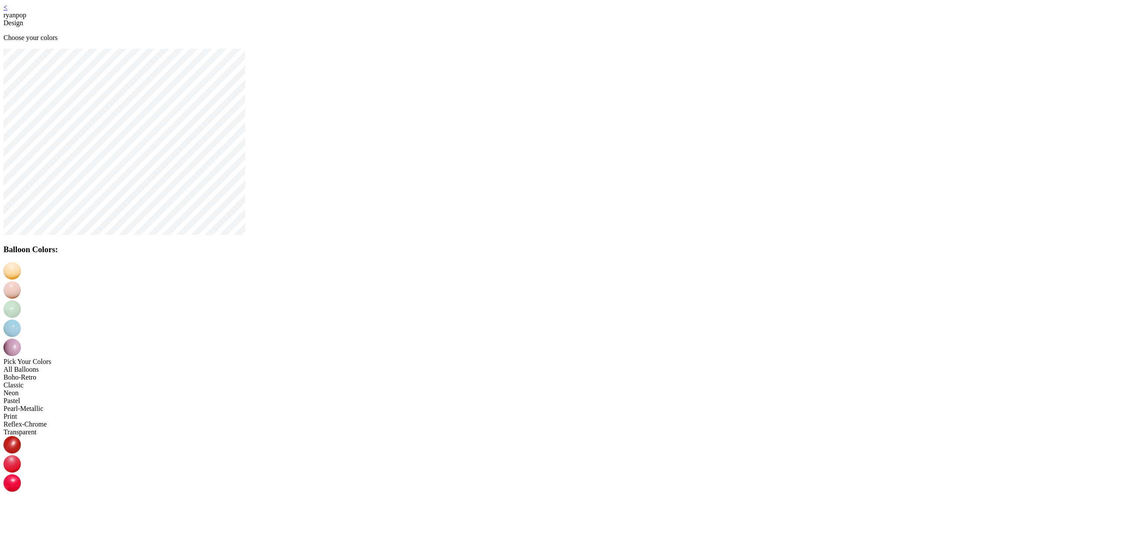
click at [21, 281] on img at bounding box center [11, 289] width 17 height 17
click at [21, 300] on img at bounding box center [11, 308] width 17 height 17
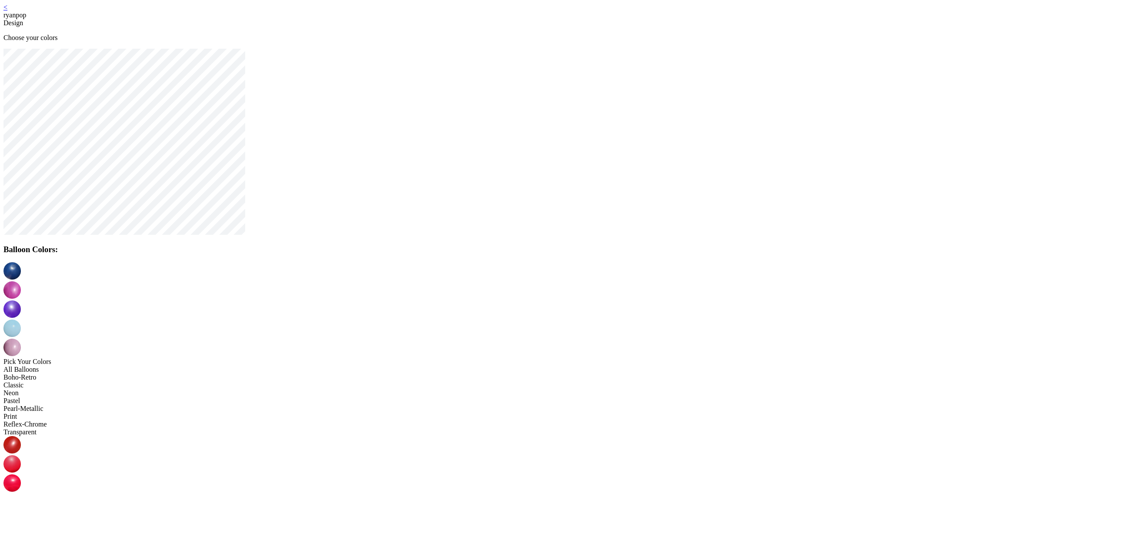
click at [21, 319] on img at bounding box center [11, 327] width 17 height 17
drag, startPoint x: 689, startPoint y: 347, endPoint x: 684, endPoint y: 344, distance: 6.4
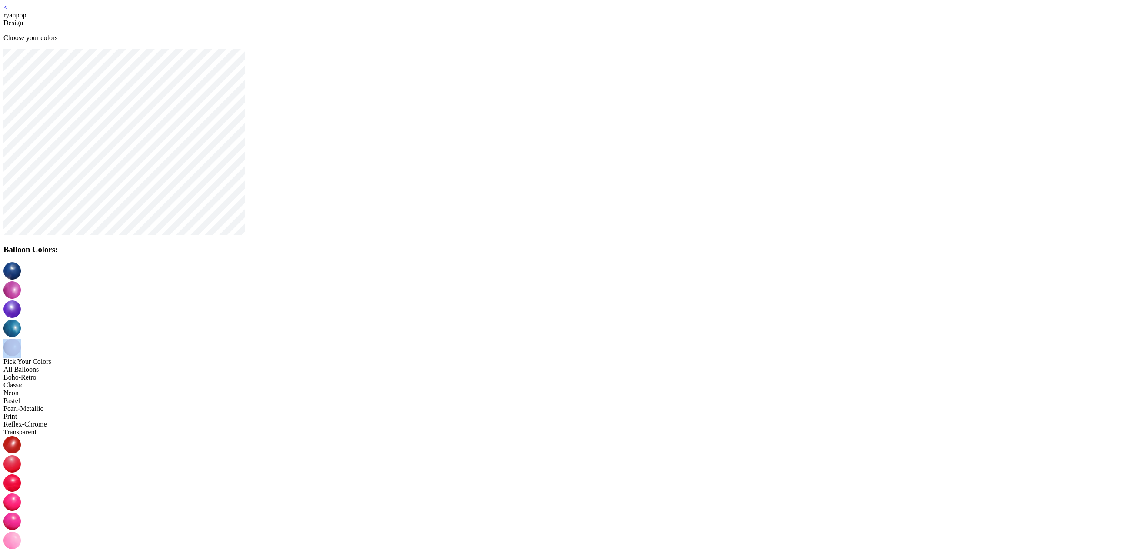
click at [21, 339] on img at bounding box center [11, 347] width 17 height 17
click at [648, 268] on div at bounding box center [567, 310] width 1128 height 96
click at [21, 532] on img at bounding box center [11, 540] width 17 height 17
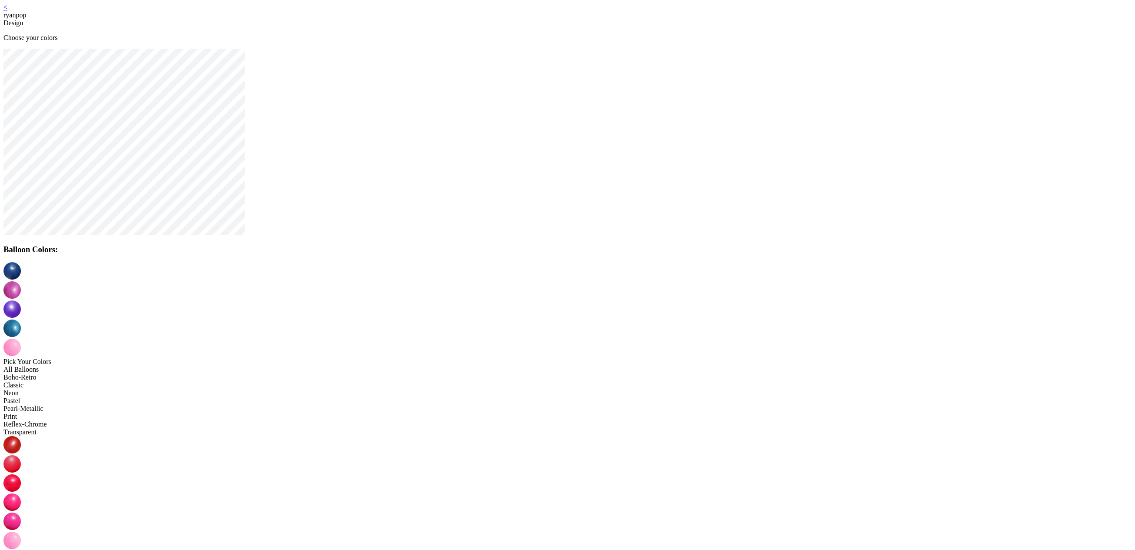
drag, startPoint x: 606, startPoint y: 404, endPoint x: 601, endPoint y: 396, distance: 9.2
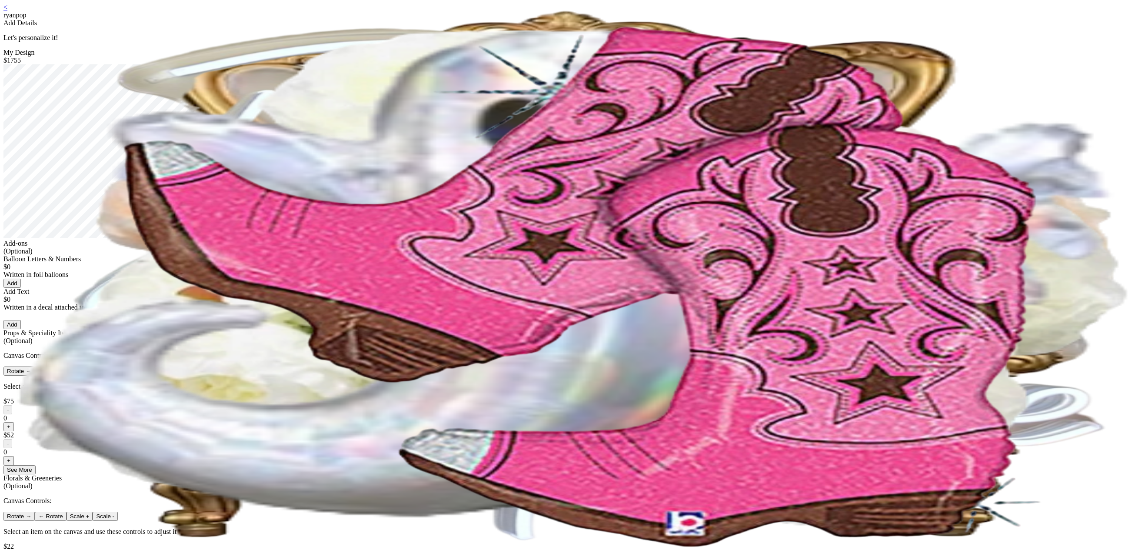
click at [7, 10] on link "<" at bounding box center [5, 6] width 4 height 7
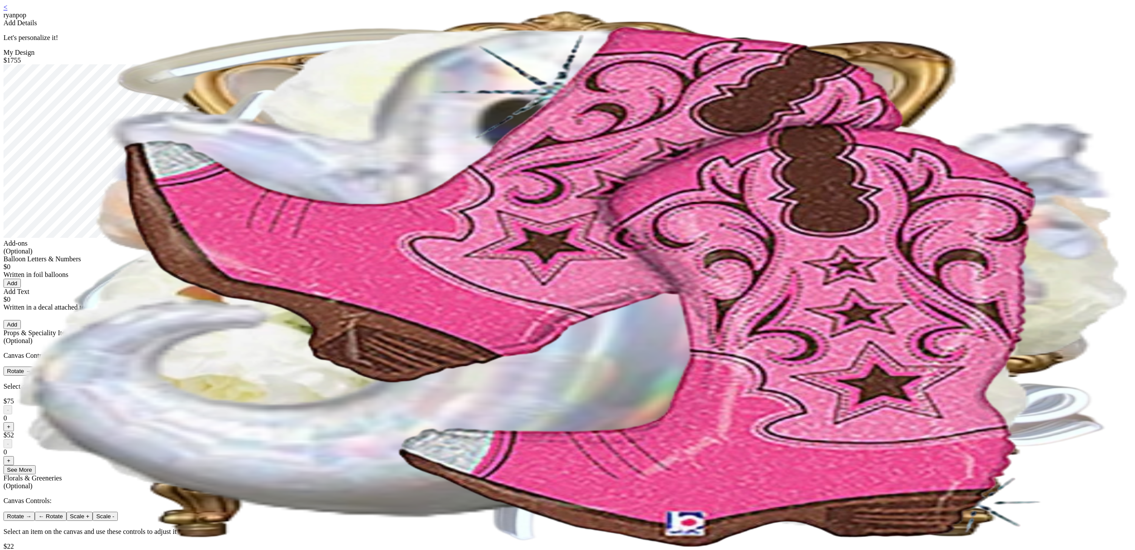
drag, startPoint x: 436, startPoint y: 15, endPoint x: 442, endPoint y: 17, distance: 6.1
click at [7, 11] on link "<" at bounding box center [5, 6] width 4 height 7
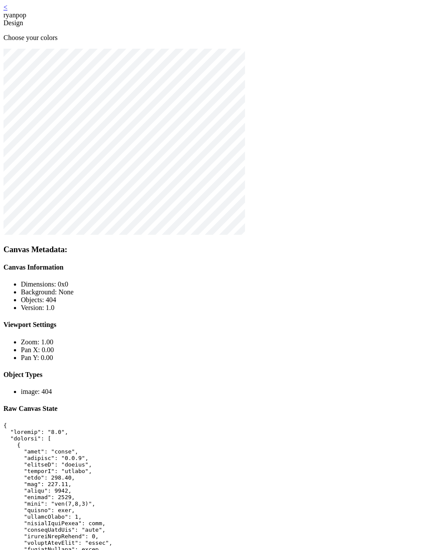
click at [7, 11] on link "<" at bounding box center [5, 6] width 4 height 7
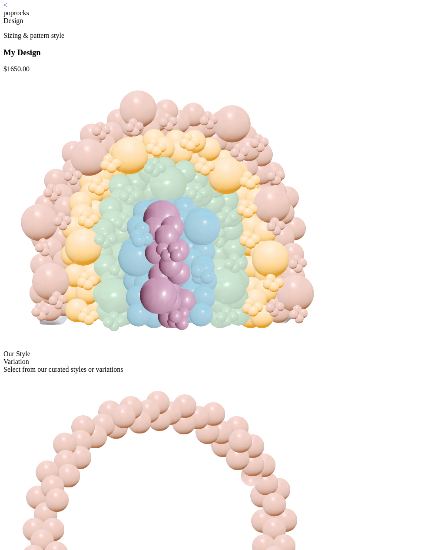
scroll to position [233, 0]
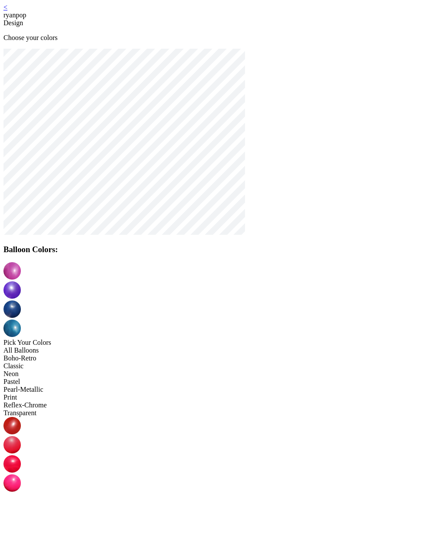
click at [21, 281] on img at bounding box center [11, 289] width 17 height 17
click at [21, 549] on img at bounding box center [11, 559] width 17 height 17
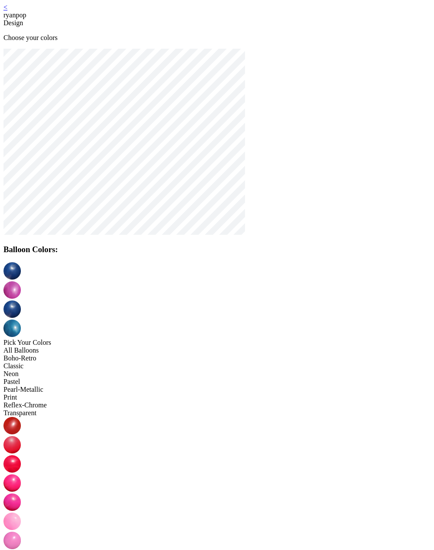
click at [21, 300] on img at bounding box center [11, 308] width 17 height 17
click at [21, 512] on img at bounding box center [11, 520] width 17 height 17
click at [21, 319] on img at bounding box center [11, 327] width 17 height 17
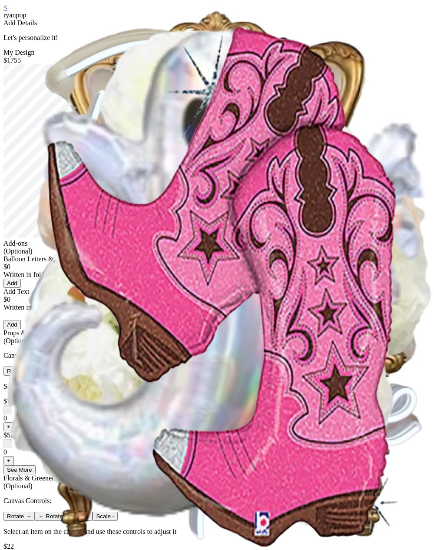
drag, startPoint x: 84, startPoint y: 13, endPoint x: 90, endPoint y: 13, distance: 6.6
click at [7, 11] on link "<" at bounding box center [5, 6] width 4 height 7
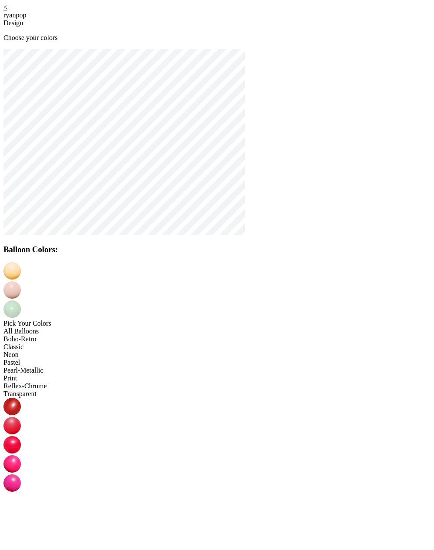
click at [7, 8] on link "<" at bounding box center [5, 6] width 4 height 7
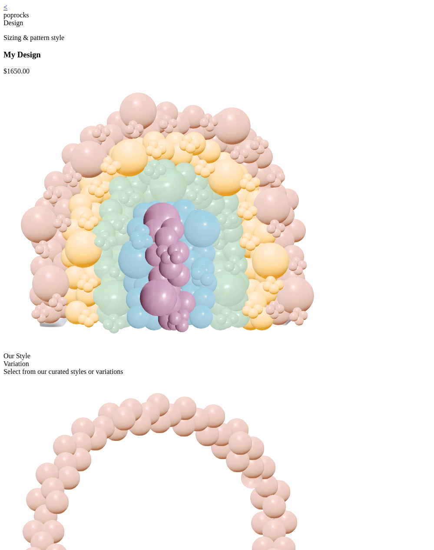
scroll to position [233, 0]
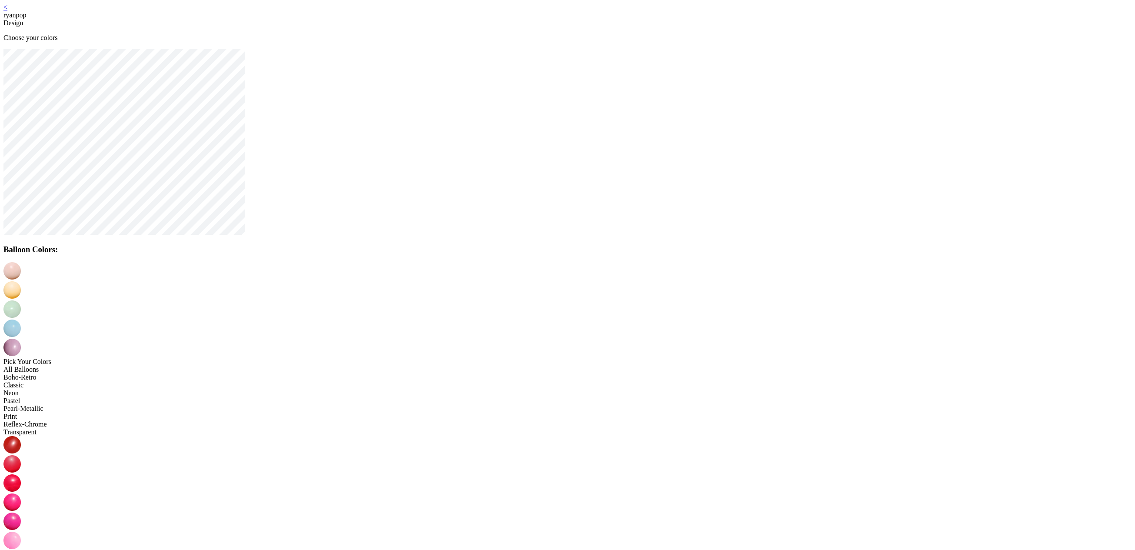
click at [21, 281] on img at bounding box center [11, 289] width 17 height 17
click at [21, 300] on img at bounding box center [11, 308] width 17 height 17
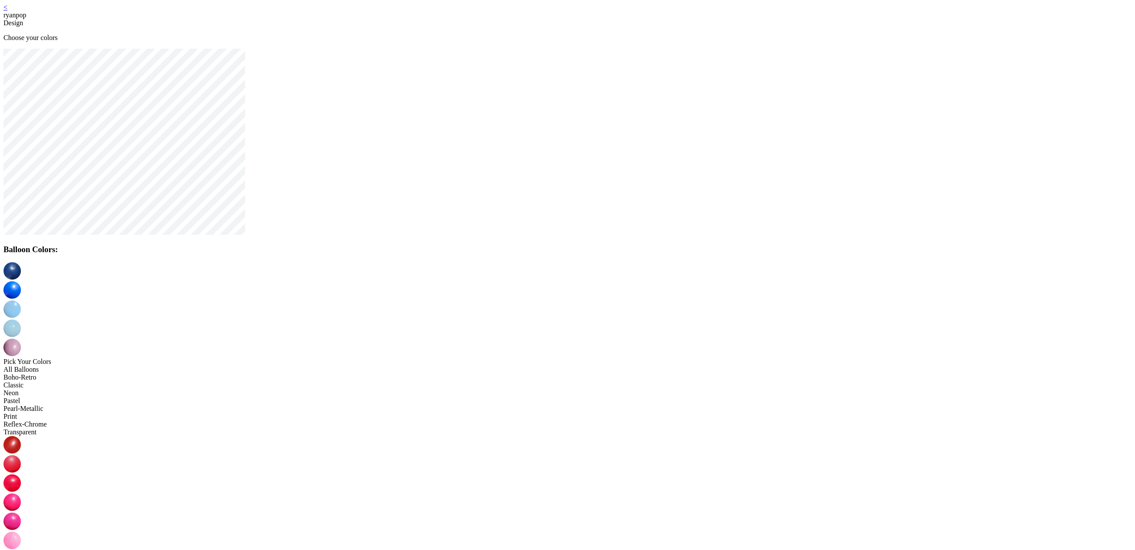
click at [21, 319] on img at bounding box center [11, 327] width 17 height 17
click at [21, 339] on img at bounding box center [11, 347] width 17 height 17
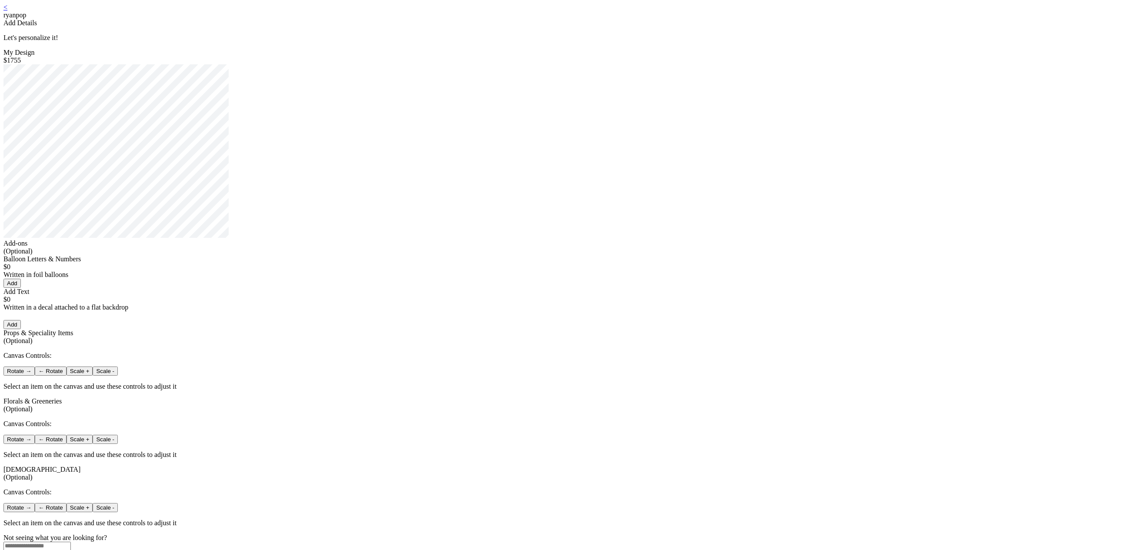
click at [7, 11] on link "<" at bounding box center [5, 6] width 4 height 7
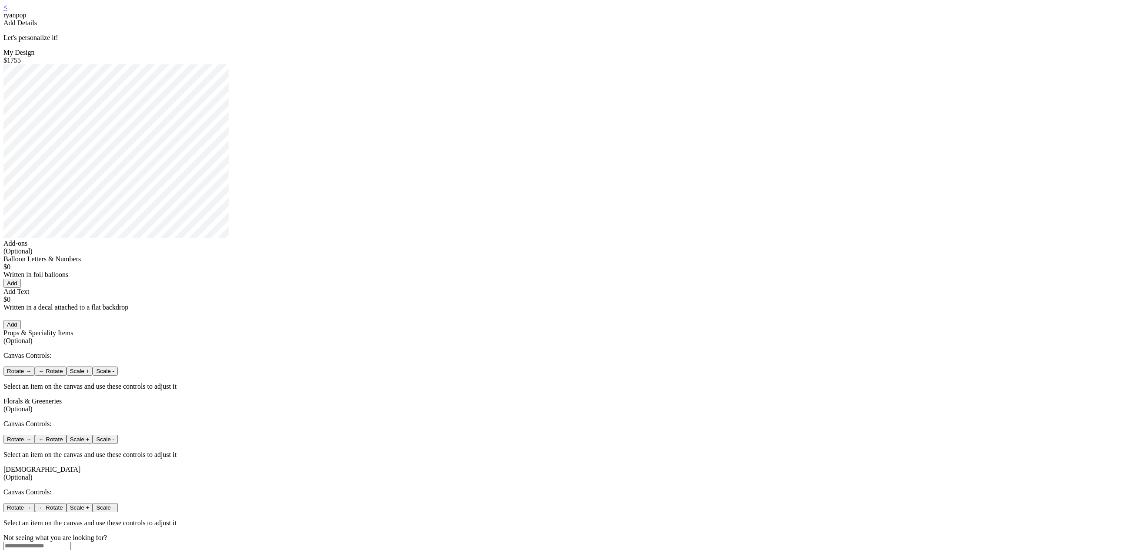
scroll to position [2, 0]
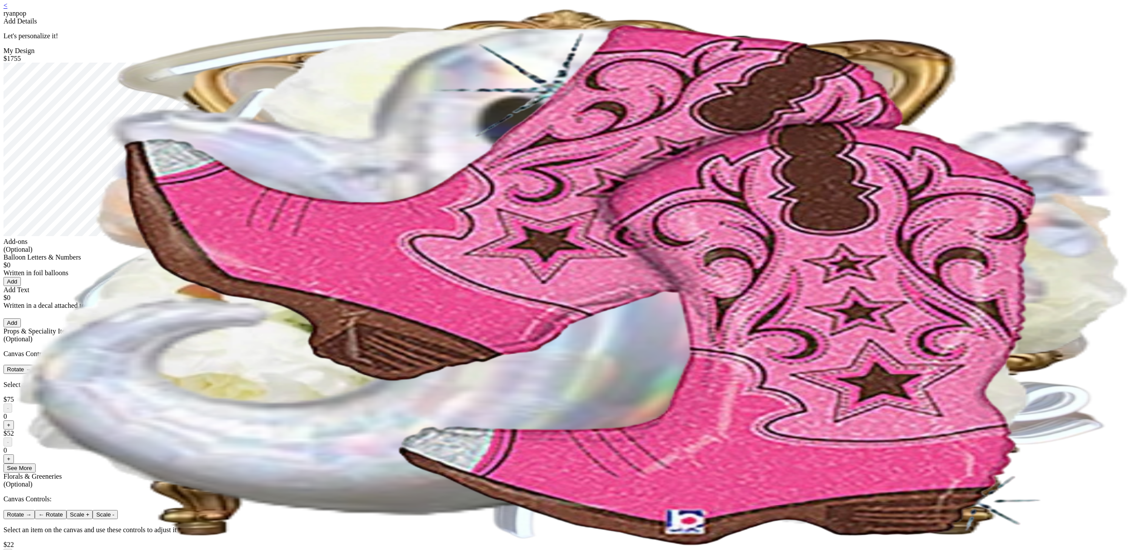
drag, startPoint x: 443, startPoint y: 11, endPoint x: 436, endPoint y: 10, distance: 7.0
click at [443, 11] on div "< ryanpop" at bounding box center [567, 10] width 1128 height 16
click at [7, 9] on link "<" at bounding box center [5, 5] width 4 height 7
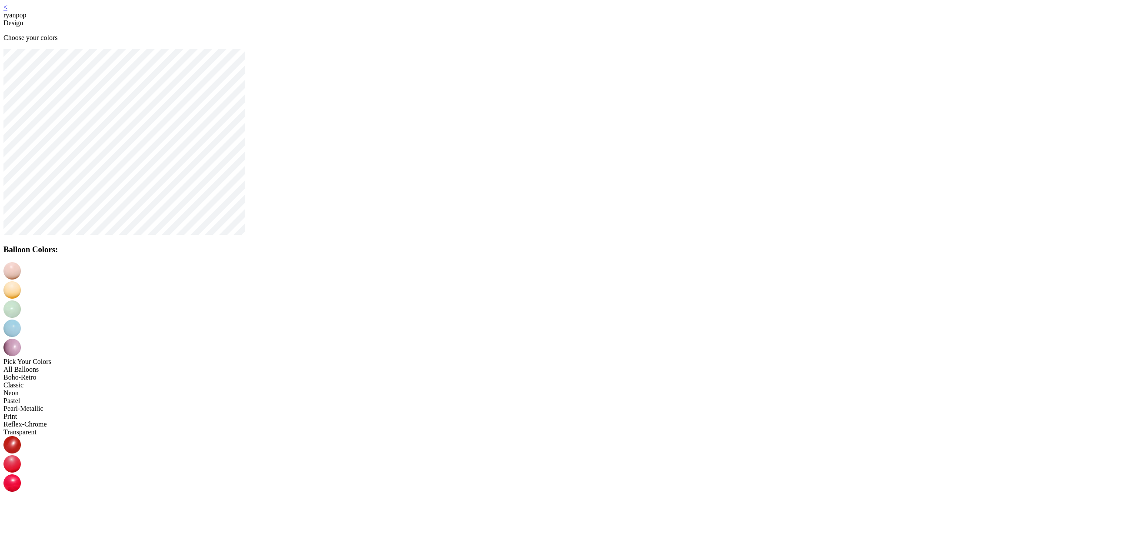
click at [21, 281] on img at bounding box center [11, 289] width 17 height 17
click at [21, 300] on img at bounding box center [11, 308] width 17 height 17
drag, startPoint x: 598, startPoint y: 346, endPoint x: 591, endPoint y: 334, distance: 14.2
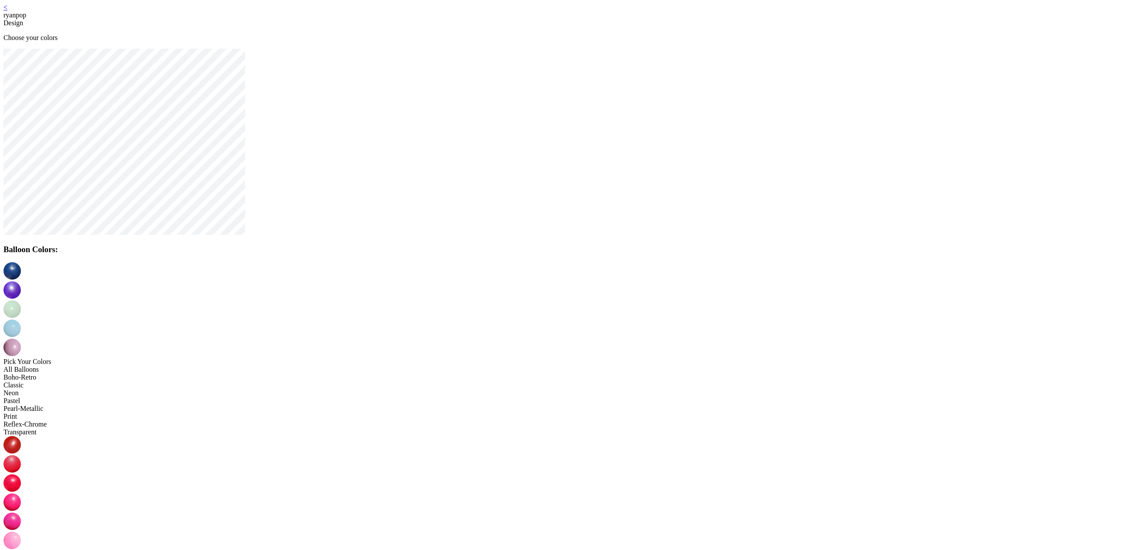
click at [21, 319] on img at bounding box center [11, 327] width 17 height 17
drag, startPoint x: 606, startPoint y: 340, endPoint x: 605, endPoint y: 327, distance: 13.5
click at [21, 339] on img at bounding box center [11, 347] width 17 height 17
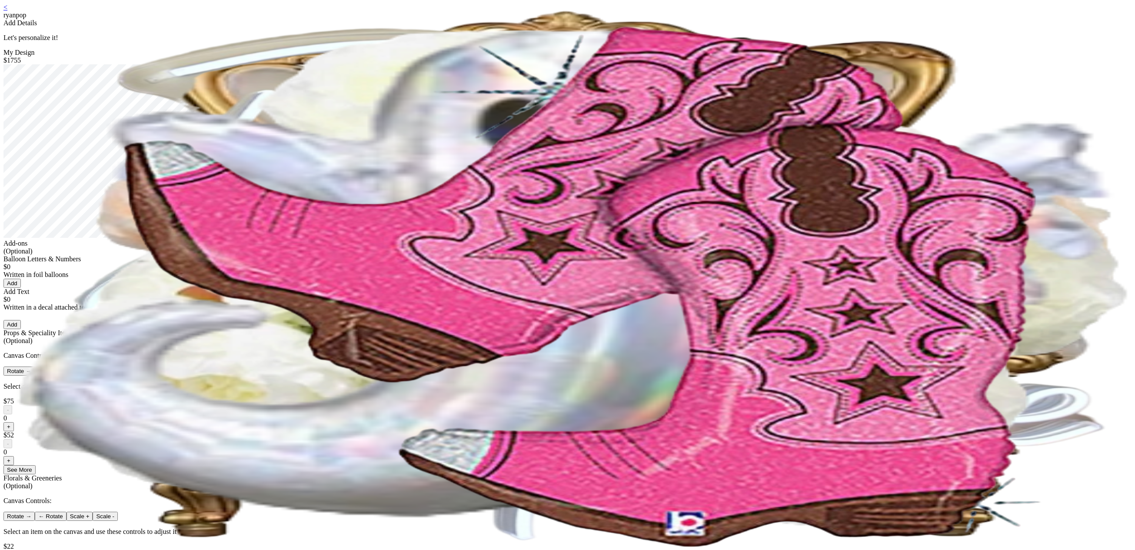
click at [7, 10] on link "<" at bounding box center [5, 6] width 4 height 7
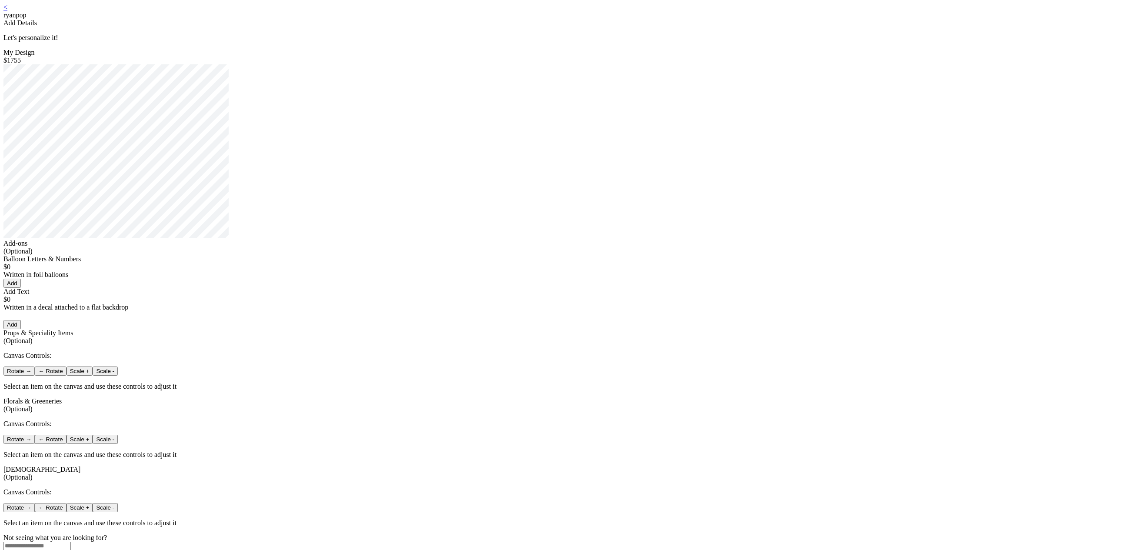
click at [440, 13] on div "< ryanpop" at bounding box center [567, 11] width 1128 height 16
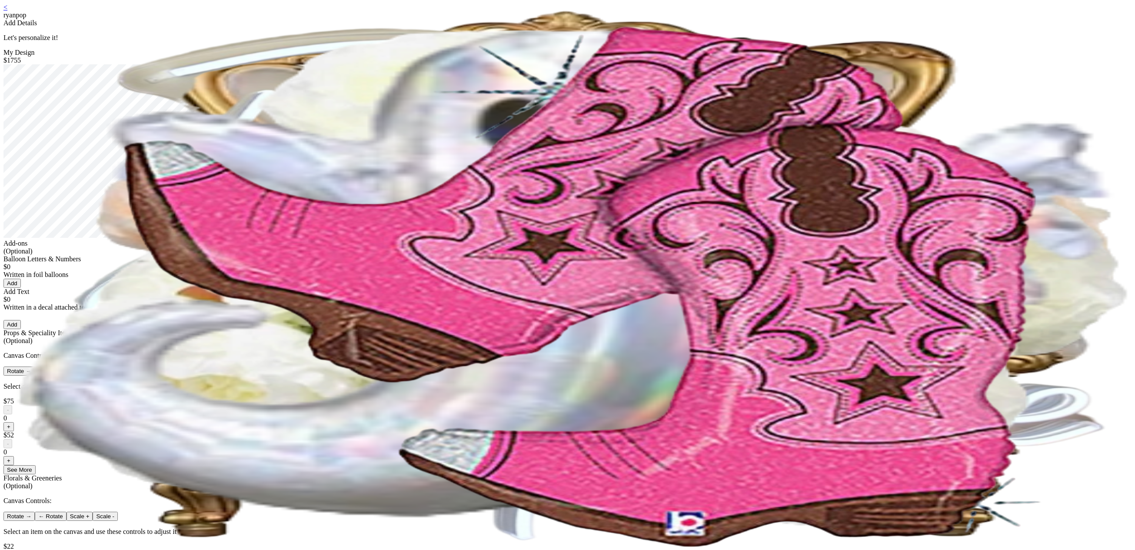
click at [438, 11] on div "< ryanpop" at bounding box center [567, 11] width 1128 height 16
click at [7, 11] on link "<" at bounding box center [5, 6] width 4 height 7
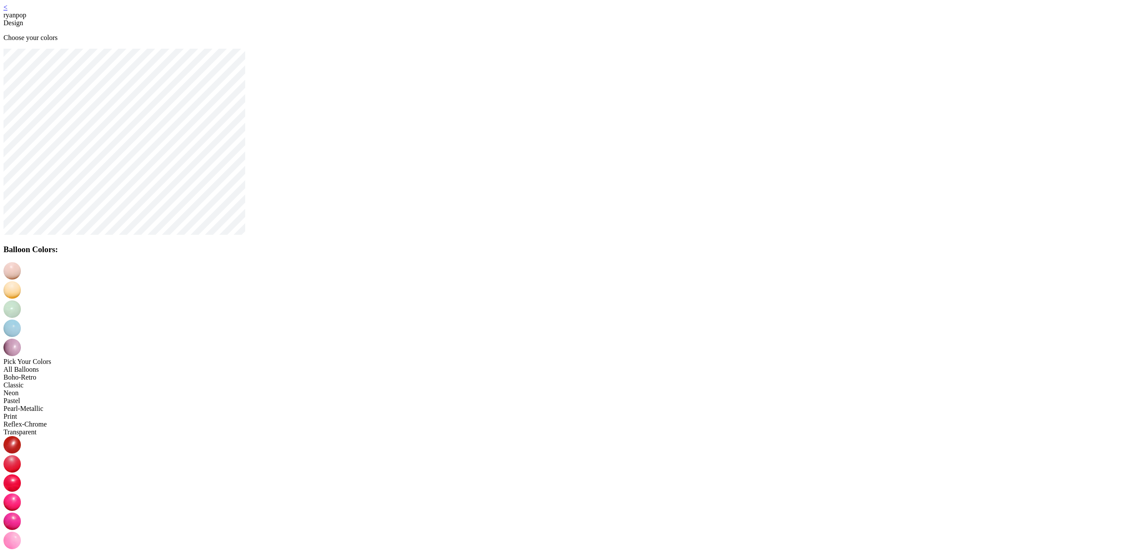
click at [21, 281] on img at bounding box center [11, 289] width 17 height 17
drag, startPoint x: 573, startPoint y: 277, endPoint x: 578, endPoint y: 280, distance: 6.2
click at [21, 300] on img at bounding box center [11, 308] width 17 height 17
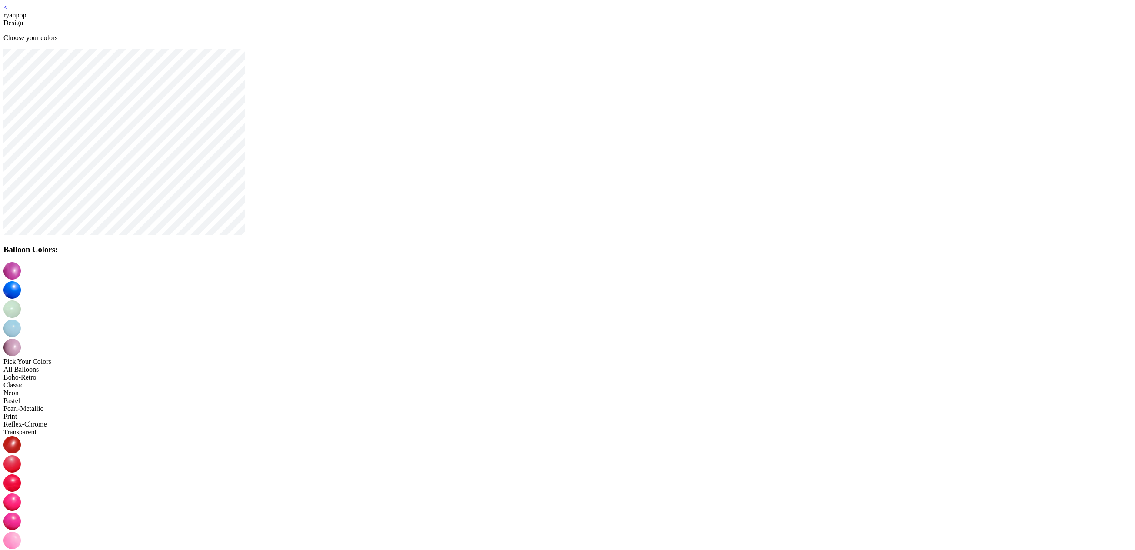
click at [21, 319] on img at bounding box center [11, 327] width 17 height 17
click at [21, 339] on img at bounding box center [11, 347] width 17 height 17
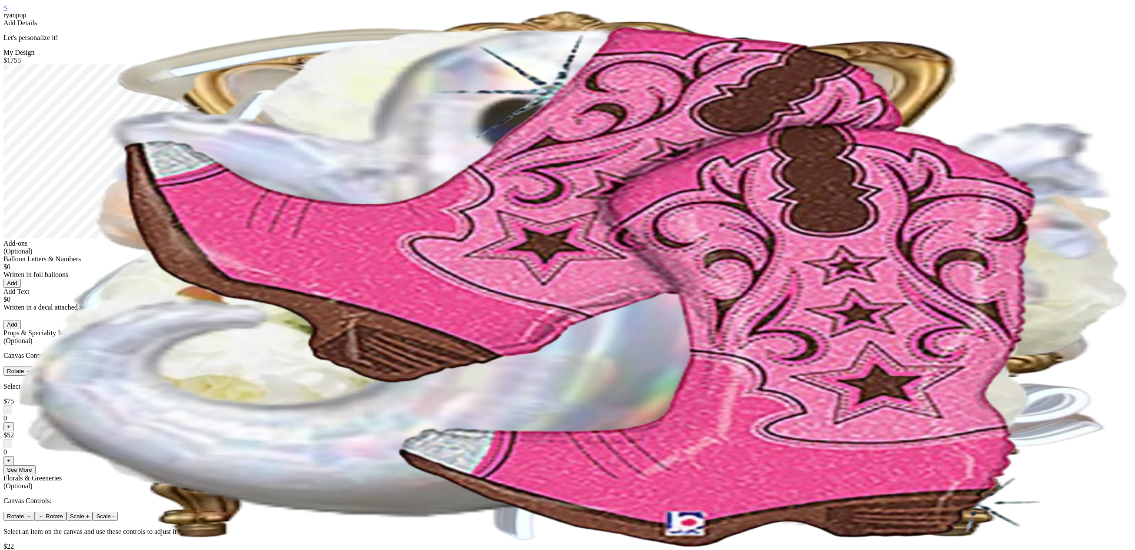
click at [435, 11] on div "<" at bounding box center [567, 7] width 1128 height 8
click at [7, 11] on link "<" at bounding box center [5, 6] width 4 height 7
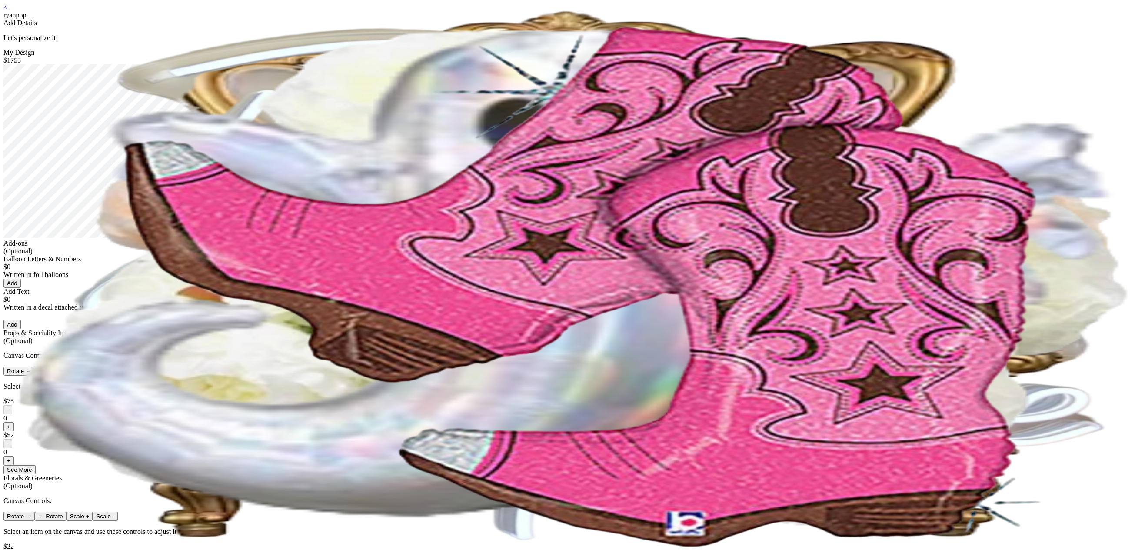
click at [7, 11] on link "<" at bounding box center [5, 6] width 4 height 7
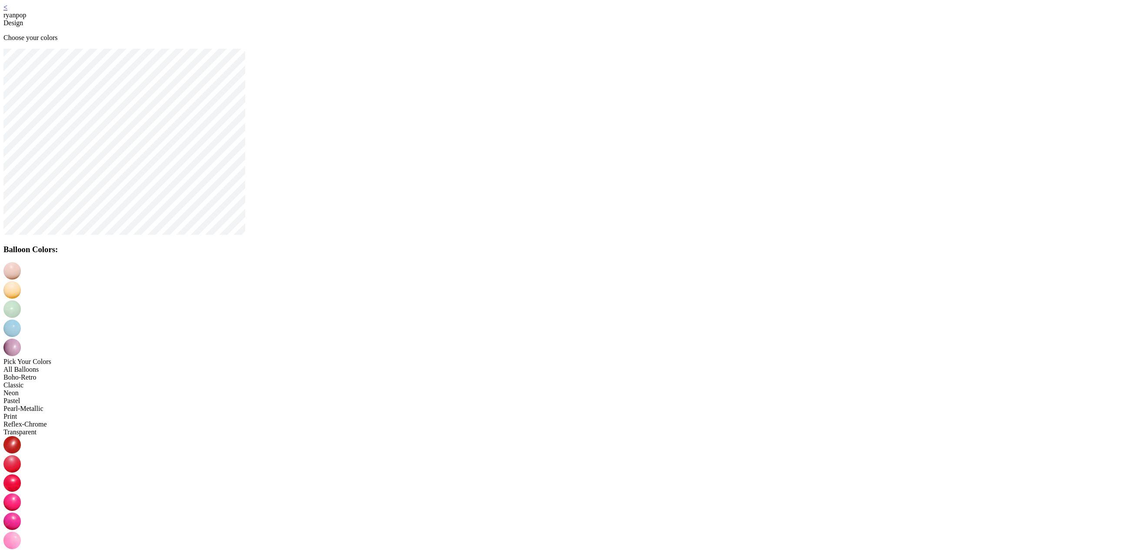
click at [21, 281] on img at bounding box center [11, 289] width 17 height 17
click at [21, 319] on img at bounding box center [11, 327] width 17 height 17
click at [21, 300] on img at bounding box center [11, 308] width 17 height 17
click at [21, 339] on img at bounding box center [11, 347] width 17 height 17
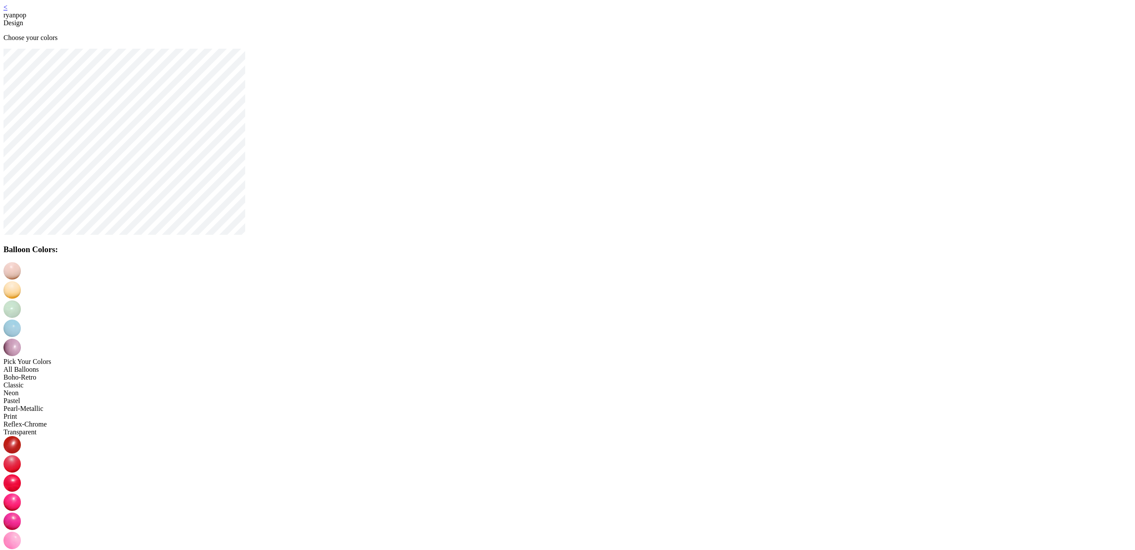
click at [21, 276] on img at bounding box center [11, 270] width 17 height 17
click at [21, 281] on img at bounding box center [11, 289] width 17 height 17
click at [21, 300] on img at bounding box center [11, 308] width 17 height 17
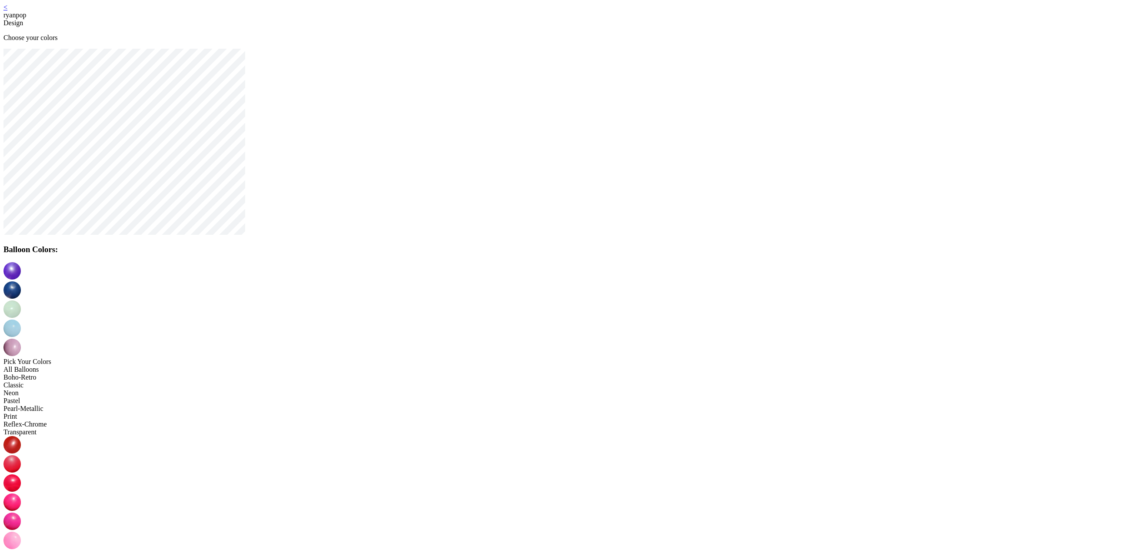
drag, startPoint x: 635, startPoint y: 346, endPoint x: 628, endPoint y: 336, distance: 12.5
click at [21, 339] on img at bounding box center [11, 347] width 17 height 17
click at [21, 319] on img at bounding box center [11, 327] width 17 height 17
drag, startPoint x: 689, startPoint y: 346, endPoint x: 675, endPoint y: 331, distance: 19.7
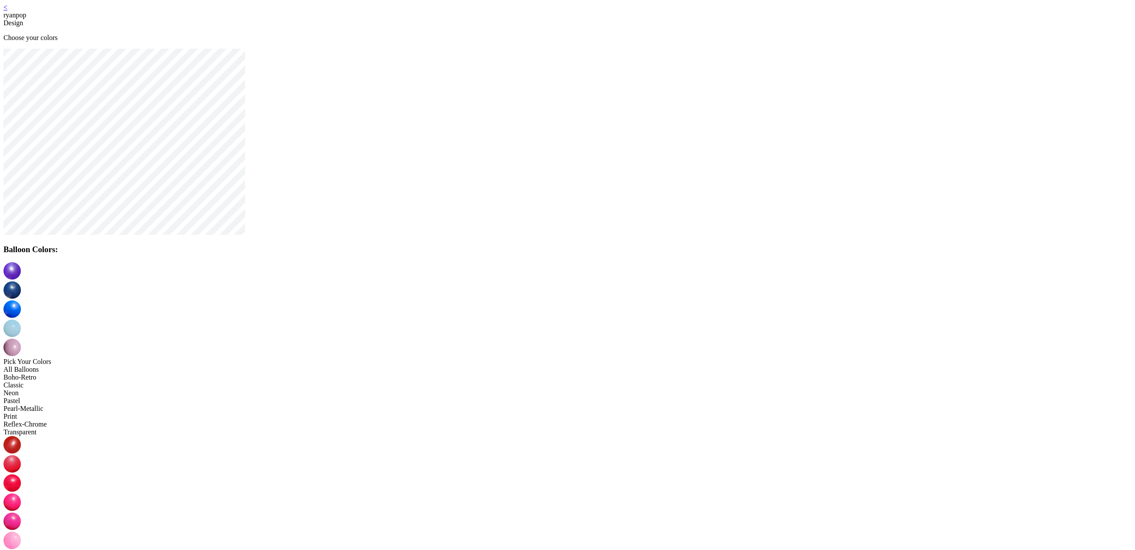
click at [21, 339] on img at bounding box center [11, 347] width 17 height 17
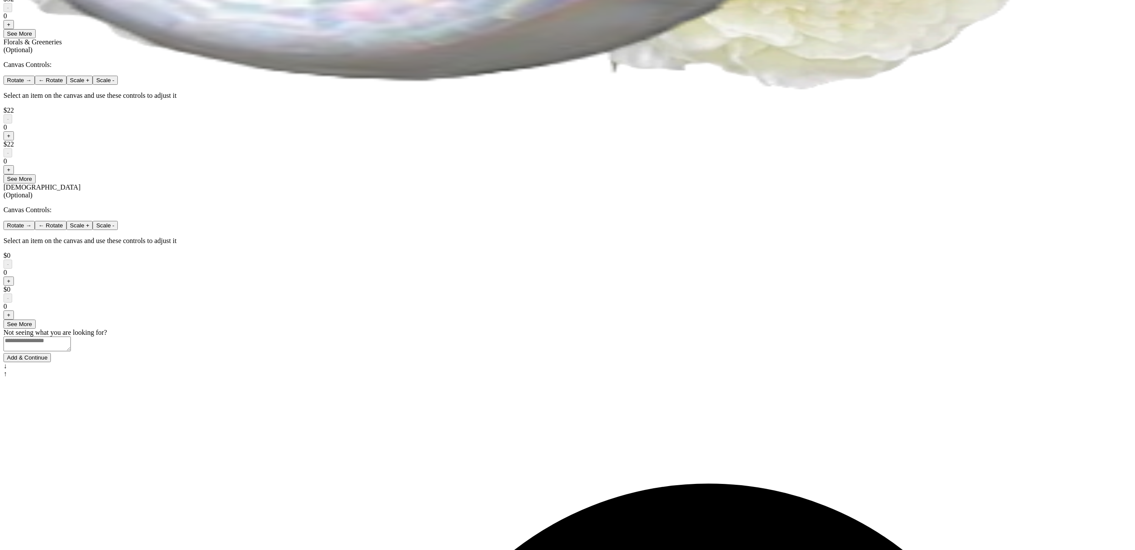
scroll to position [446, 0]
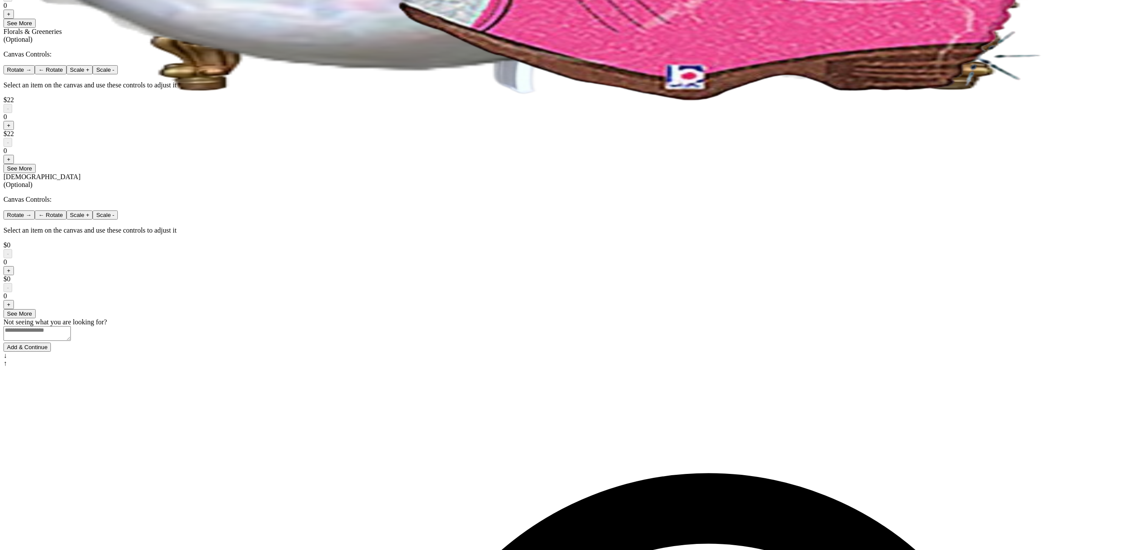
click at [14, 130] on button "+" at bounding box center [8, 125] width 10 height 9
click at [14, 164] on button "+" at bounding box center [8, 159] width 10 height 9
click at [14, 275] on button "+" at bounding box center [8, 270] width 10 height 9
click at [14, 309] on button "+" at bounding box center [8, 304] width 10 height 9
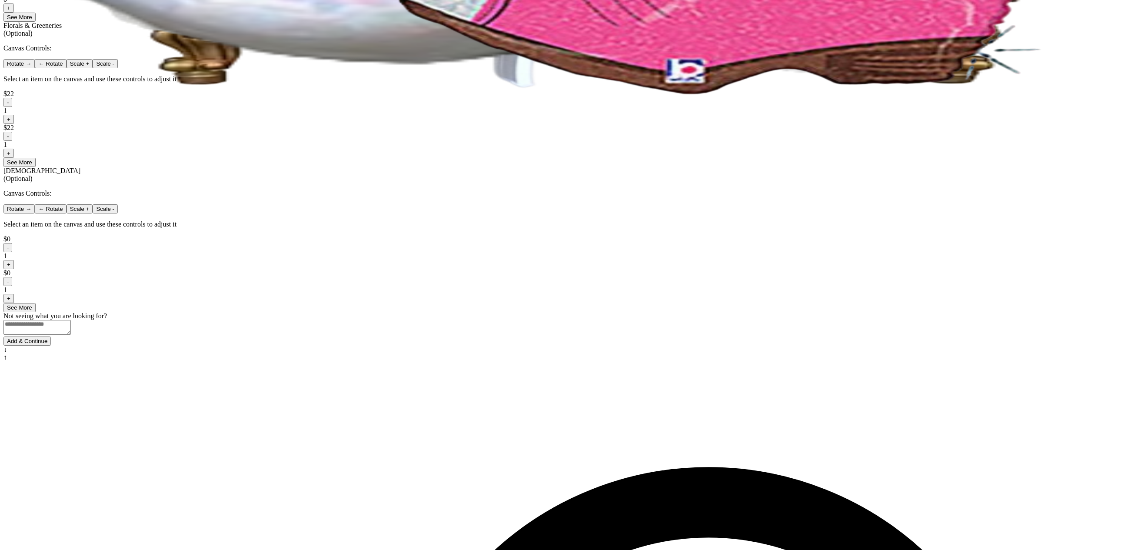
scroll to position [471, 0]
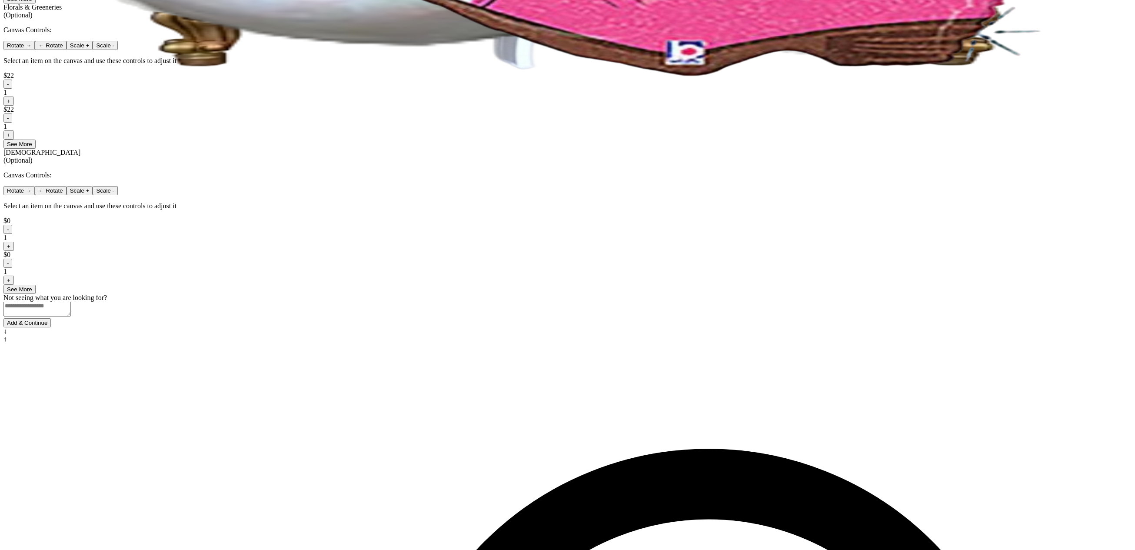
click at [51, 327] on button "Add & Continue" at bounding box center [26, 322] width 47 height 9
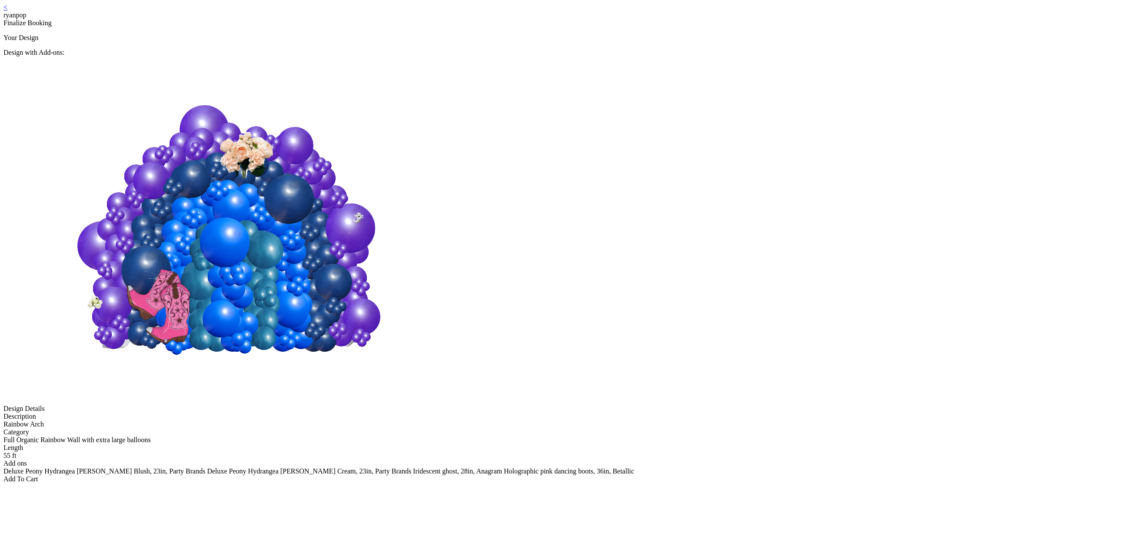
scroll to position [2, 0]
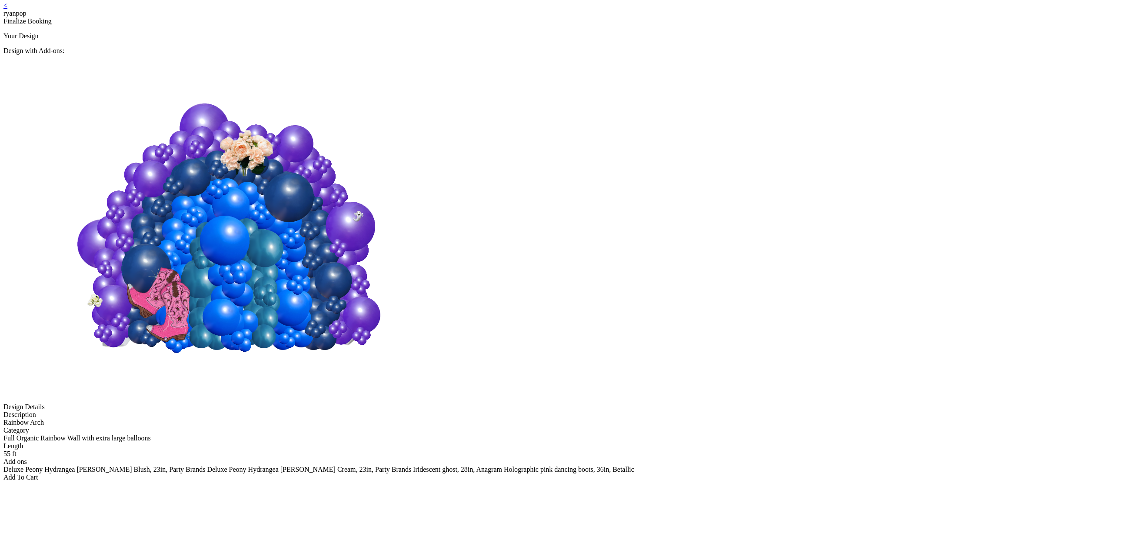
click at [569, 473] on div "Add To Cart" at bounding box center [567, 477] width 1128 height 8
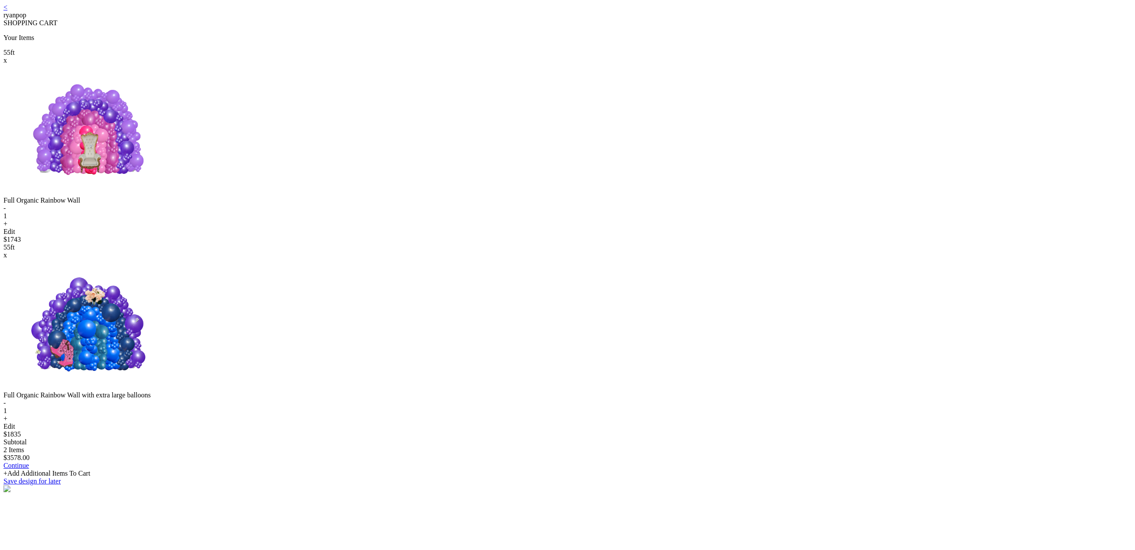
click at [580, 236] on div "Edit" at bounding box center [567, 232] width 1128 height 8
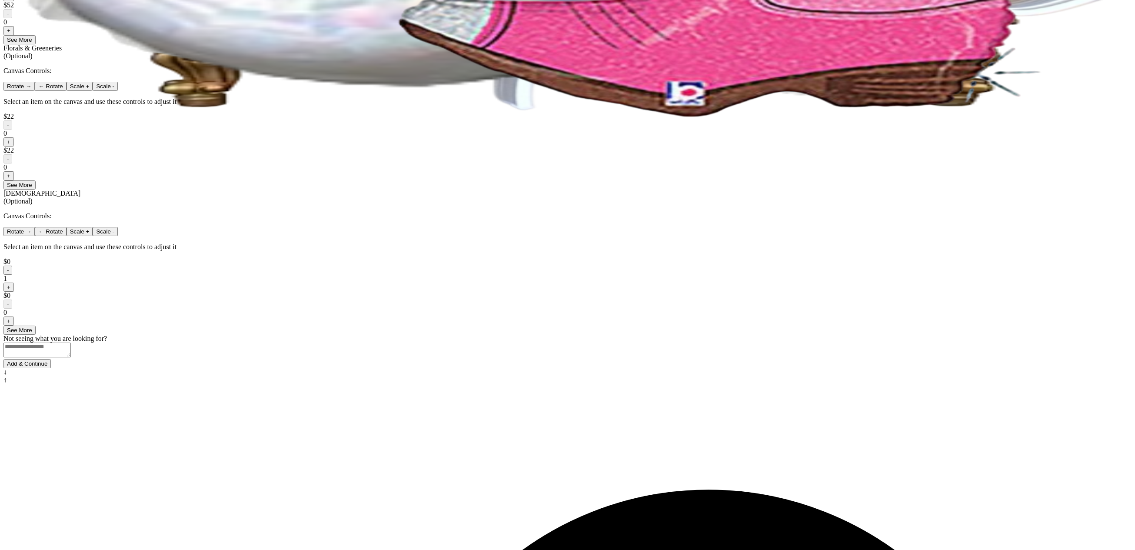
scroll to position [471, 0]
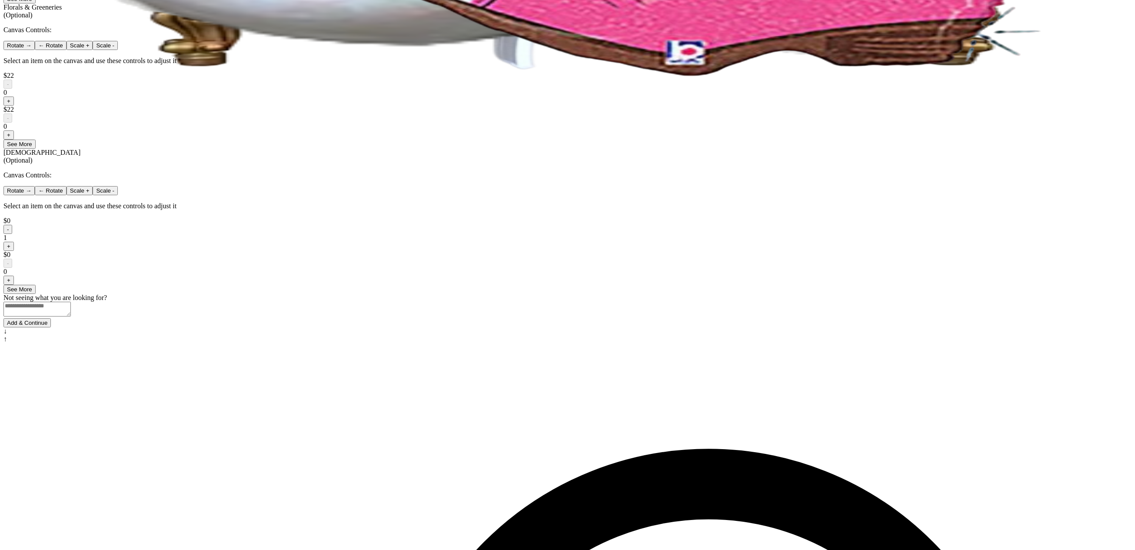
click at [51, 327] on button "Add & Continue" at bounding box center [26, 322] width 47 height 9
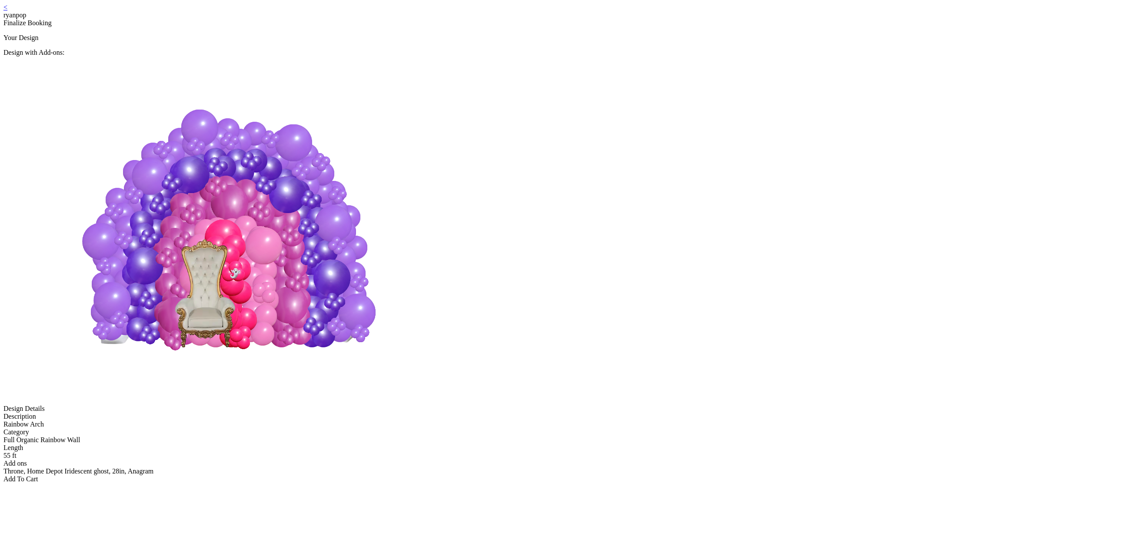
click at [575, 475] on div "Add To Cart" at bounding box center [567, 479] width 1128 height 8
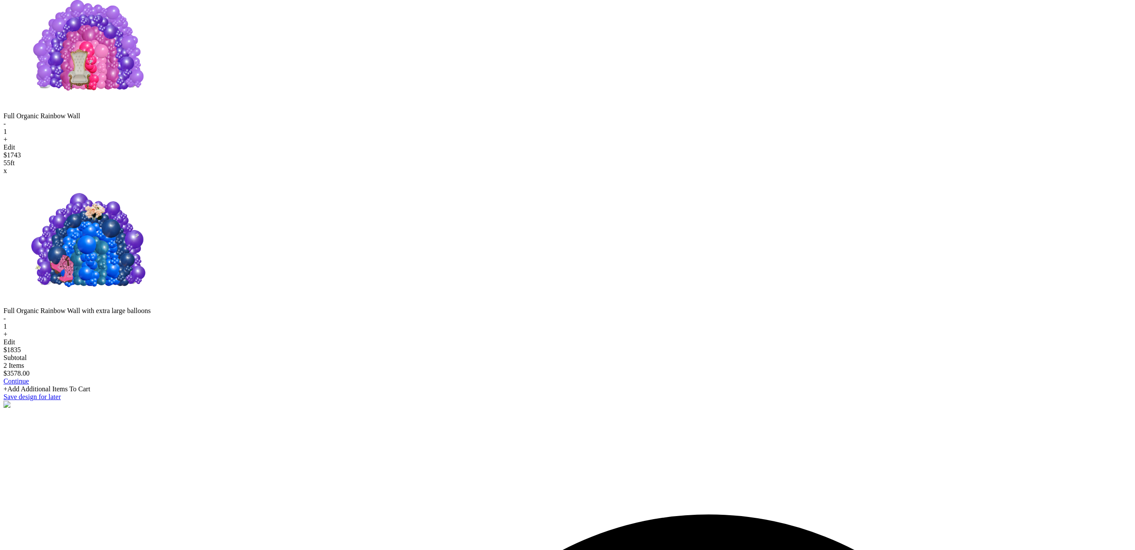
scroll to position [132, 0]
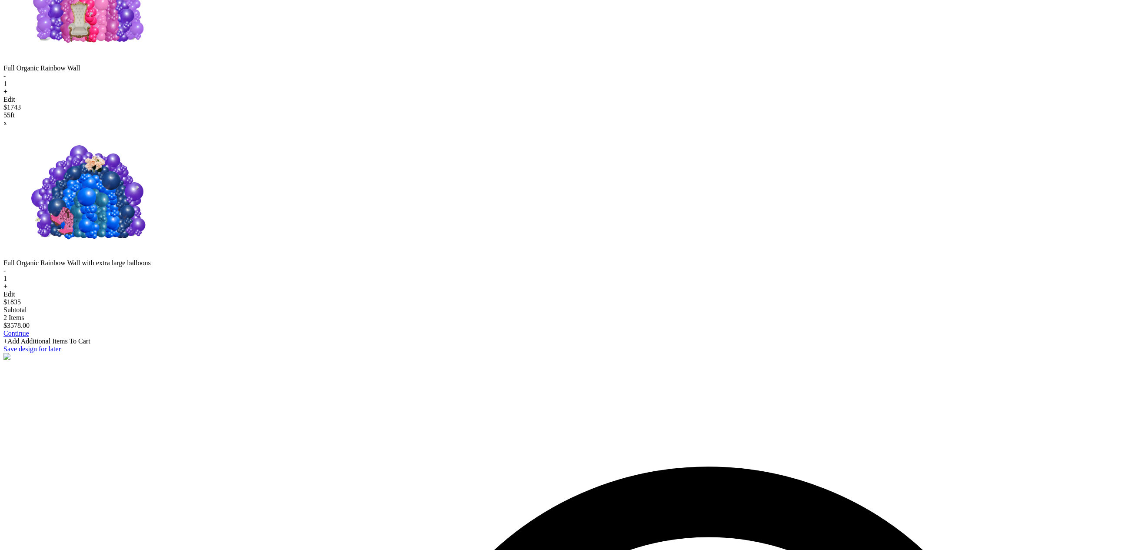
click at [29, 337] on link "Continue" at bounding box center [16, 332] width 26 height 7
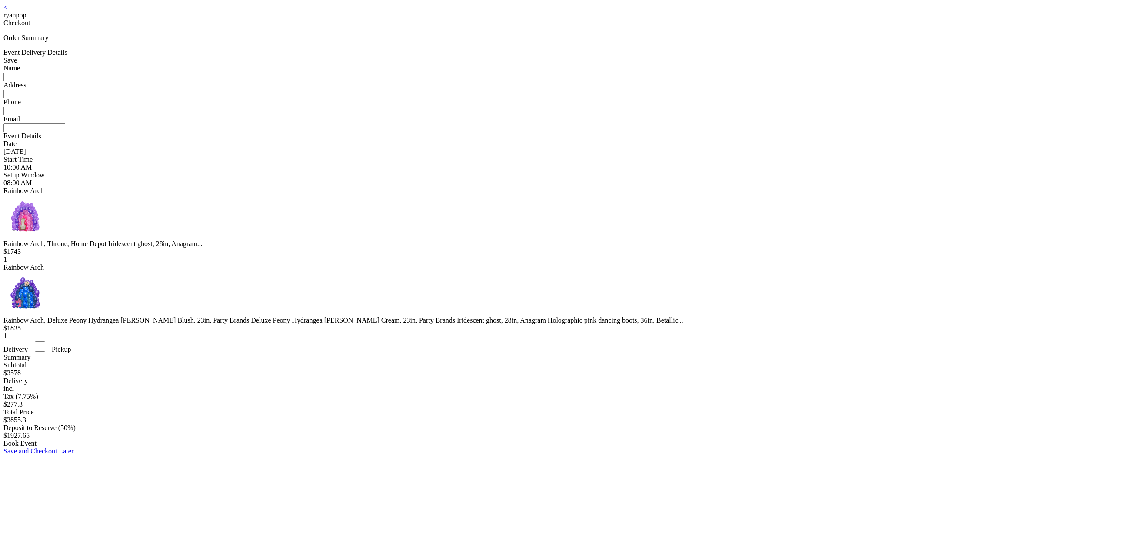
click at [7, 11] on link "<" at bounding box center [5, 6] width 4 height 7
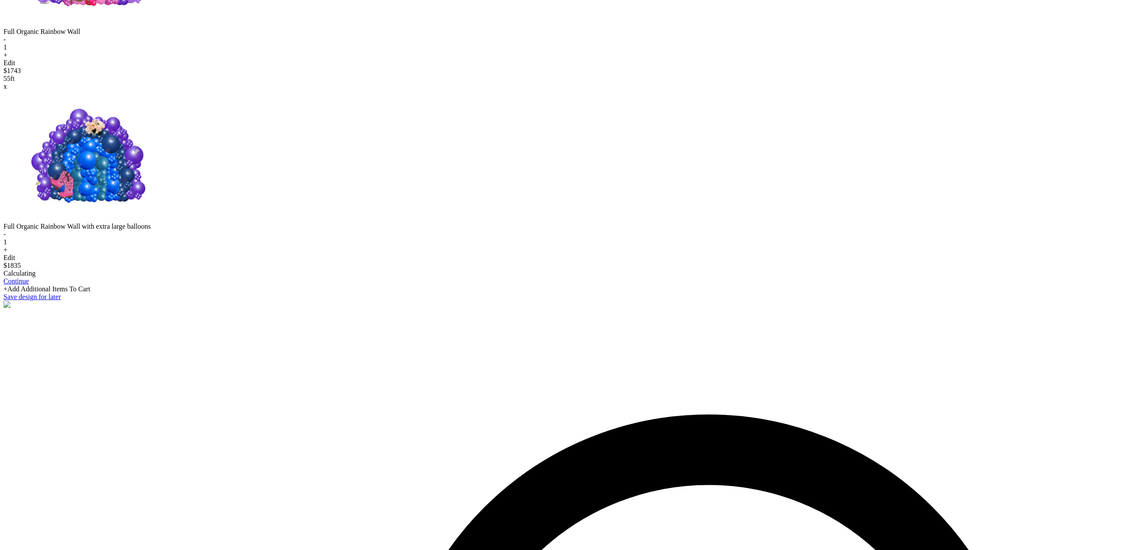
click at [559, 262] on div "Edit" at bounding box center [567, 258] width 1128 height 8
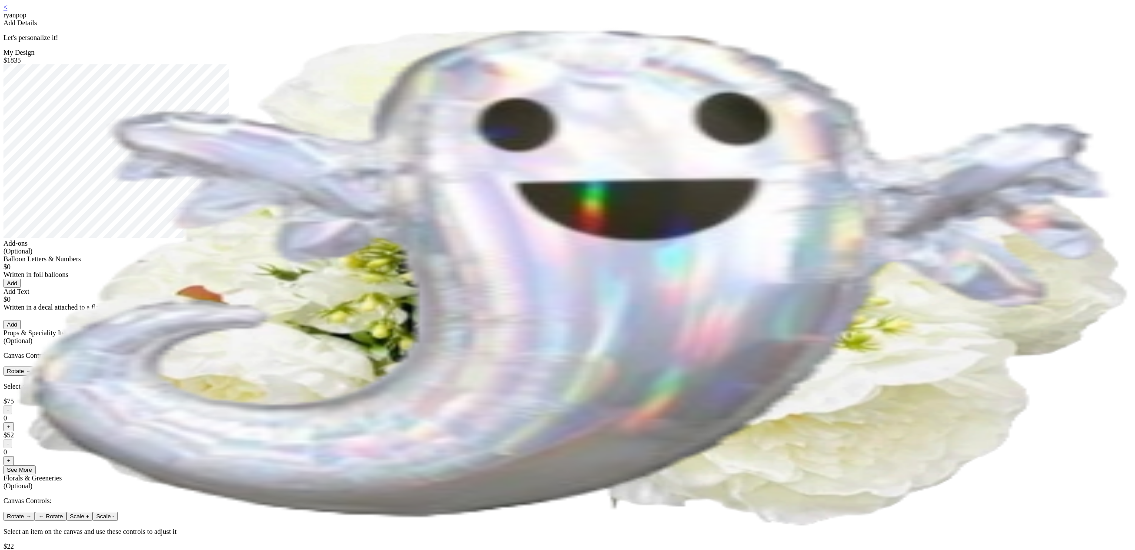
scroll to position [428, 0]
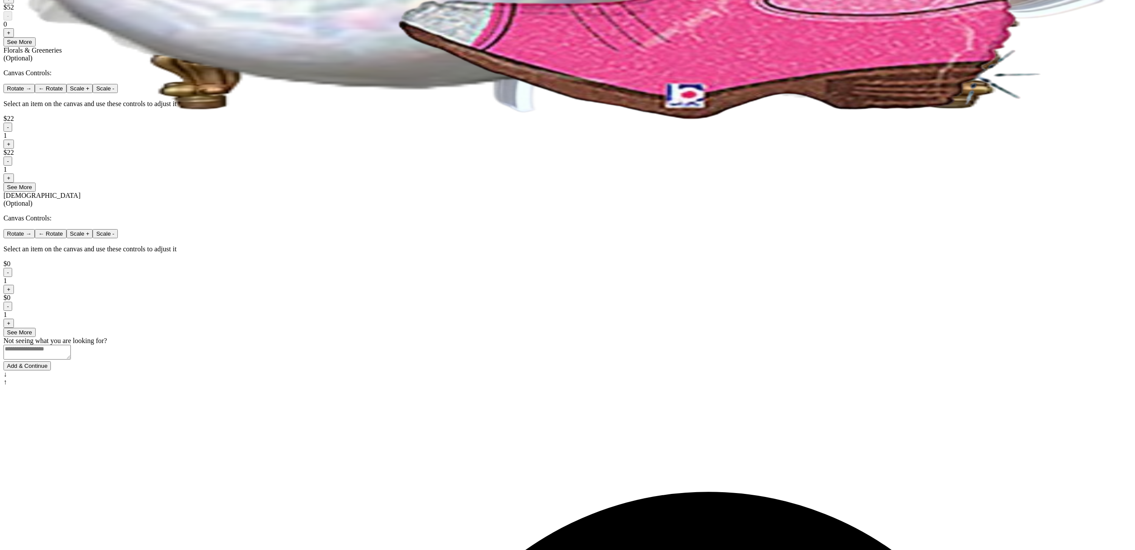
click at [12, 311] on button "-" at bounding box center [7, 306] width 9 height 9
click at [523, 294] on div "- 1 +" at bounding box center [567, 281] width 1128 height 26
click at [12, 132] on button "-" at bounding box center [7, 127] width 9 height 9
click at [12, 166] on button "-" at bounding box center [7, 160] width 9 height 9
click at [12, 277] on button "-" at bounding box center [7, 272] width 9 height 9
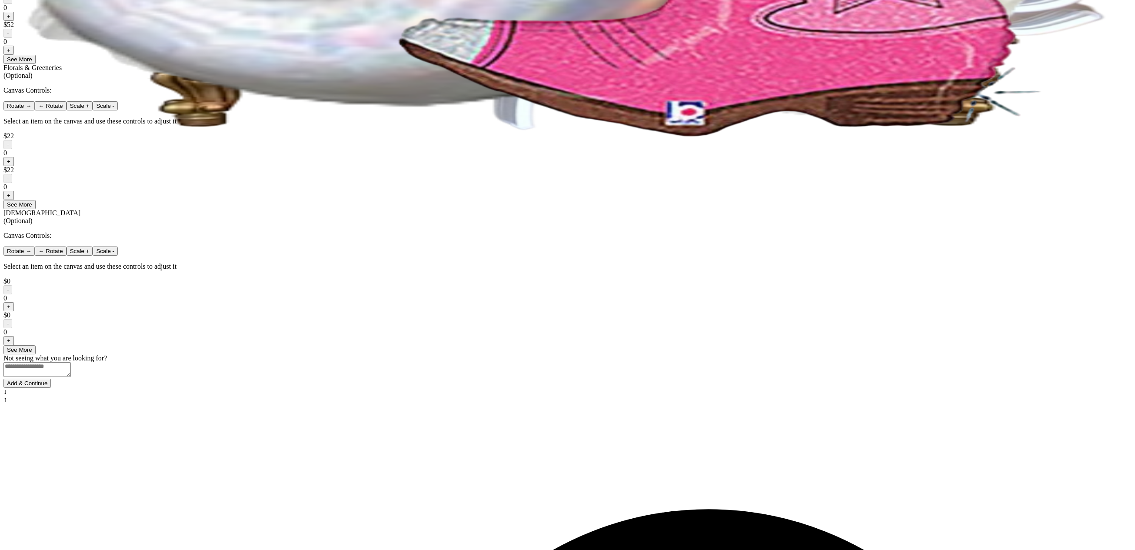
scroll to position [471, 0]
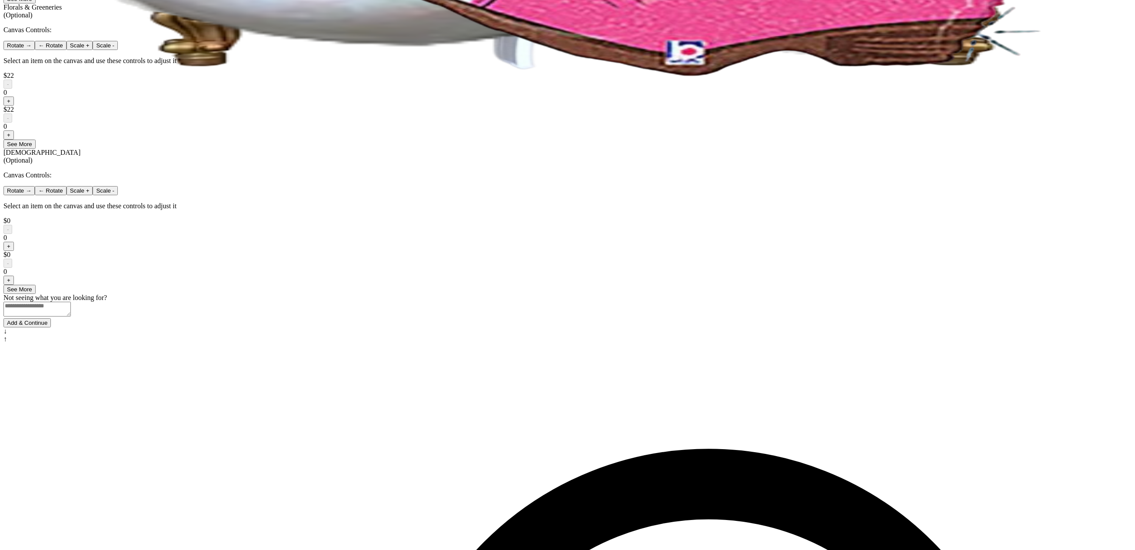
click at [51, 327] on button "Add & Continue" at bounding box center [26, 322] width 47 height 9
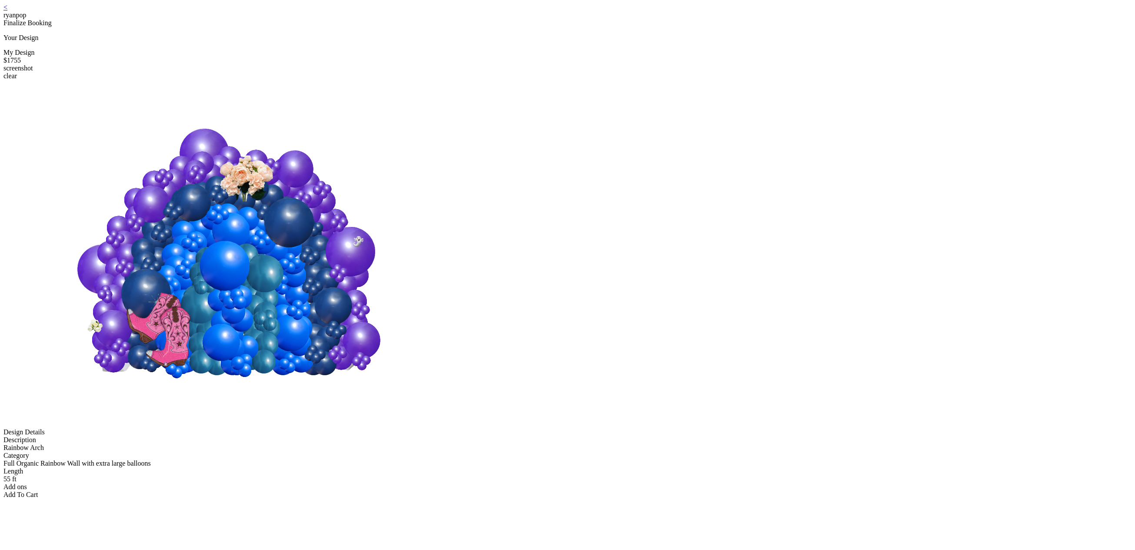
click at [7, 11] on link "<" at bounding box center [5, 6] width 4 height 7
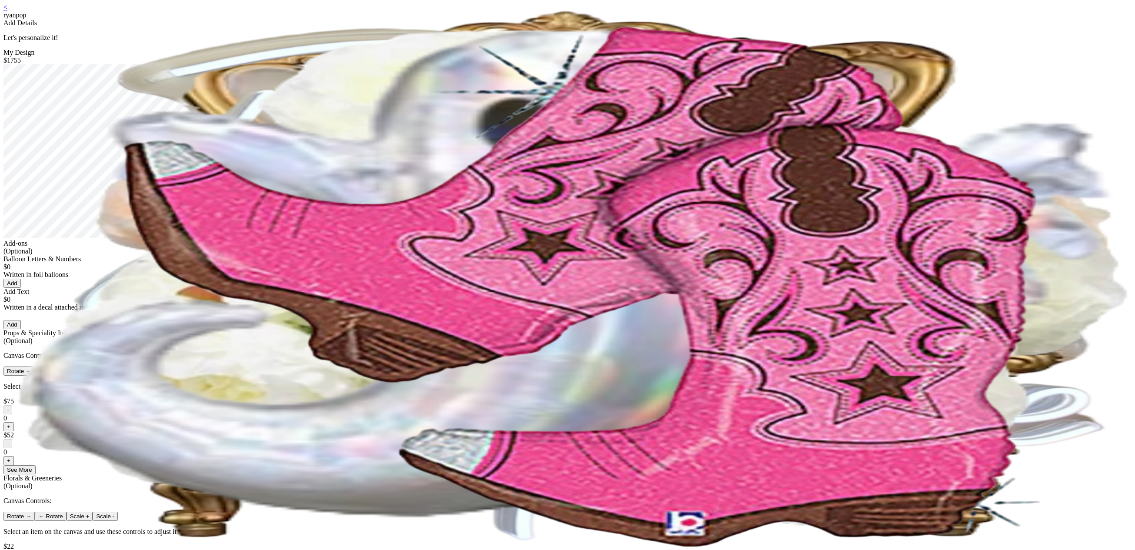
click at [7, 11] on link "<" at bounding box center [5, 6] width 4 height 7
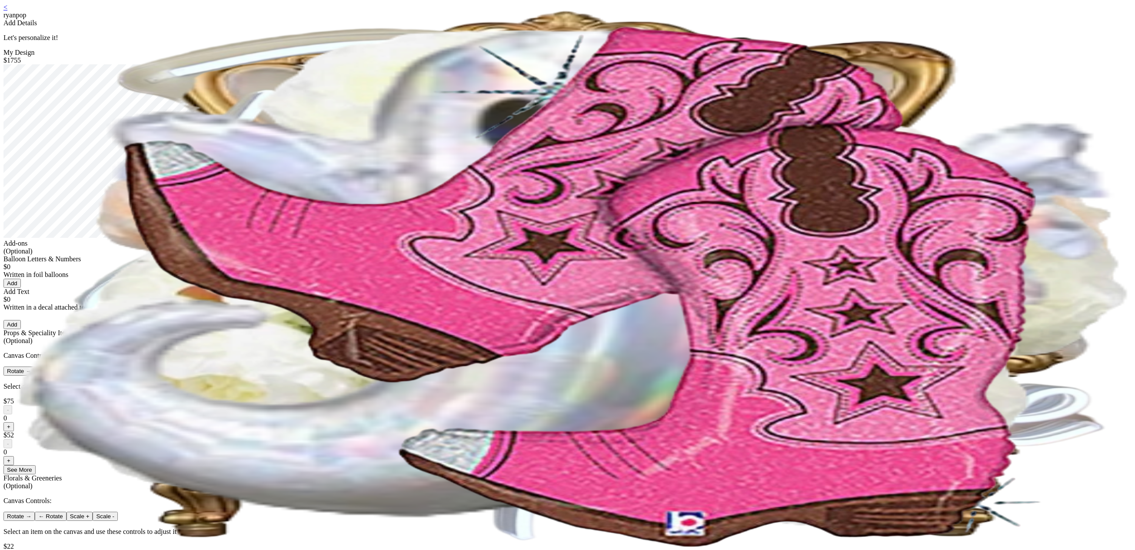
click at [438, 11] on div "< ryanpop" at bounding box center [567, 11] width 1128 height 16
click at [7, 11] on link "<" at bounding box center [5, 6] width 4 height 7
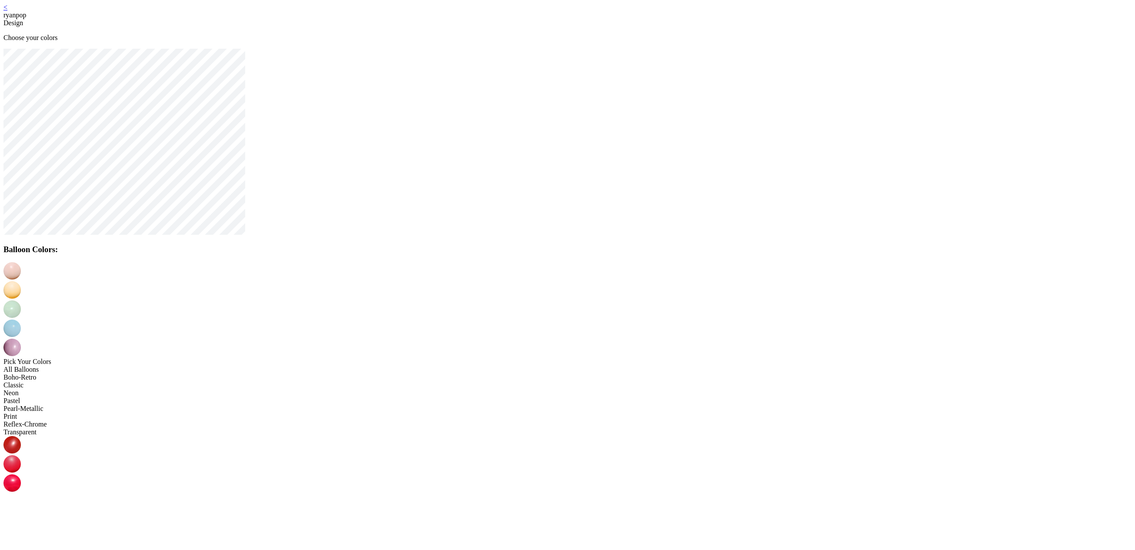
click at [21, 281] on img at bounding box center [11, 289] width 17 height 17
click at [21, 300] on img at bounding box center [11, 308] width 17 height 17
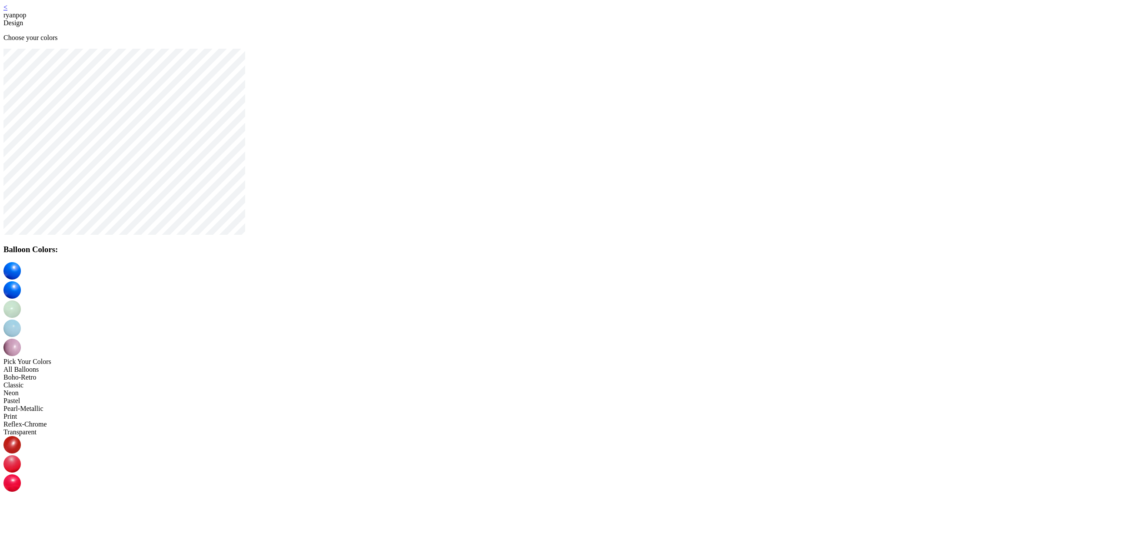
click at [21, 319] on img at bounding box center [11, 327] width 17 height 17
drag, startPoint x: 638, startPoint y: 345, endPoint x: 611, endPoint y: 297, distance: 55.3
click at [21, 339] on img at bounding box center [11, 347] width 17 height 17
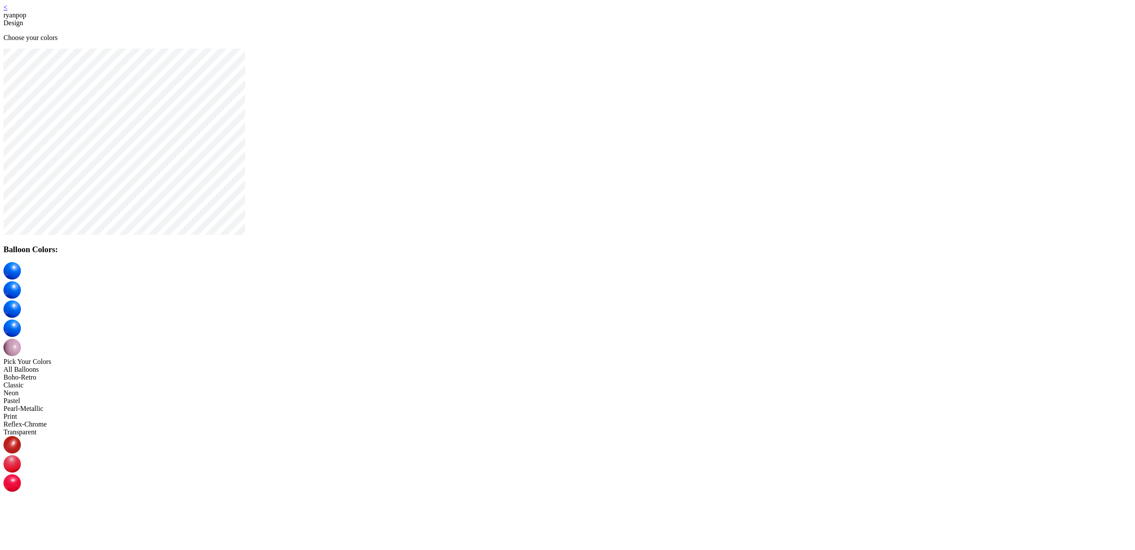
click at [689, 253] on div "Balloon Colors: Pick Your Colors All Balloons Boho-Retro Classic Neon Pastel Pe…" at bounding box center [567, 501] width 1128 height 904
click at [21, 281] on img at bounding box center [11, 289] width 17 height 17
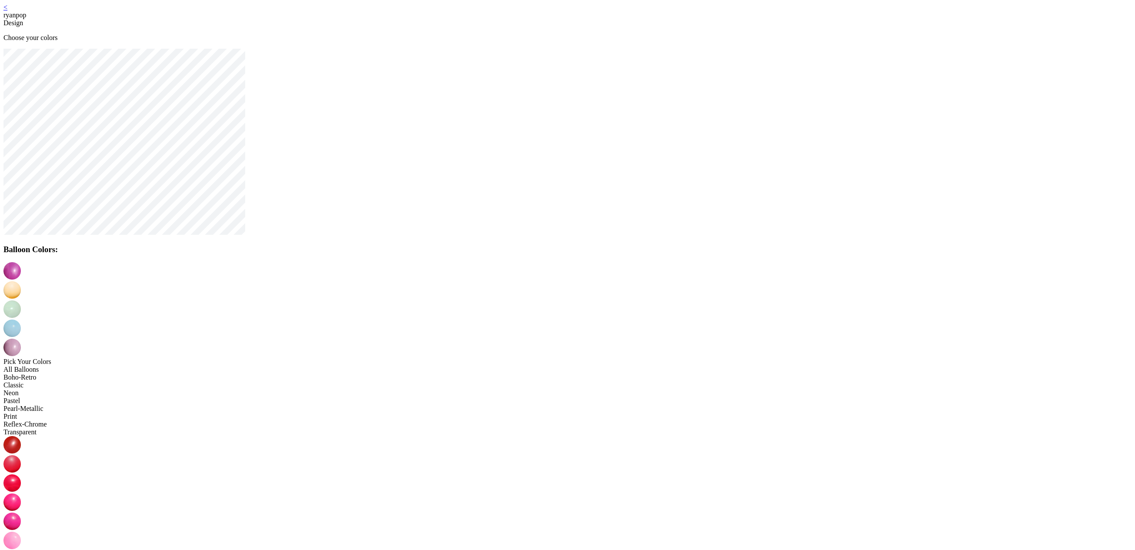
click at [21, 300] on img at bounding box center [11, 308] width 17 height 17
drag, startPoint x: 628, startPoint y: 355, endPoint x: 623, endPoint y: 350, distance: 7.1
click at [21, 319] on img at bounding box center [11, 327] width 17 height 17
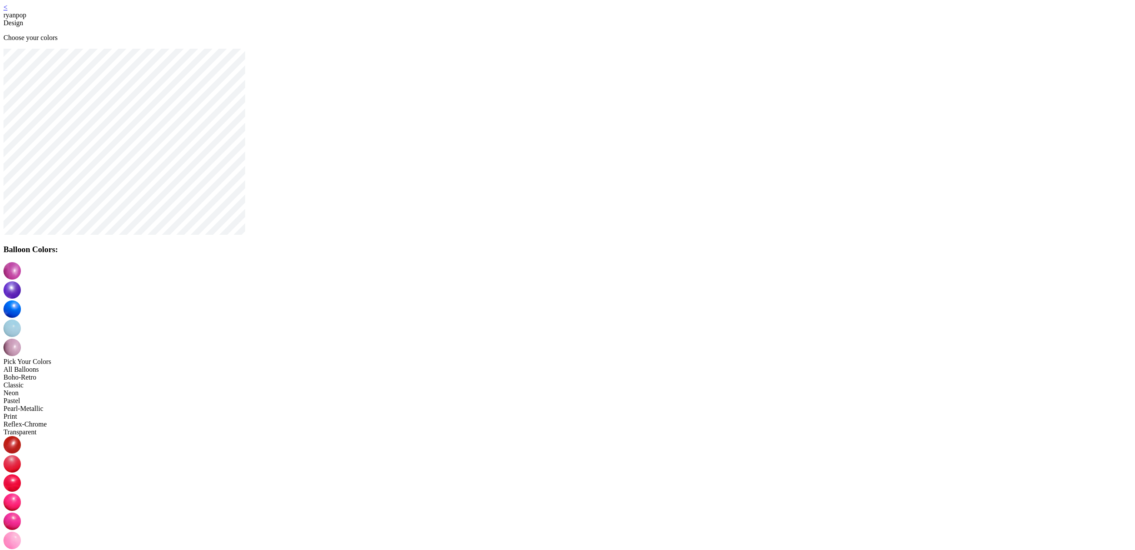
click at [21, 339] on img at bounding box center [11, 347] width 17 height 17
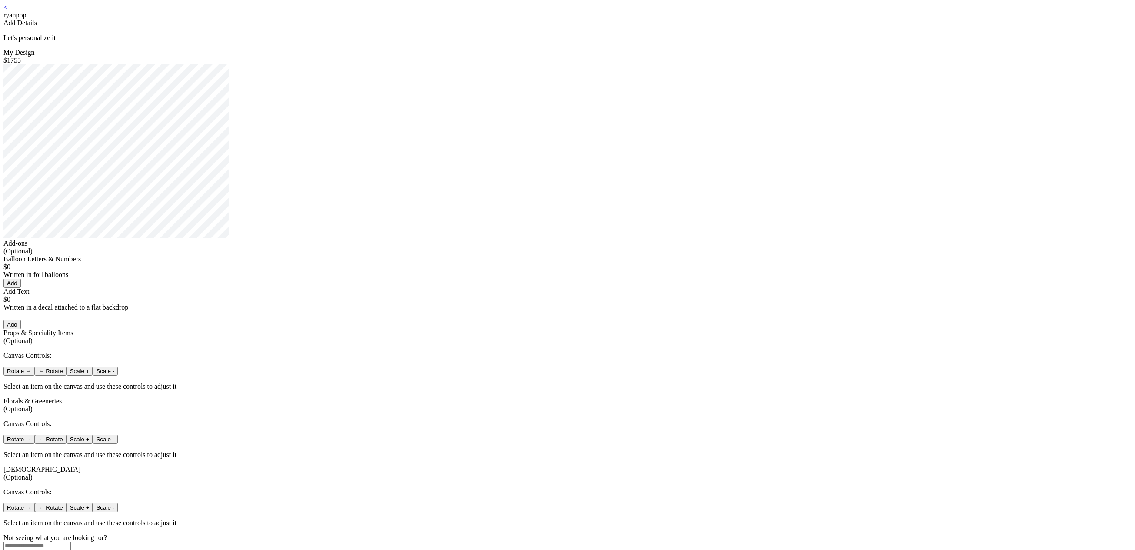
click at [7, 11] on link "<" at bounding box center [5, 6] width 4 height 7
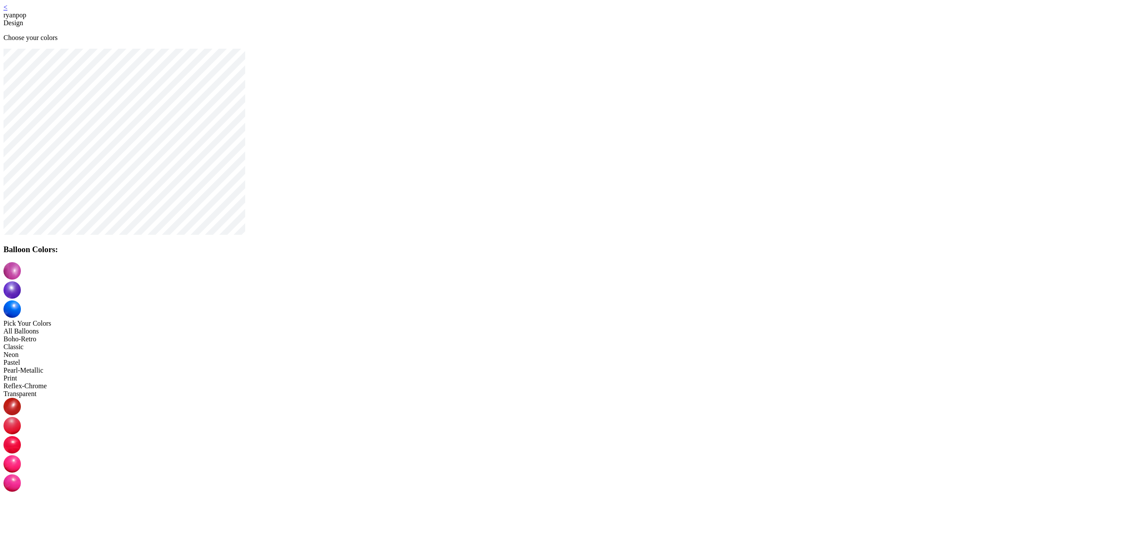
click at [21, 455] on img at bounding box center [11, 463] width 17 height 17
click at [21, 300] on img at bounding box center [11, 308] width 17 height 17
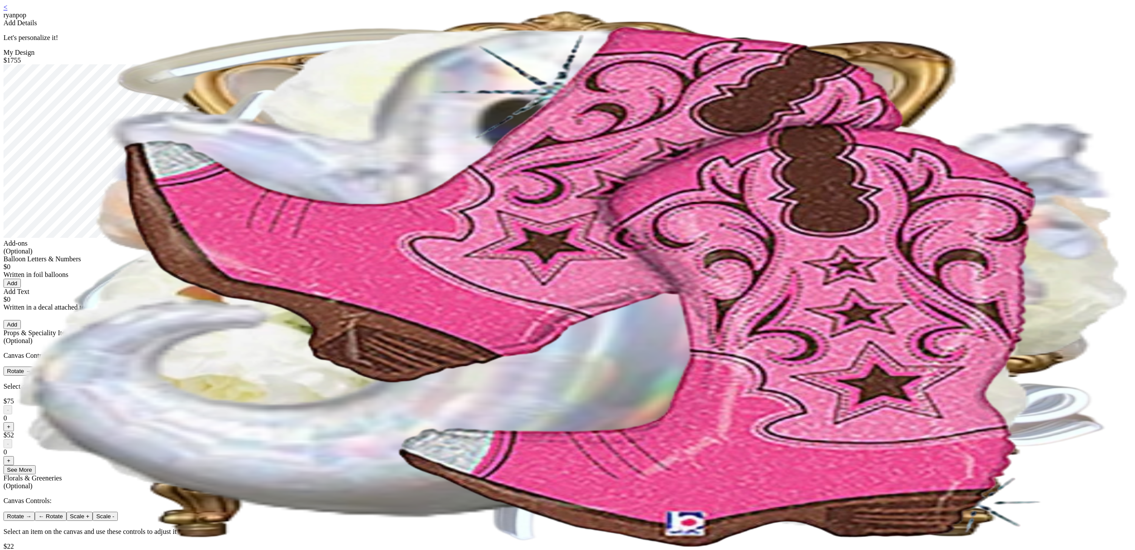
click at [7, 11] on link "<" at bounding box center [5, 6] width 4 height 7
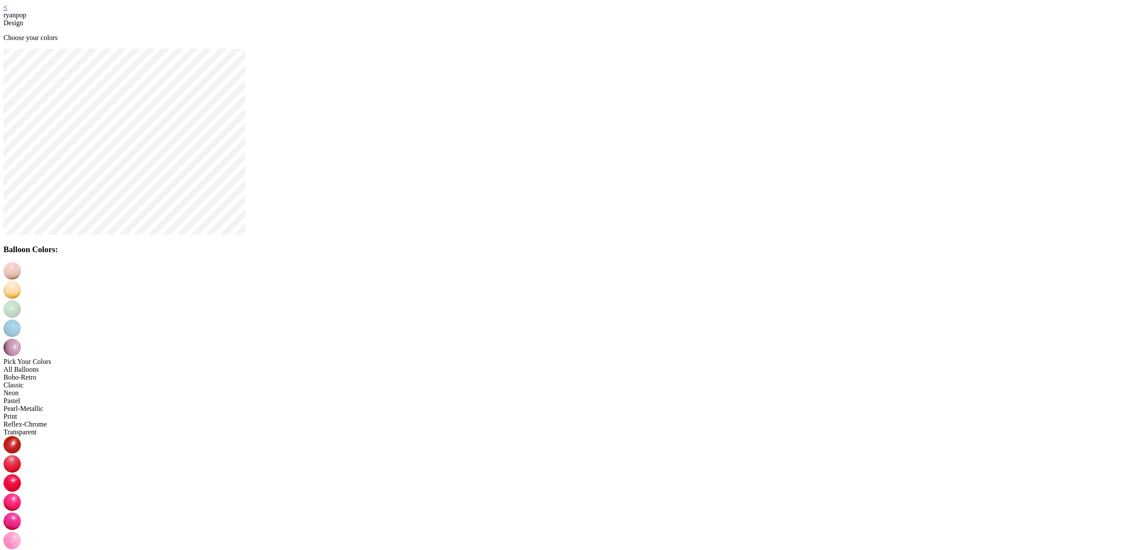
click at [21, 493] on img at bounding box center [11, 501] width 17 height 17
click at [21, 281] on img at bounding box center [11, 289] width 17 height 17
click at [21, 549] on img at bounding box center [11, 559] width 17 height 17
click at [21, 300] on img at bounding box center [11, 308] width 17 height 17
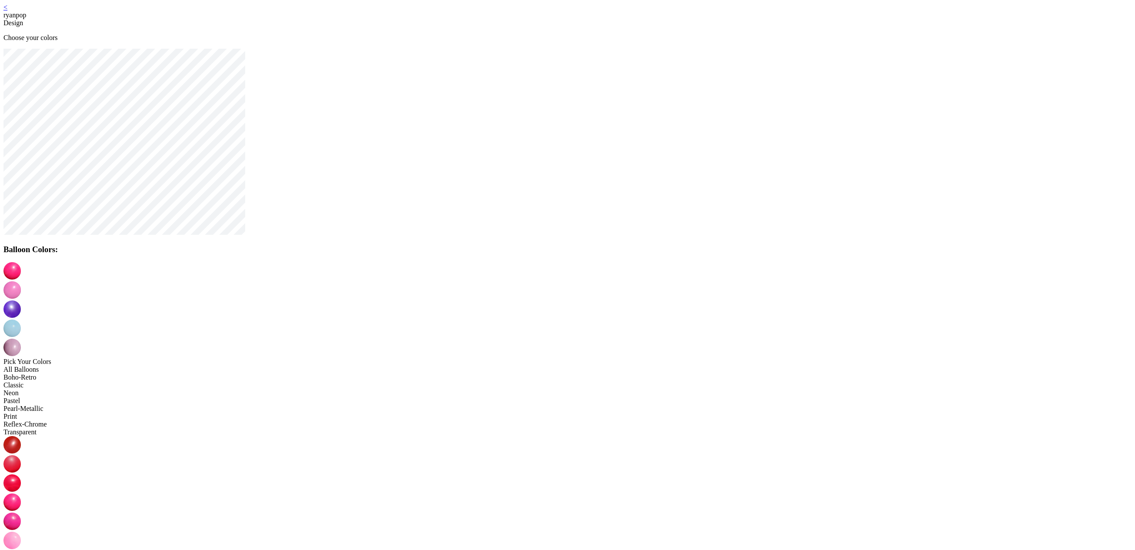
click at [21, 319] on img at bounding box center [11, 327] width 17 height 17
click at [21, 339] on img at bounding box center [11, 347] width 17 height 17
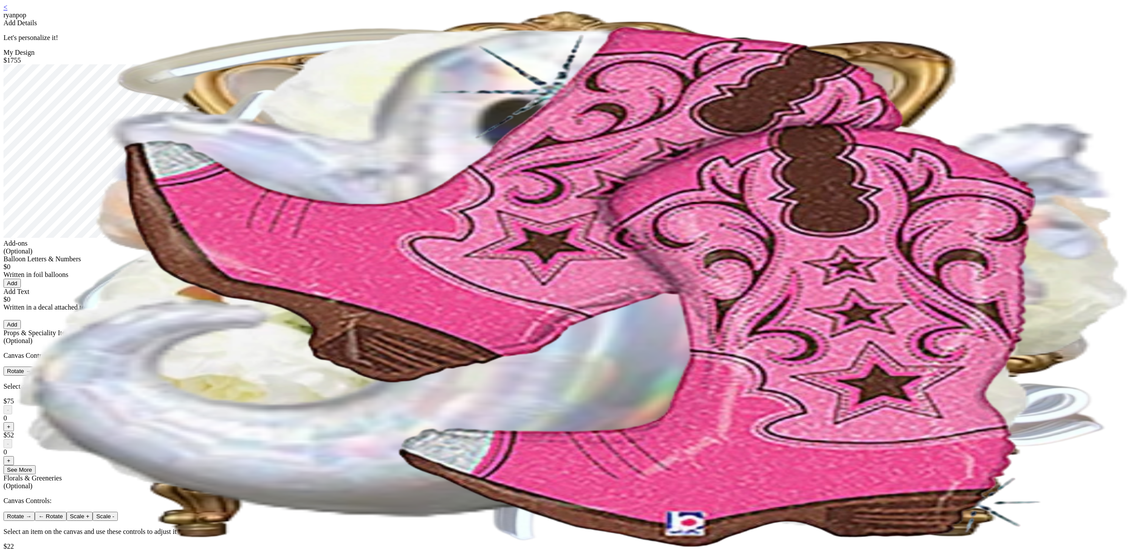
click at [7, 11] on link "<" at bounding box center [5, 6] width 4 height 7
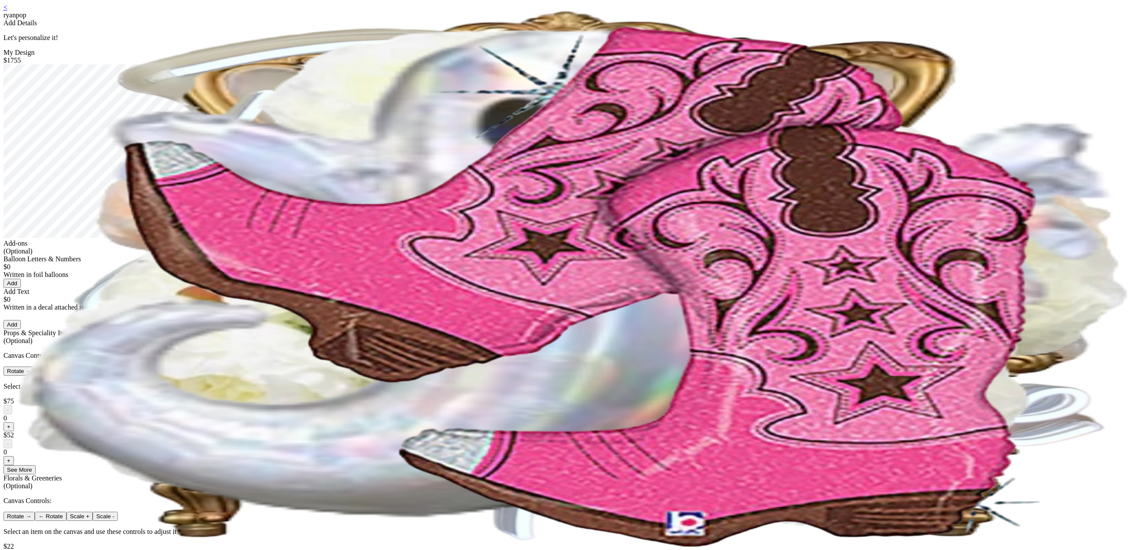
click at [7, 10] on link "<" at bounding box center [5, 6] width 4 height 7
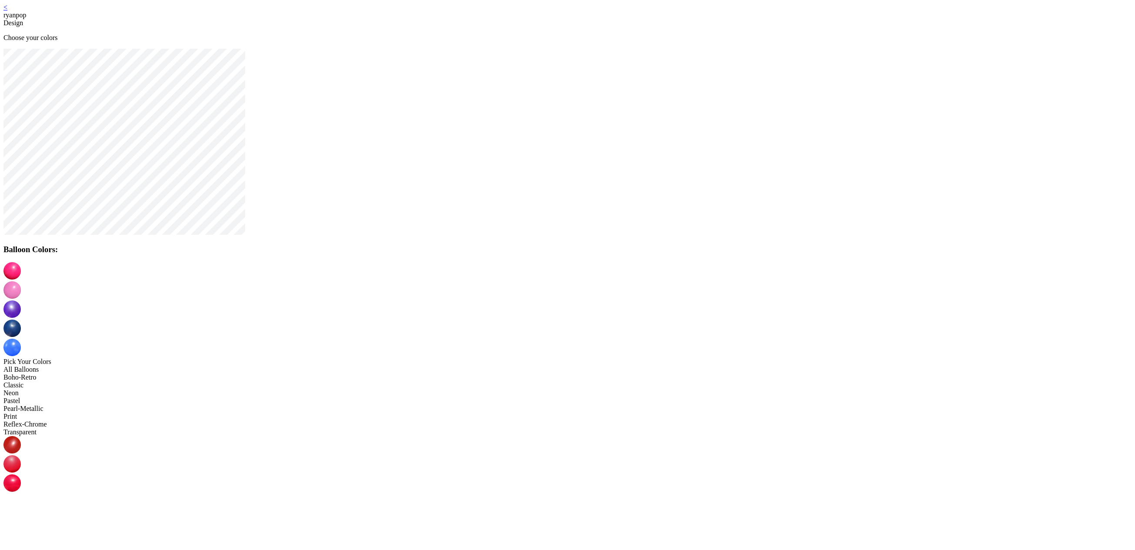
click at [21, 339] on img at bounding box center [11, 347] width 17 height 17
click at [21, 493] on img at bounding box center [11, 501] width 17 height 17
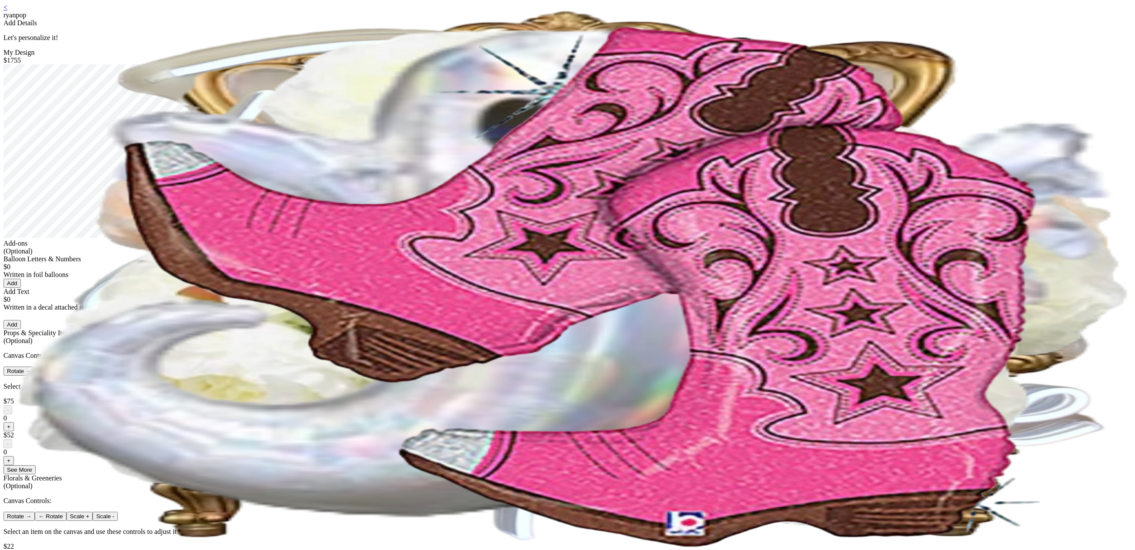
click at [7, 11] on link "<" at bounding box center [5, 6] width 4 height 7
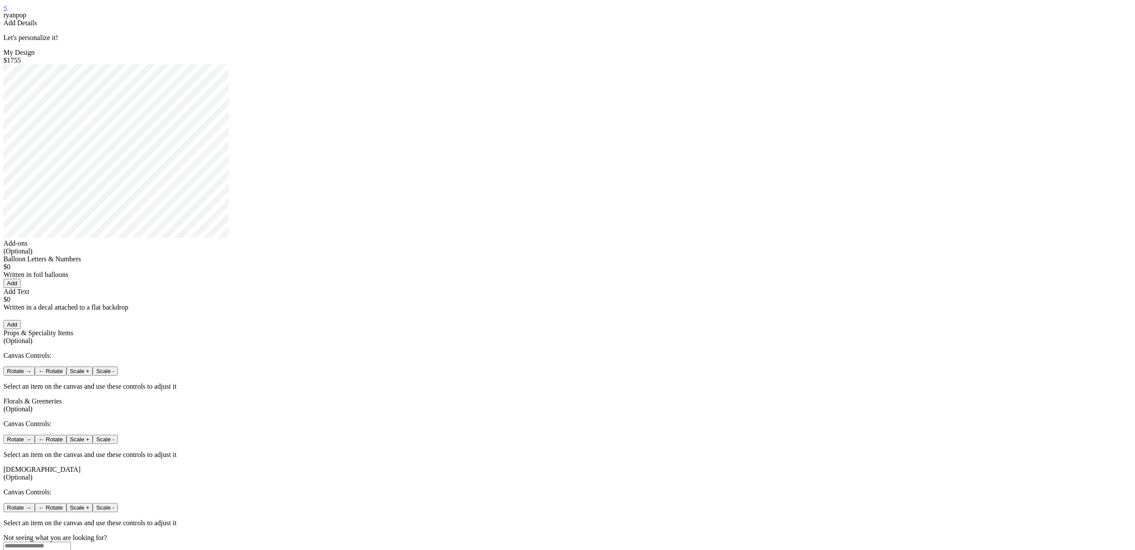
click at [7, 11] on link "<" at bounding box center [5, 6] width 4 height 7
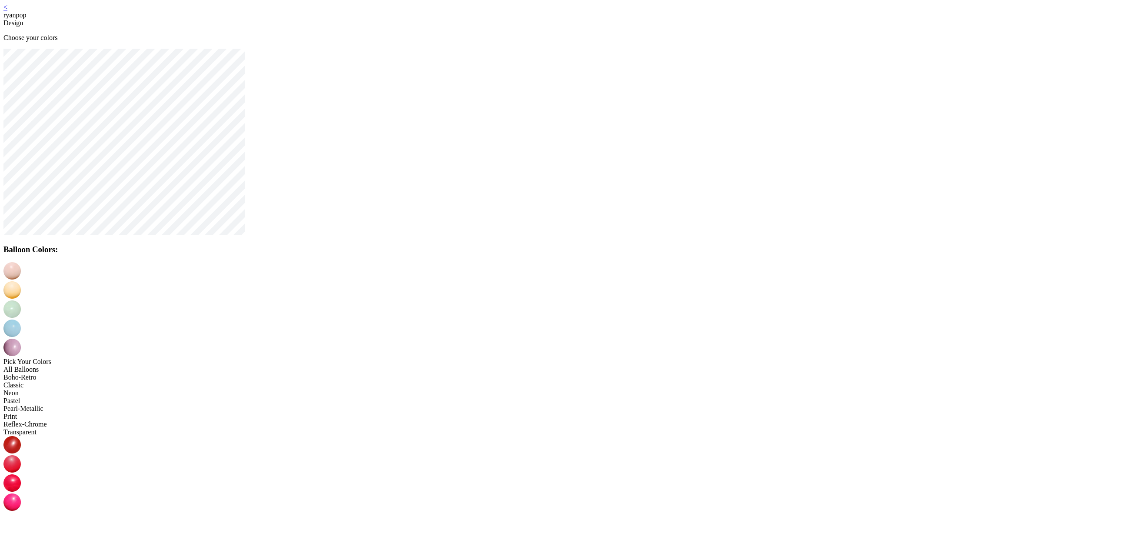
drag, startPoint x: 279, startPoint y: 113, endPoint x: 254, endPoint y: 106, distance: 26.3
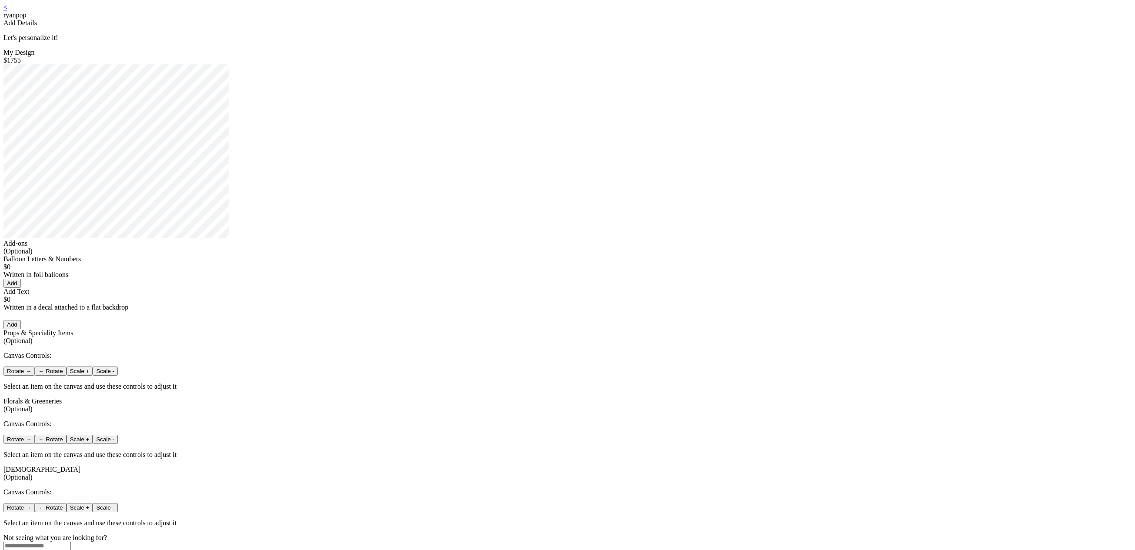
click at [7, 11] on link "<" at bounding box center [5, 6] width 4 height 7
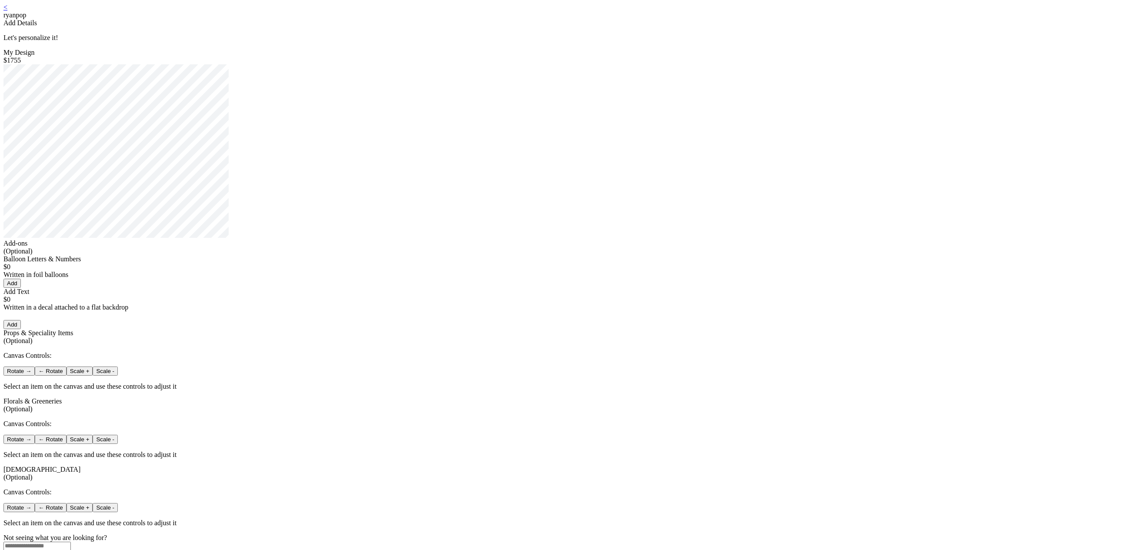
click at [7, 10] on link "<" at bounding box center [5, 6] width 4 height 7
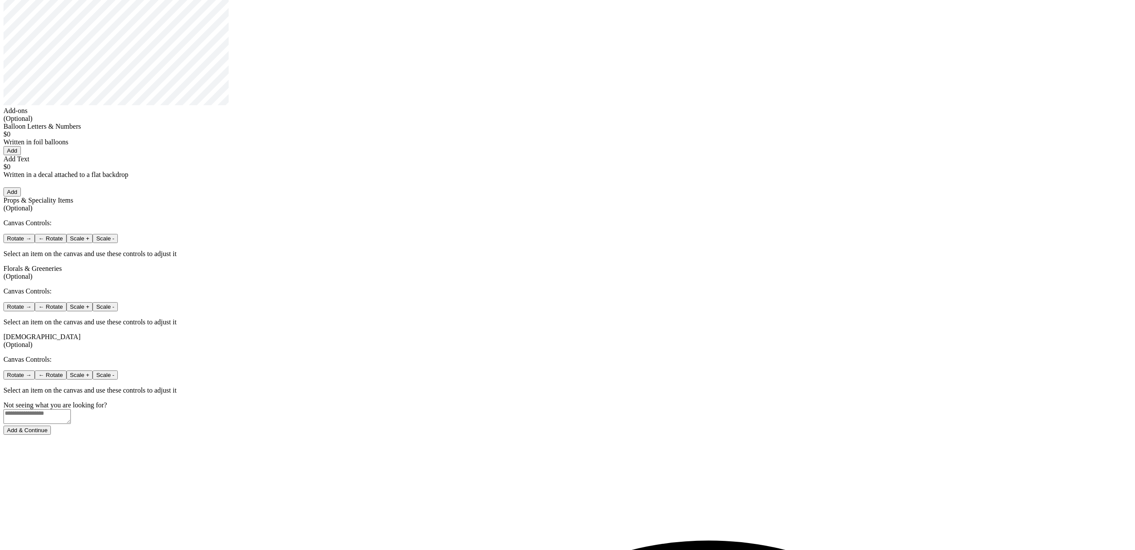
scroll to position [137, 0]
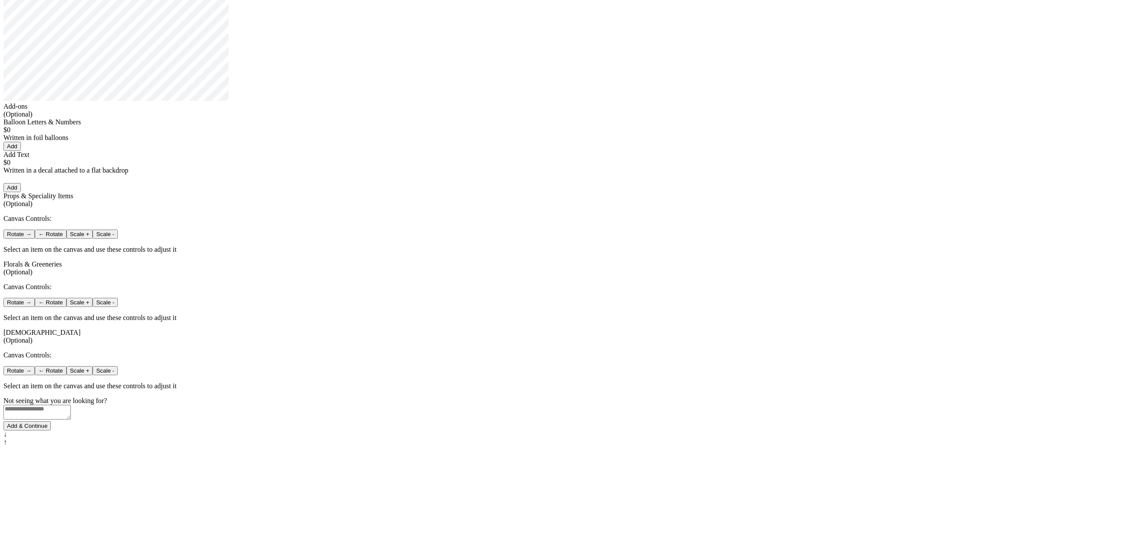
click at [51, 430] on button "Add & Continue" at bounding box center [26, 425] width 47 height 9
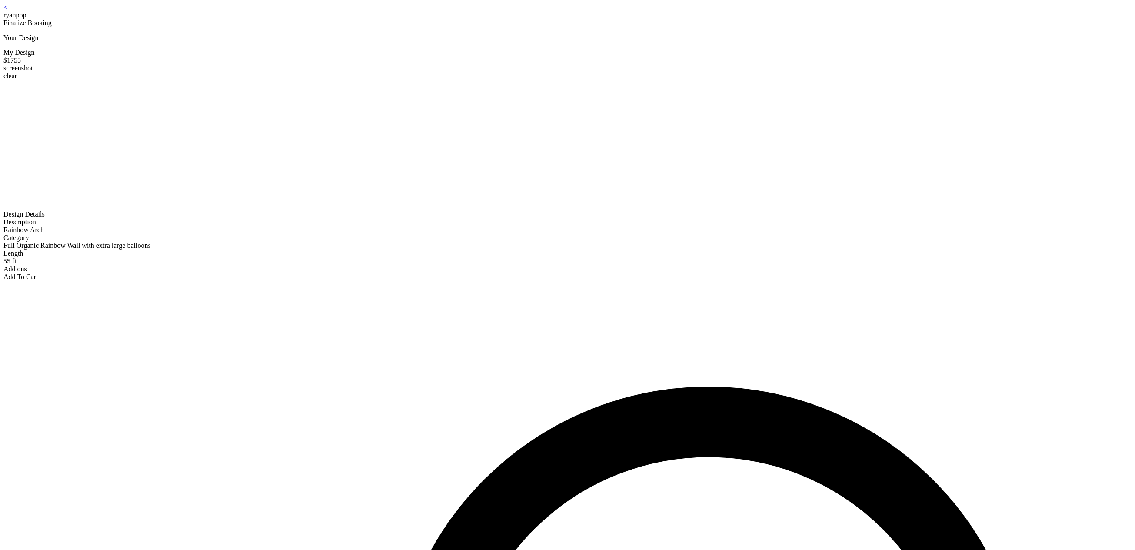
click at [439, 12] on div "< ryanpop" at bounding box center [567, 11] width 1128 height 16
click at [7, 11] on link "<" at bounding box center [5, 6] width 4 height 7
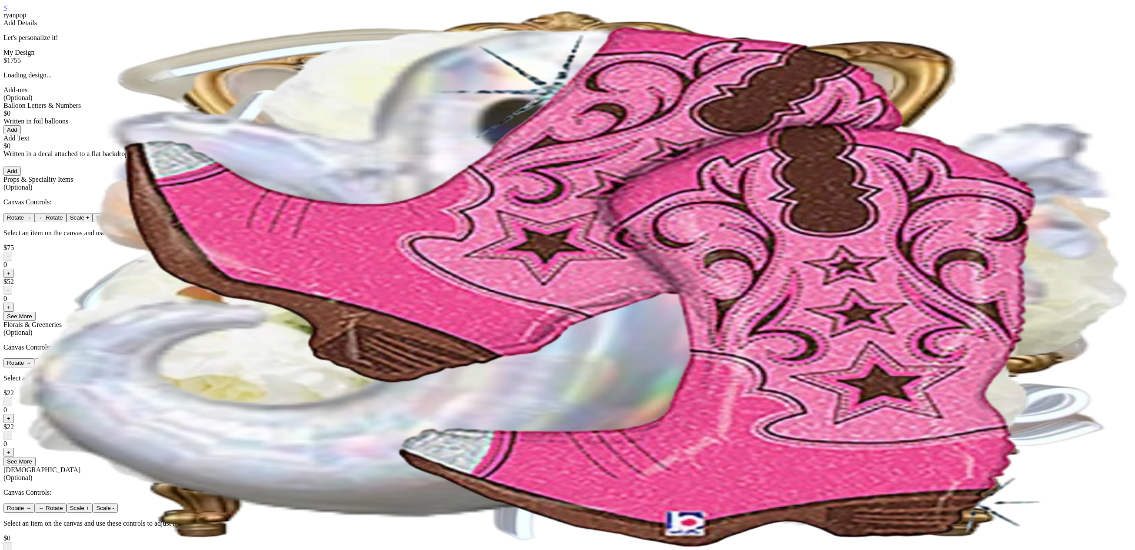
click at [429, 11] on div "< ryanpop Add Details Let's personalize it! My Design $1755 Loading design... A…" at bounding box center [567, 323] width 1128 height 641
click at [7, 11] on link "<" at bounding box center [5, 6] width 4 height 7
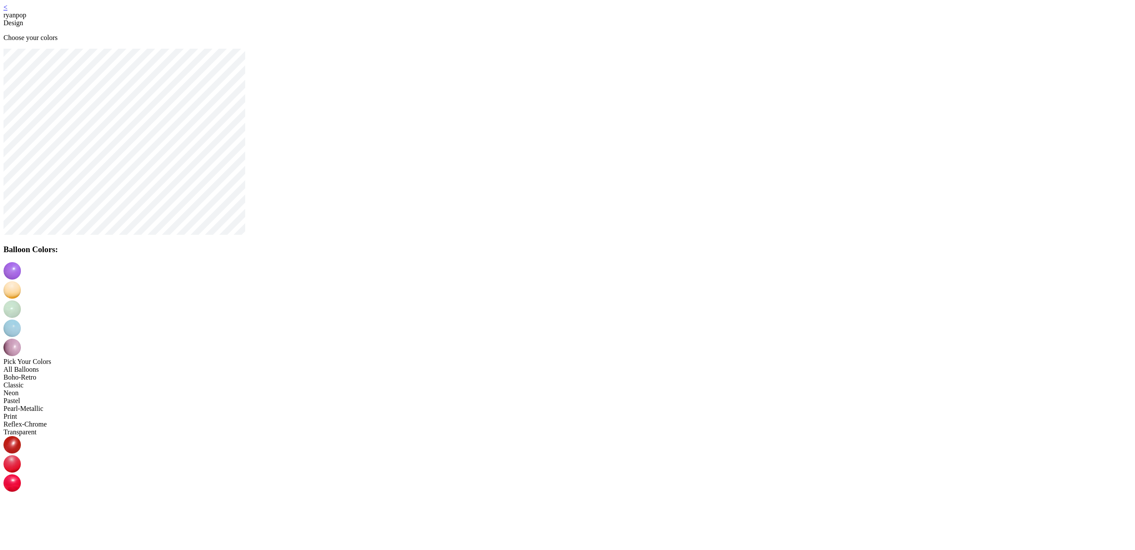
click at [21, 549] on img at bounding box center [11, 559] width 17 height 17
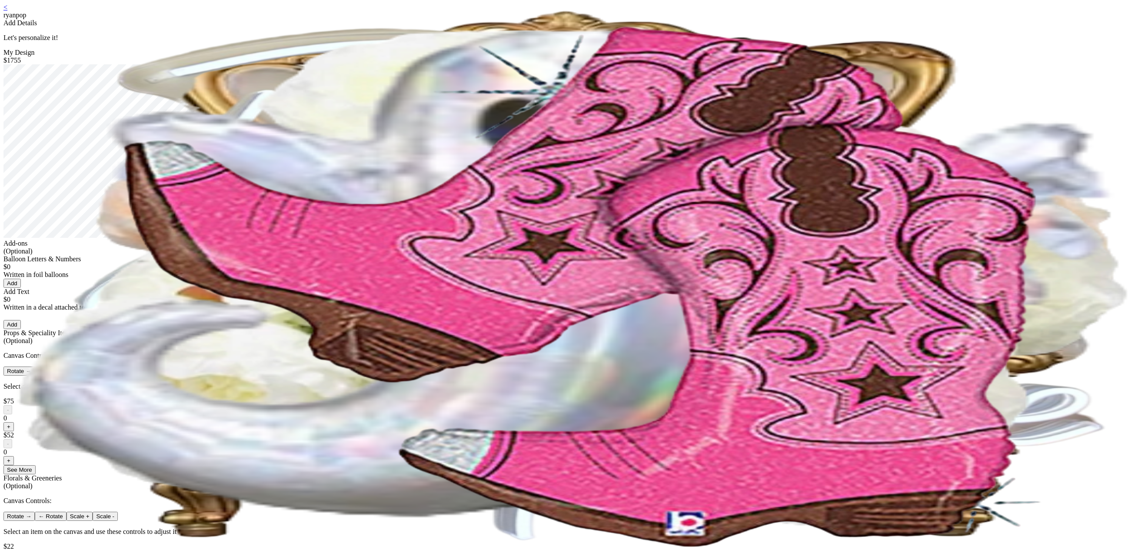
click at [7, 11] on link "<" at bounding box center [5, 6] width 4 height 7
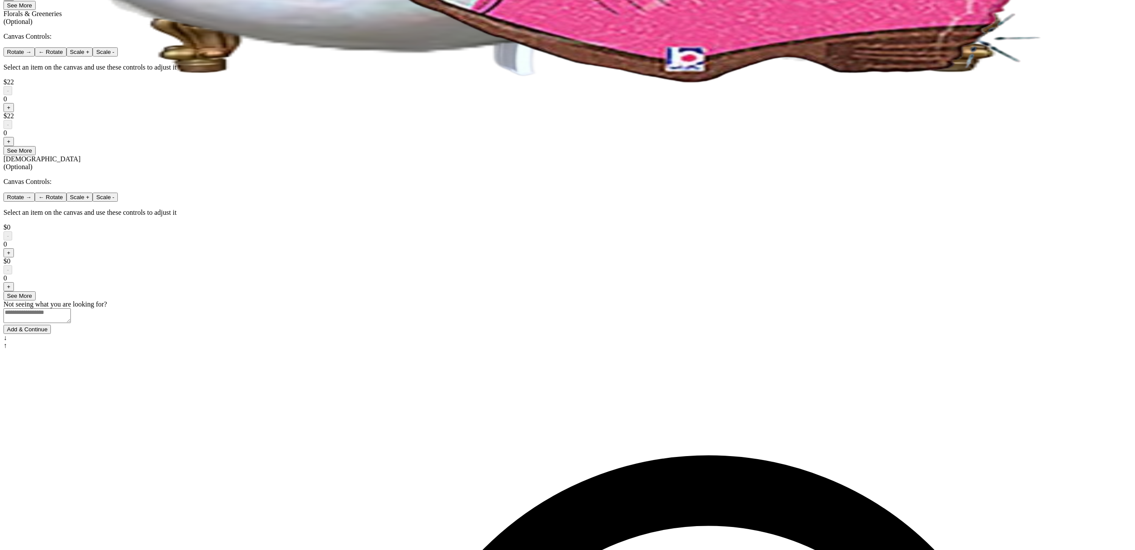
scroll to position [471, 0]
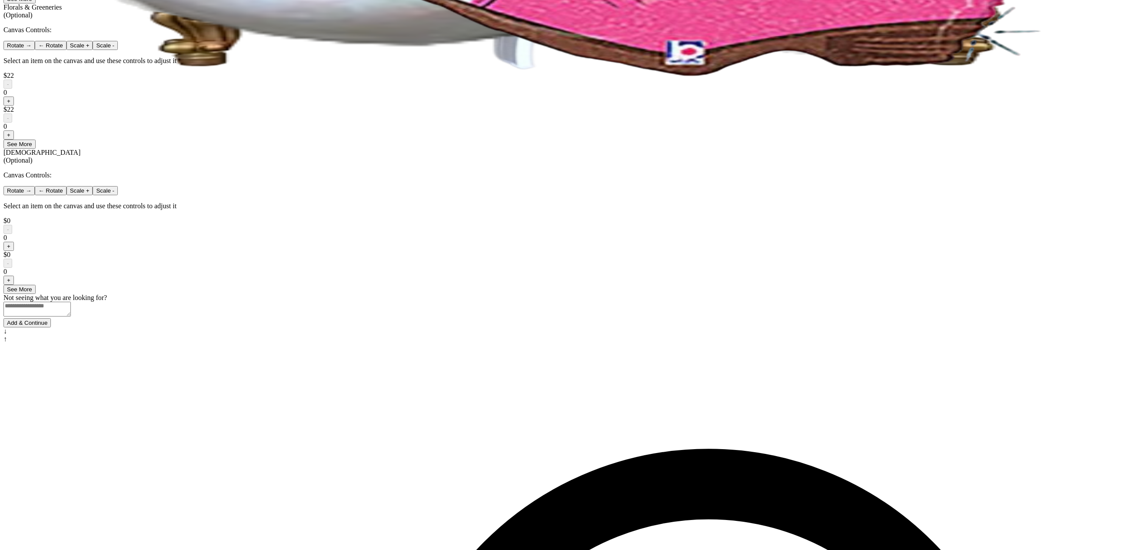
click at [51, 327] on button "Add & Continue" at bounding box center [26, 322] width 47 height 9
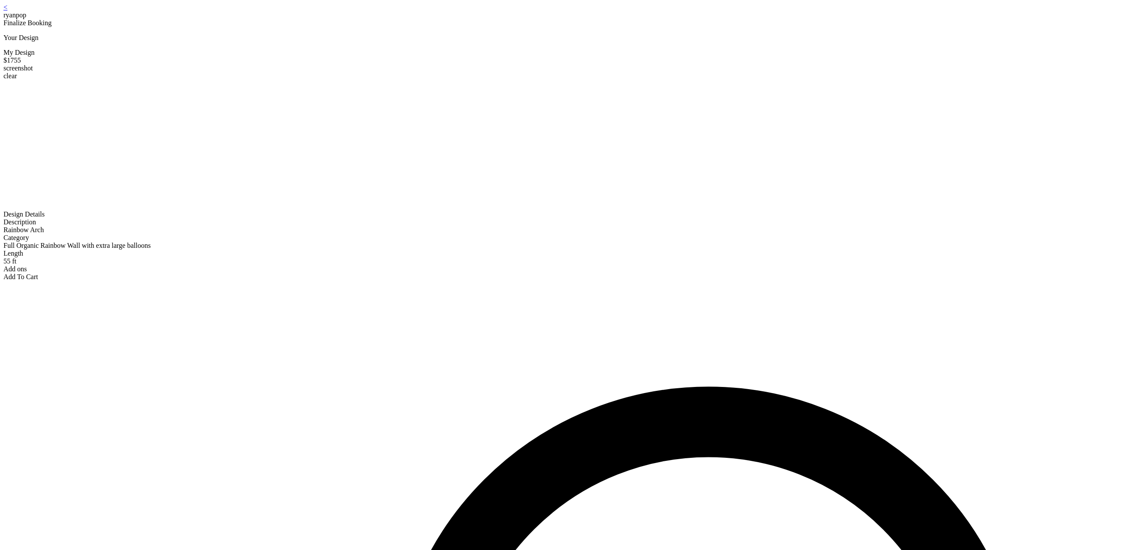
click at [441, 14] on div "< ryanpop" at bounding box center [567, 11] width 1128 height 16
click at [438, 12] on div "< ryanpop" at bounding box center [567, 11] width 1128 height 16
click at [7, 11] on link "<" at bounding box center [5, 6] width 4 height 7
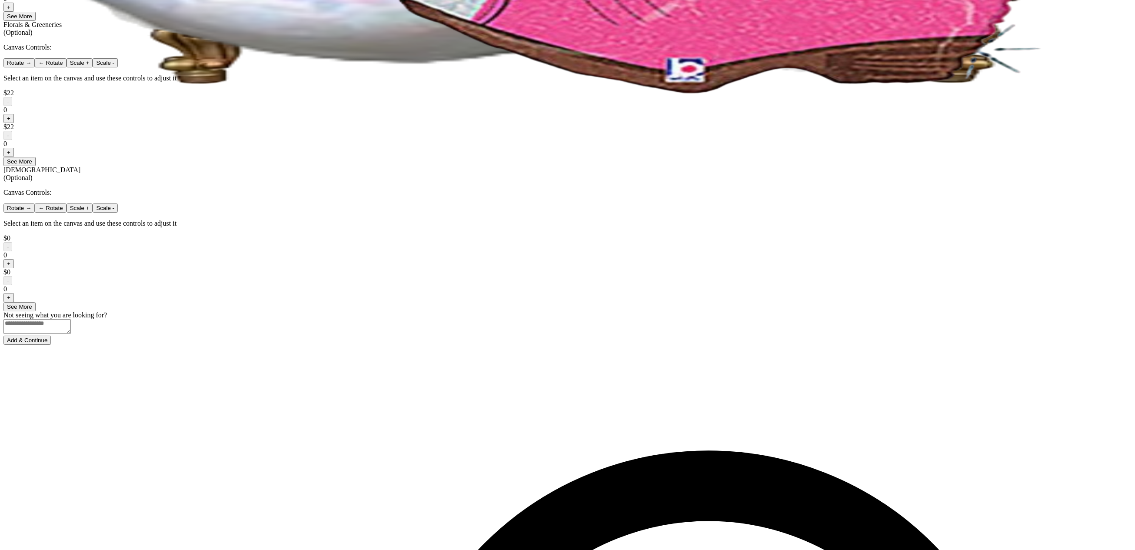
scroll to position [471, 0]
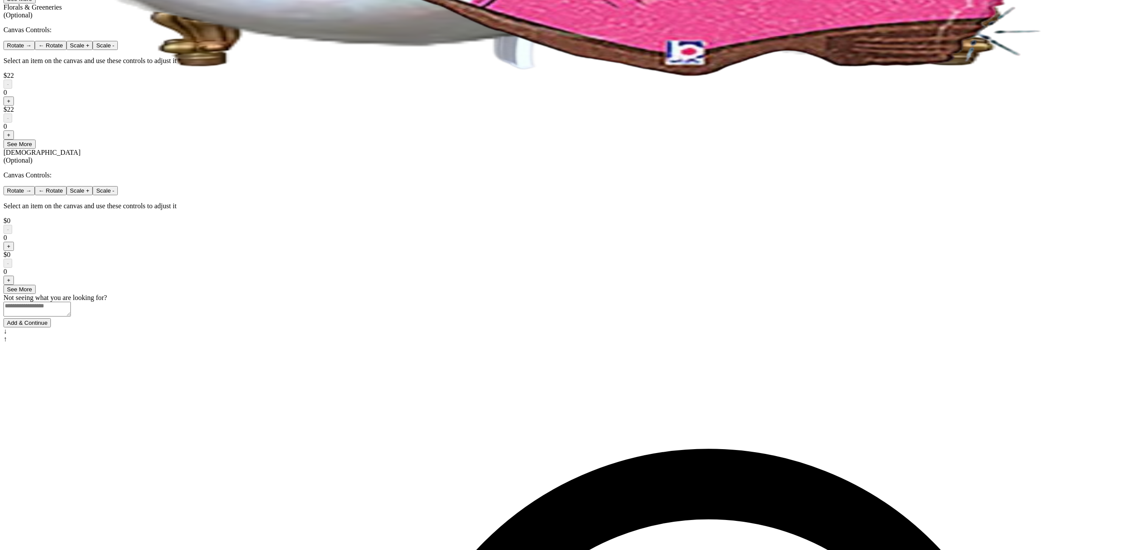
click at [51, 327] on button "Add & Continue" at bounding box center [26, 322] width 47 height 9
